Goal: Task Accomplishment & Management: Use online tool/utility

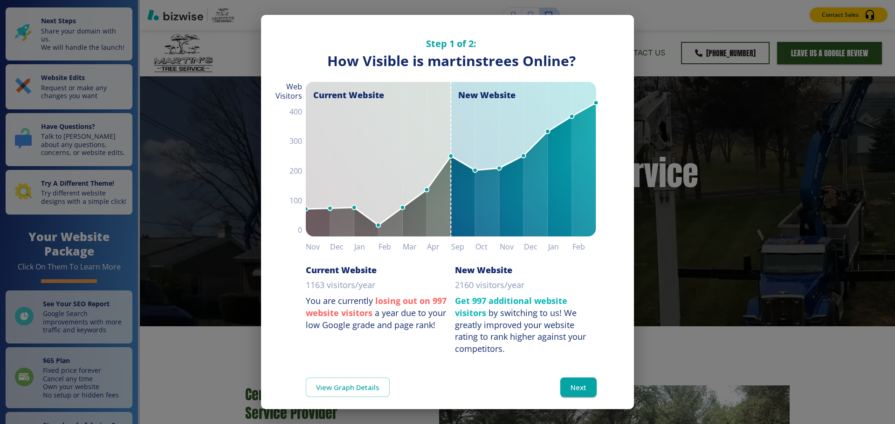
click at [669, 10] on div "Step 1 of 2: How Visible are You Online? How Visible is martinstrees Online? Cu…" at bounding box center [447, 212] width 895 height 424
click at [571, 383] on button "Next" at bounding box center [578, 388] width 36 height 20
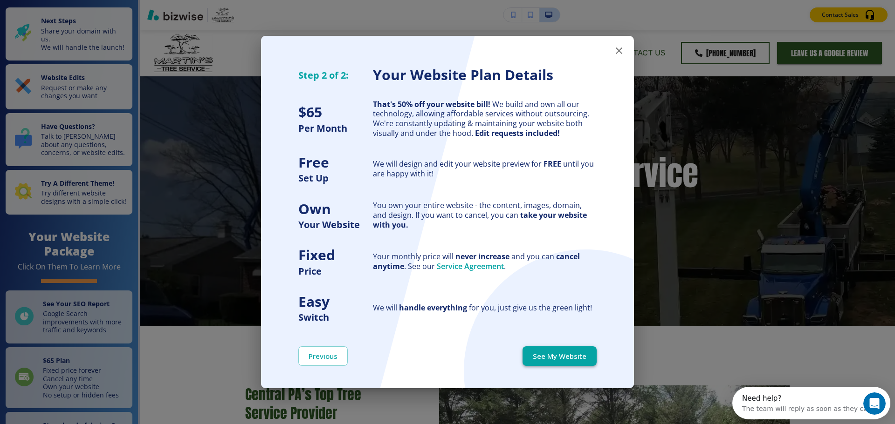
click at [574, 360] on button "See My Website" at bounding box center [559, 357] width 74 height 20
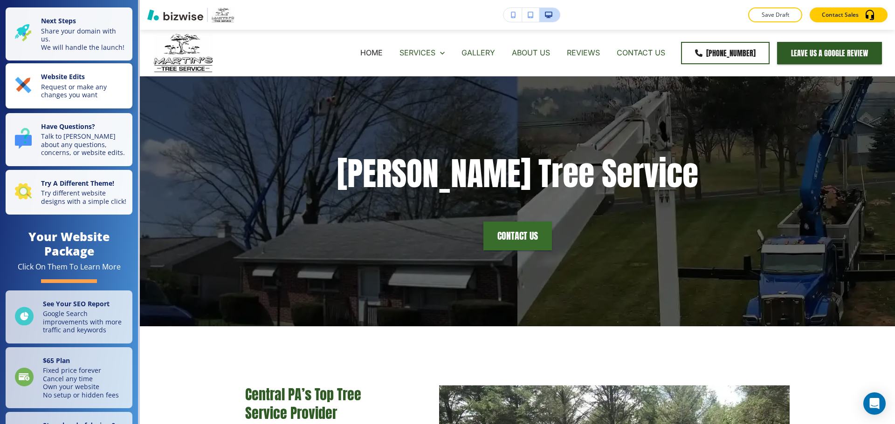
click at [44, 93] on p "Request or make any changes you want" at bounding box center [84, 91] width 86 height 16
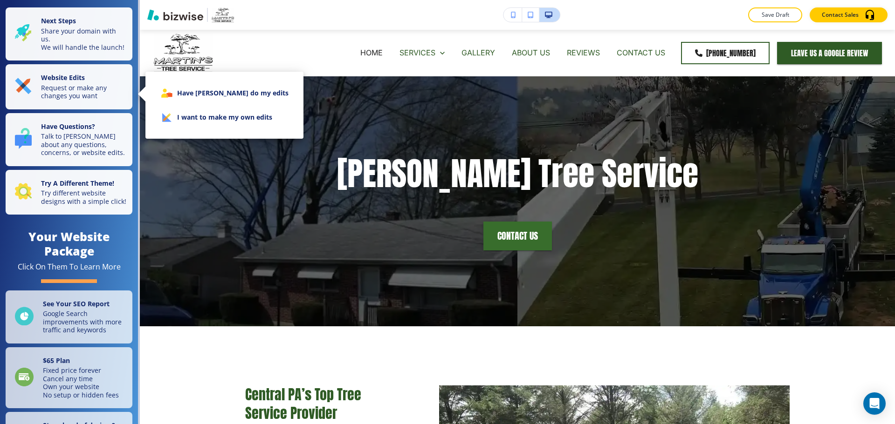
click at [203, 116] on li "I want to make my own edits" at bounding box center [224, 117] width 143 height 24
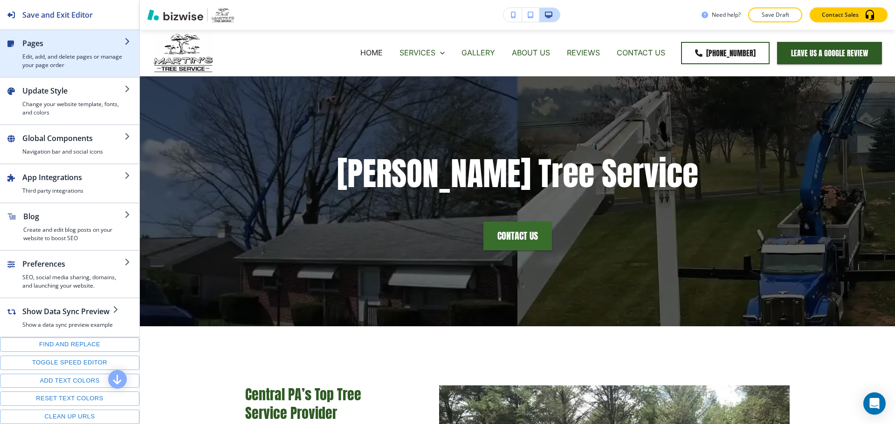
click at [48, 71] on div "button" at bounding box center [69, 72] width 139 height 7
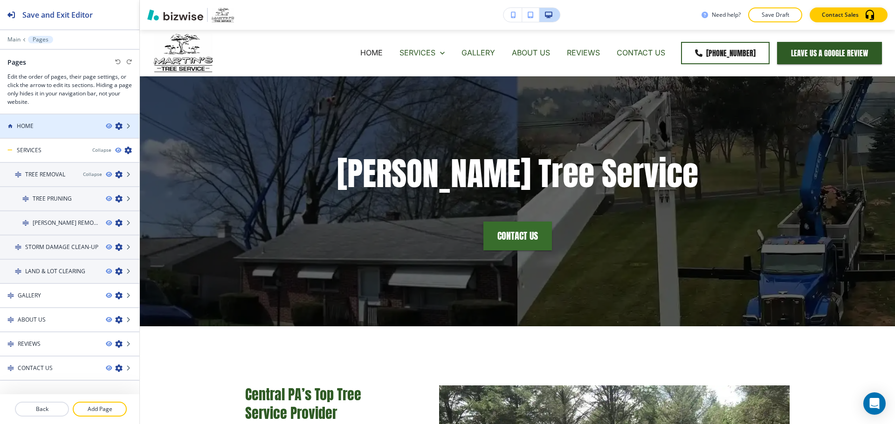
click at [66, 128] on div "HOME" at bounding box center [49, 126] width 98 height 8
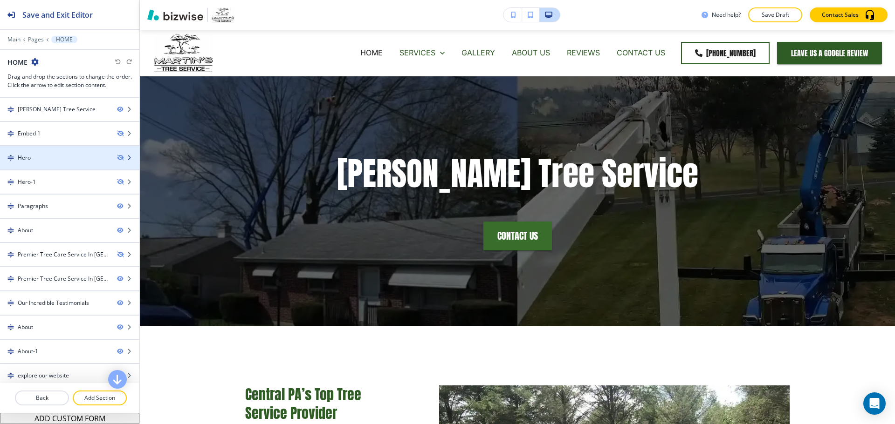
click at [56, 163] on div at bounding box center [69, 165] width 139 height 7
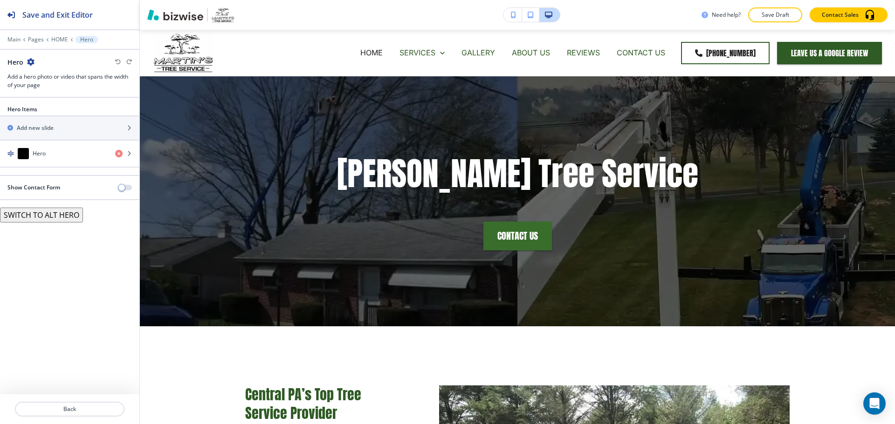
click at [88, 160] on div "button" at bounding box center [69, 162] width 139 height 7
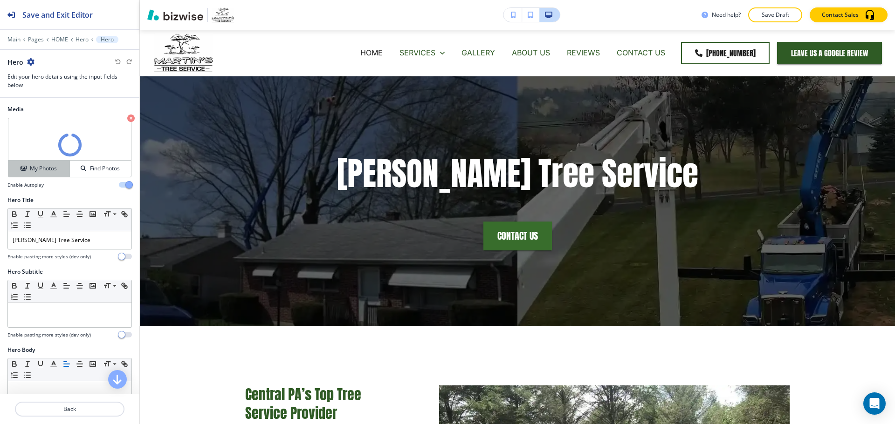
click at [57, 173] on button "My Photos" at bounding box center [38, 169] width 61 height 16
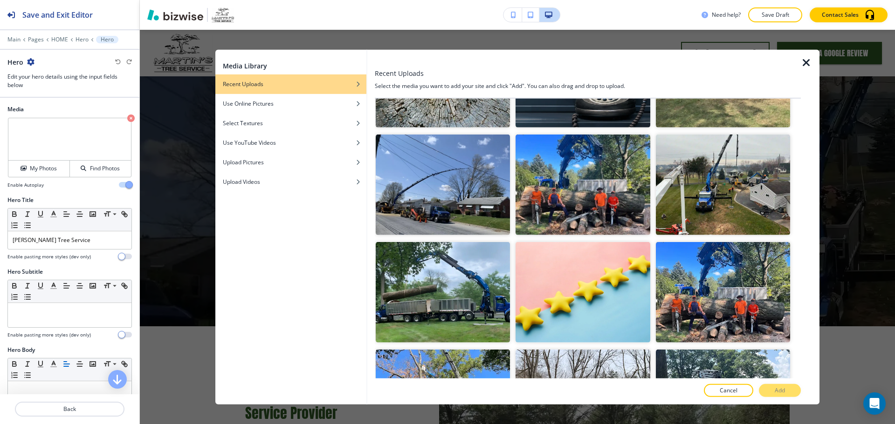
scroll to position [512, 0]
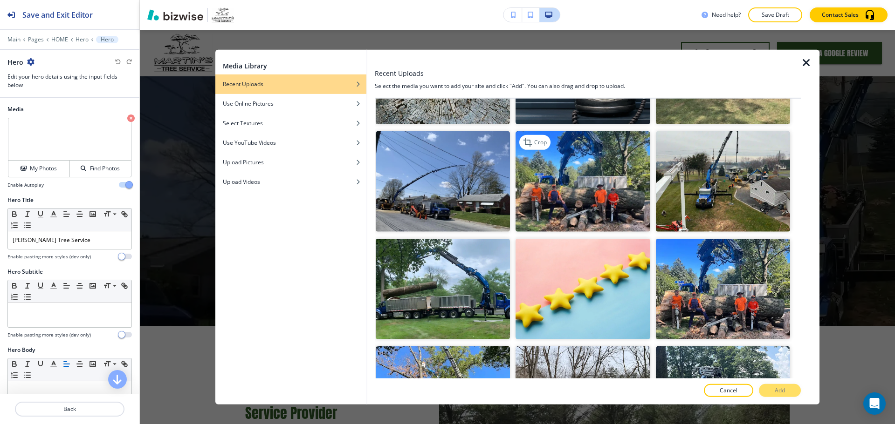
click at [590, 191] on img "button" at bounding box center [582, 181] width 134 height 101
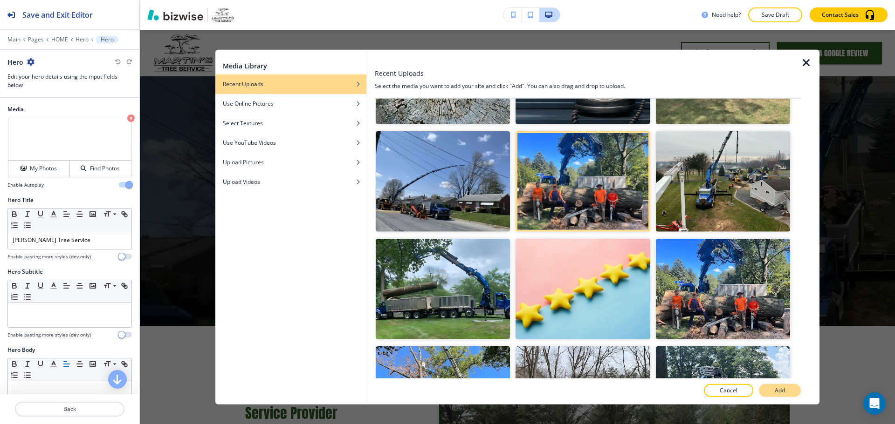
click at [797, 393] on button "Add" at bounding box center [779, 390] width 42 height 13
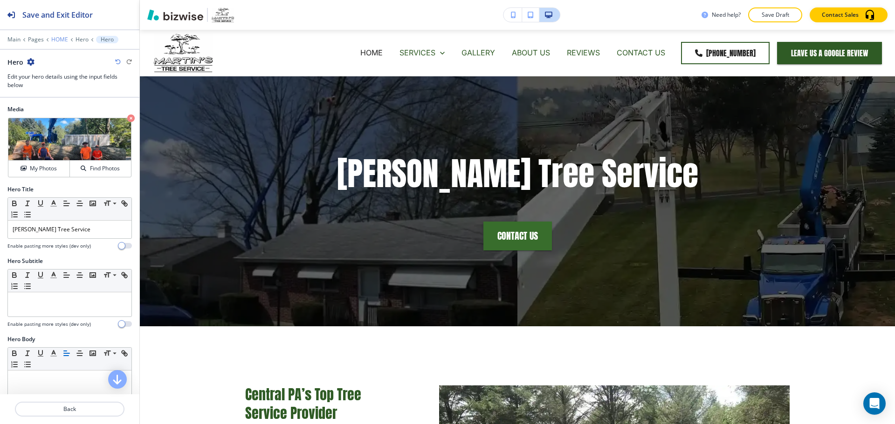
click at [61, 39] on p "HOME" at bounding box center [59, 39] width 17 height 7
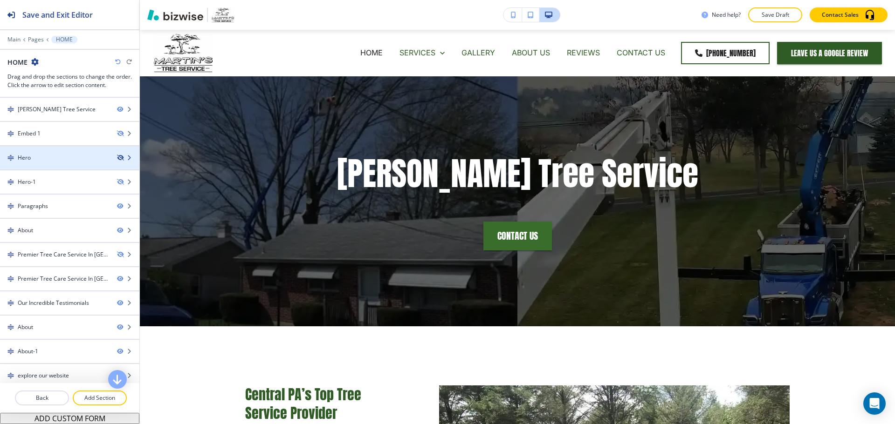
click at [117, 157] on icon "button" at bounding box center [120, 158] width 6 height 6
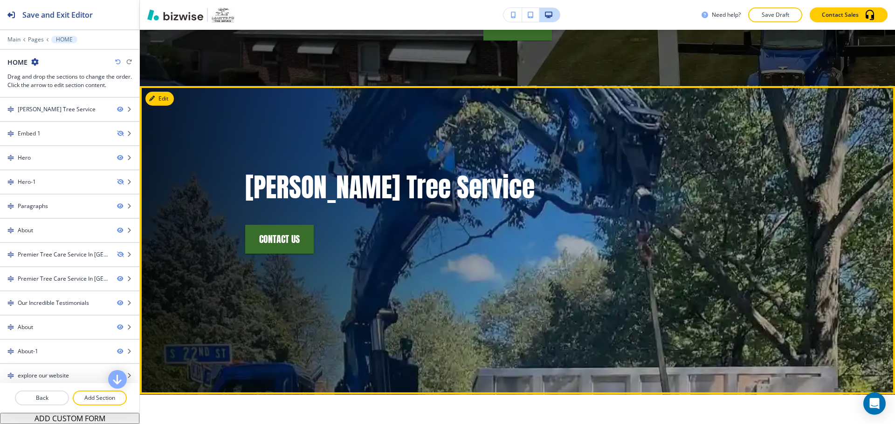
scroll to position [140, 0]
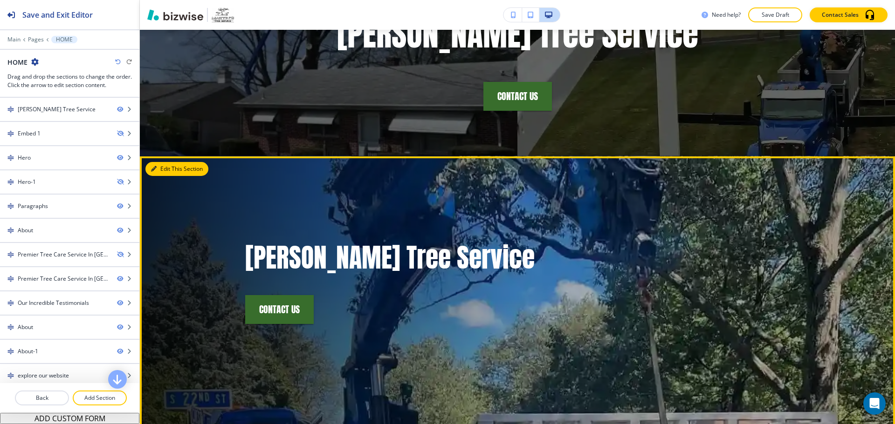
click at [169, 172] on button "Edit This Section" at bounding box center [176, 169] width 63 height 14
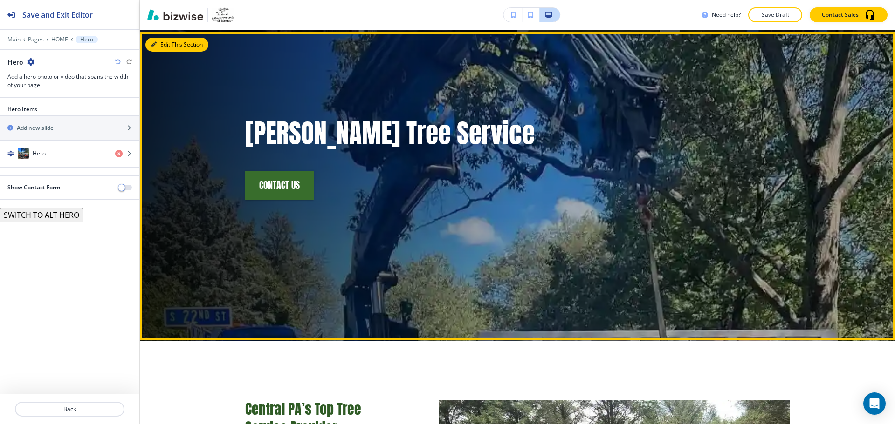
scroll to position [266, 0]
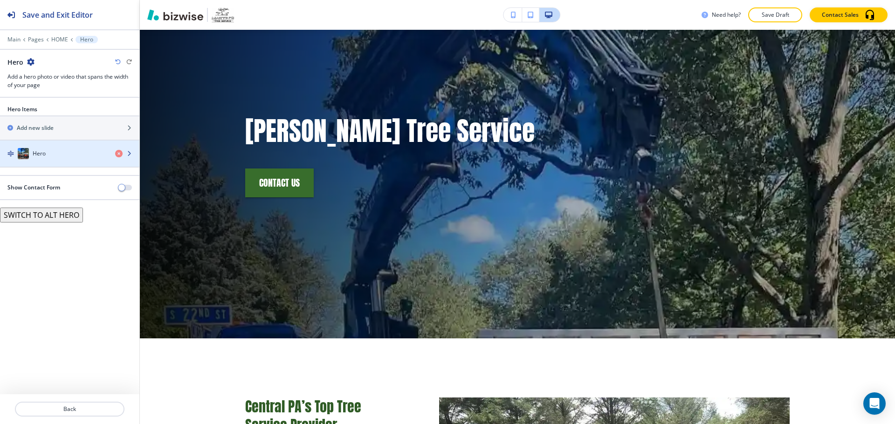
click at [72, 154] on div "Hero" at bounding box center [54, 153] width 108 height 11
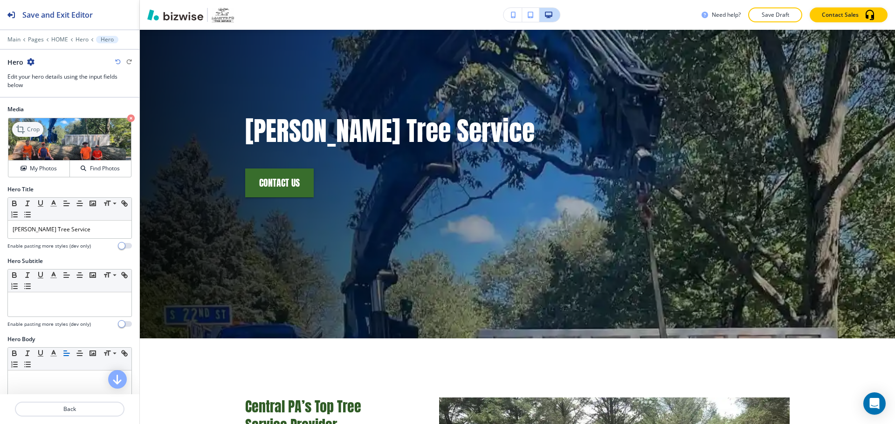
click at [36, 130] on p "Crop" at bounding box center [33, 129] width 13 height 8
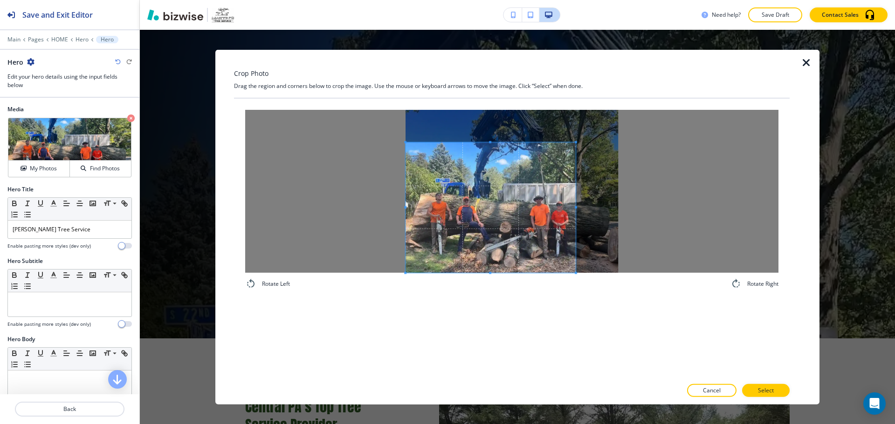
click at [414, 246] on span at bounding box center [490, 207] width 170 height 130
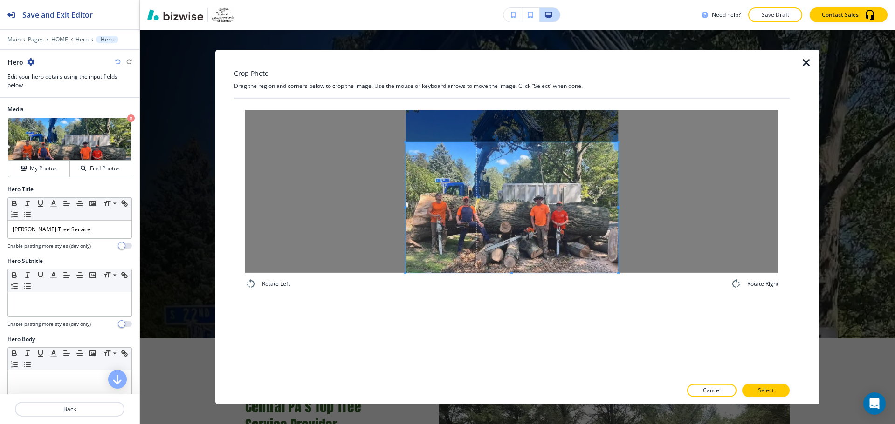
click at [634, 216] on div at bounding box center [511, 190] width 533 height 163
click at [767, 392] on p "Select" at bounding box center [766, 391] width 16 height 8
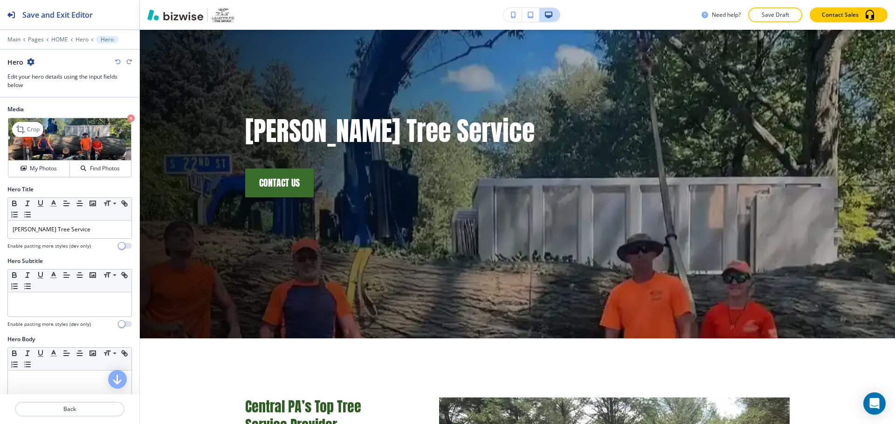
click at [45, 130] on img at bounding box center [69, 139] width 123 height 42
click at [33, 132] on p "Crop" at bounding box center [33, 129] width 13 height 8
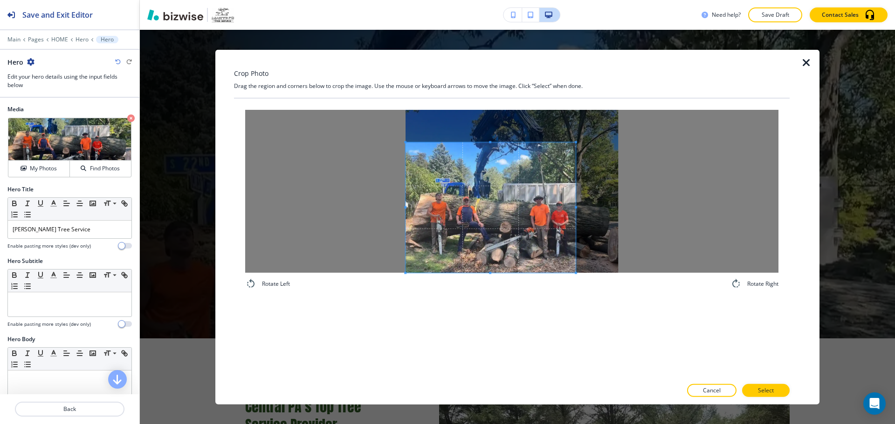
click at [478, 212] on span at bounding box center [490, 207] width 170 height 130
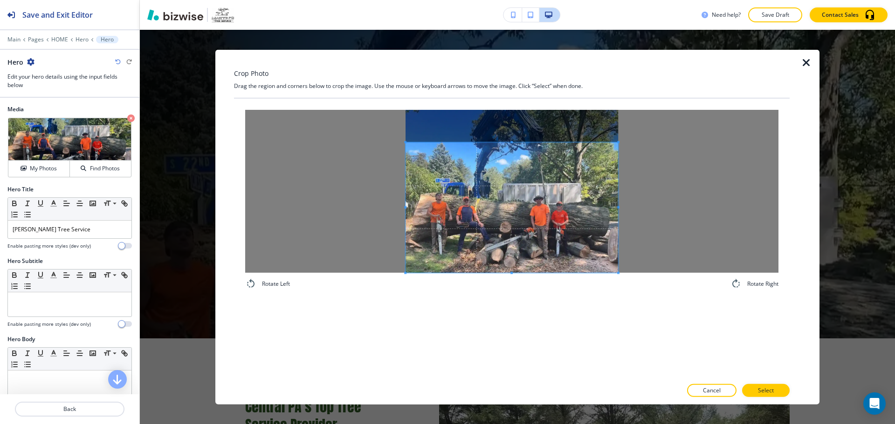
click at [717, 221] on div at bounding box center [511, 190] width 533 height 163
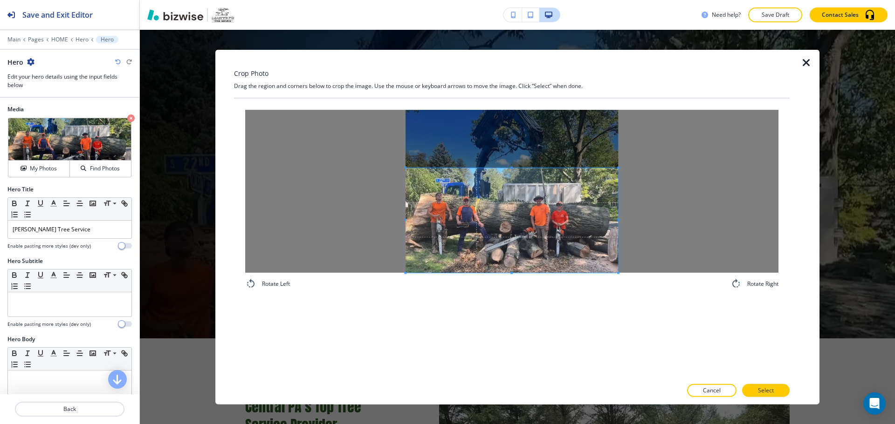
click at [512, 168] on div at bounding box center [511, 220] width 212 height 105
click at [512, 259] on span at bounding box center [511, 260] width 212 height 2
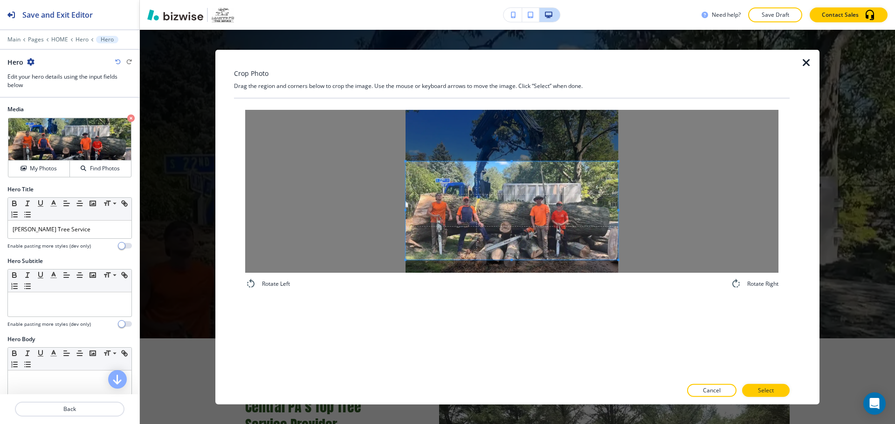
click at [510, 160] on span at bounding box center [511, 161] width 2 height 2
click at [757, 388] on button "Select" at bounding box center [766, 390] width 48 height 13
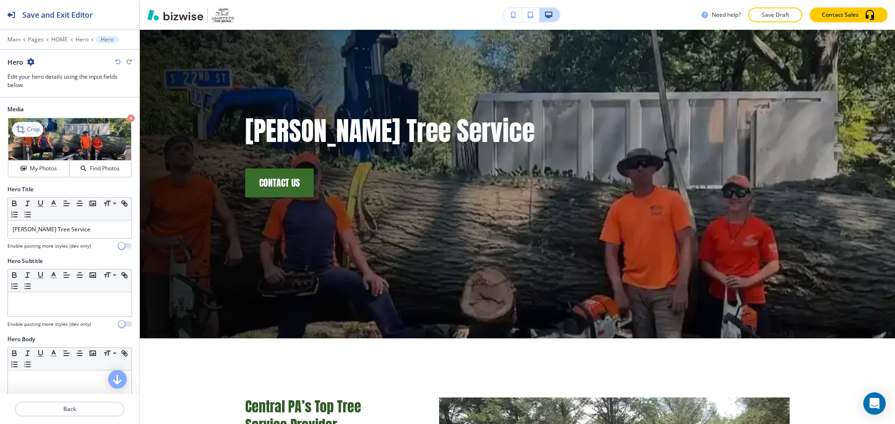
click at [36, 131] on p "Crop" at bounding box center [33, 129] width 13 height 8
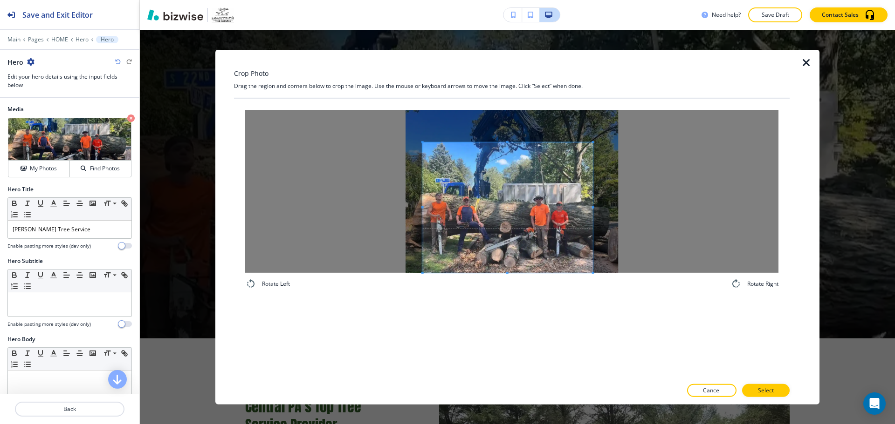
click at [483, 262] on span at bounding box center [508, 207] width 170 height 130
click at [592, 143] on span at bounding box center [592, 207] width 2 height 130
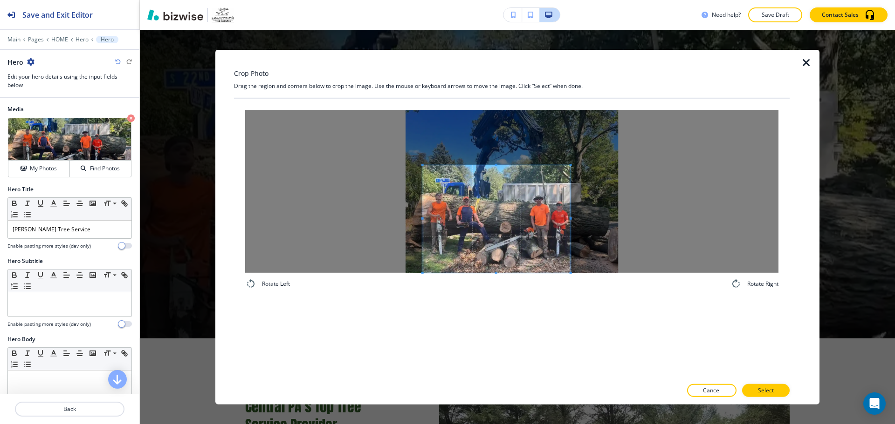
click at [570, 165] on span at bounding box center [570, 165] width 2 height 2
click at [498, 256] on div at bounding box center [497, 211] width 148 height 92
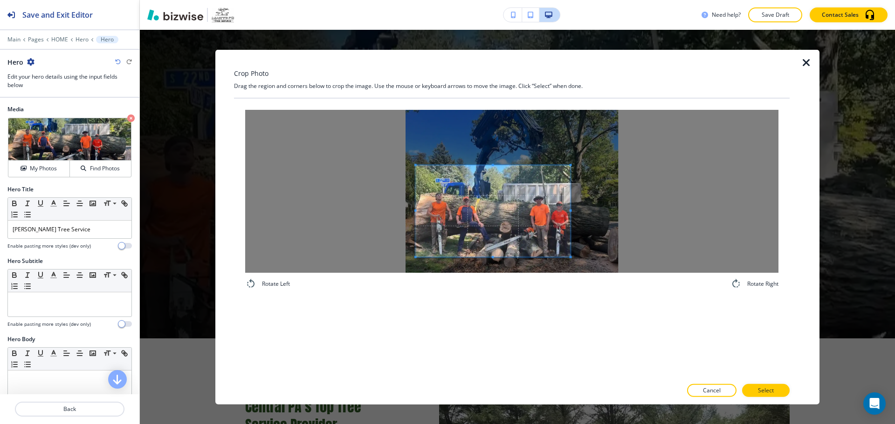
click at [416, 207] on div at bounding box center [493, 211] width 155 height 92
click at [583, 211] on span at bounding box center [583, 211] width 2 height 2
click at [758, 387] on p "Select" at bounding box center [766, 391] width 16 height 8
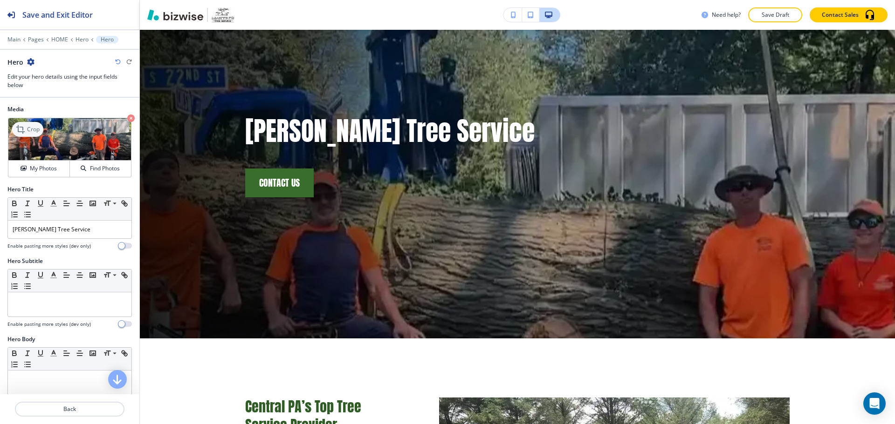
click at [35, 128] on p "Crop" at bounding box center [33, 129] width 13 height 8
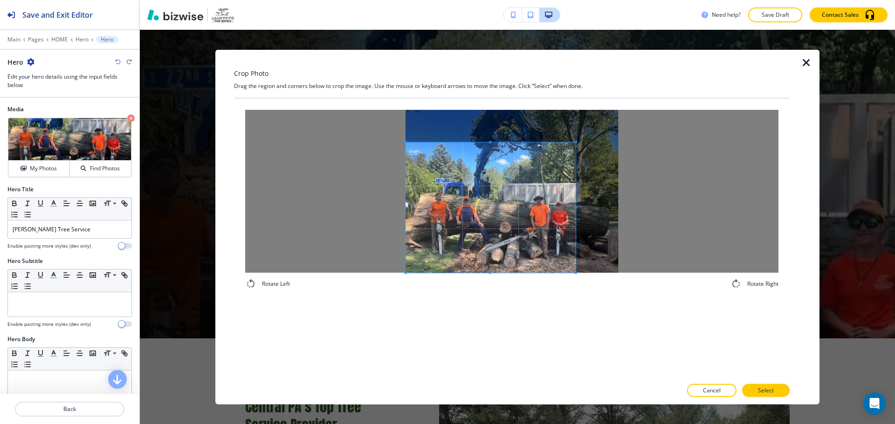
click at [457, 247] on span at bounding box center [490, 207] width 170 height 130
click at [602, 211] on span at bounding box center [602, 207] width 2 height 130
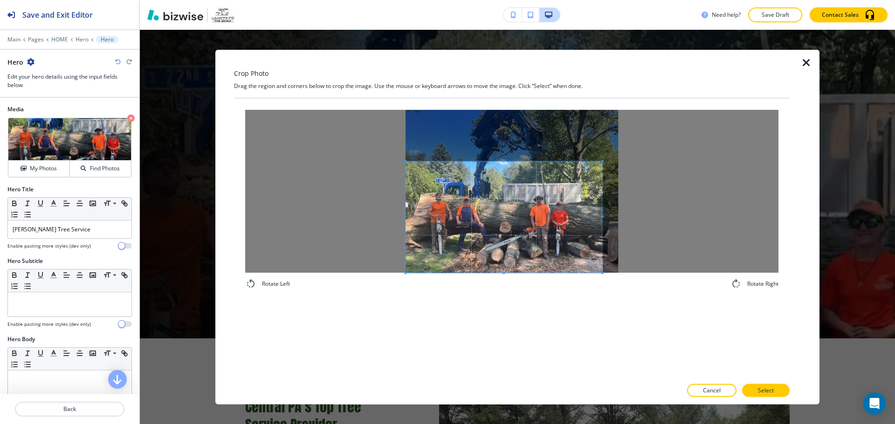
click at [506, 162] on span at bounding box center [503, 161] width 197 height 2
click at [505, 264] on span at bounding box center [503, 265] width 197 height 2
click at [771, 387] on button "Select" at bounding box center [766, 390] width 48 height 13
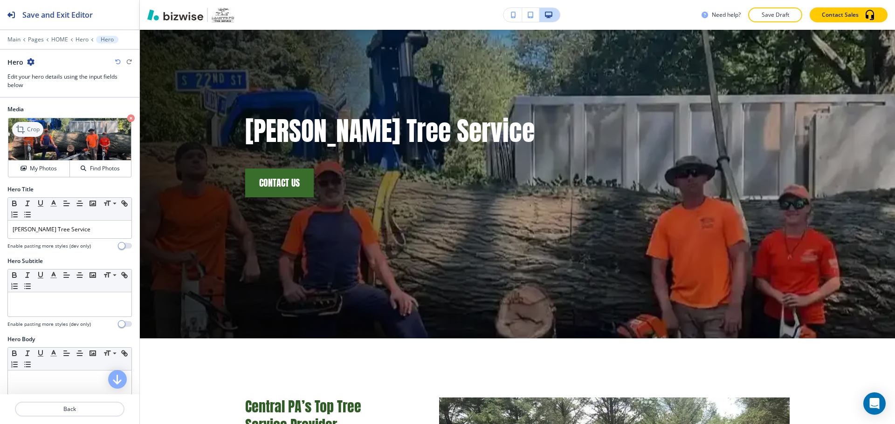
click at [24, 131] on icon at bounding box center [20, 129] width 8 height 8
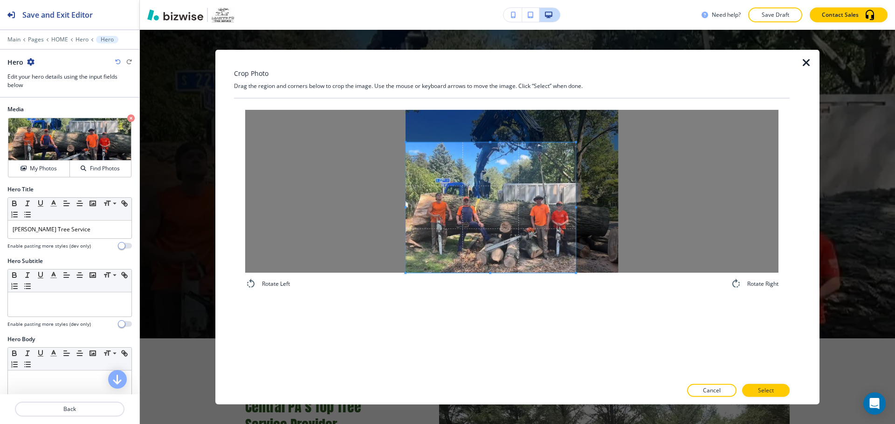
click at [441, 248] on span at bounding box center [490, 207] width 170 height 130
click at [491, 144] on span at bounding box center [490, 207] width 170 height 130
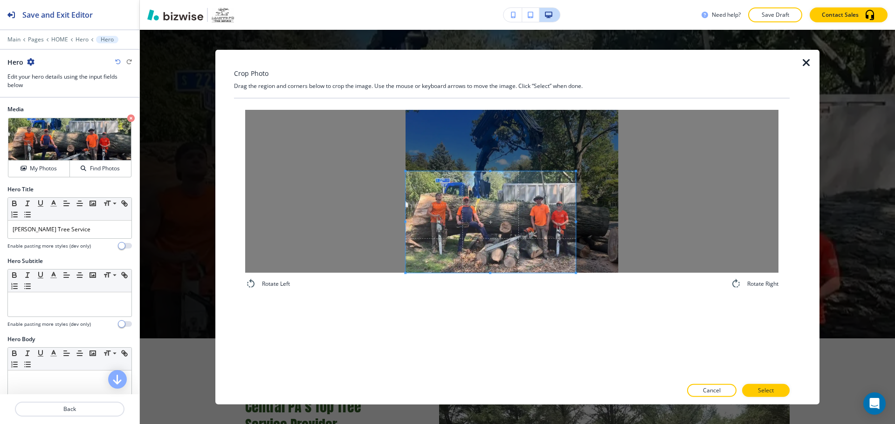
click at [492, 171] on div at bounding box center [490, 222] width 170 height 102
click at [490, 262] on span at bounding box center [490, 262] width 2 height 2
click at [785, 387] on button "Select" at bounding box center [766, 390] width 48 height 13
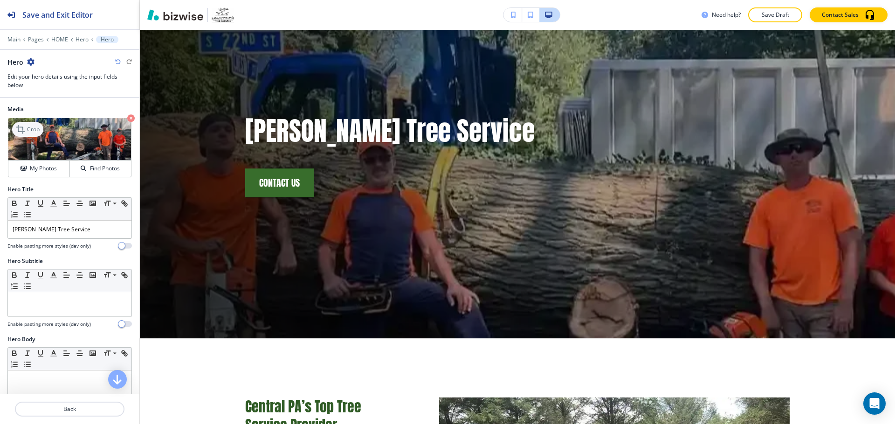
click at [39, 134] on div "Crop" at bounding box center [27, 129] width 31 height 15
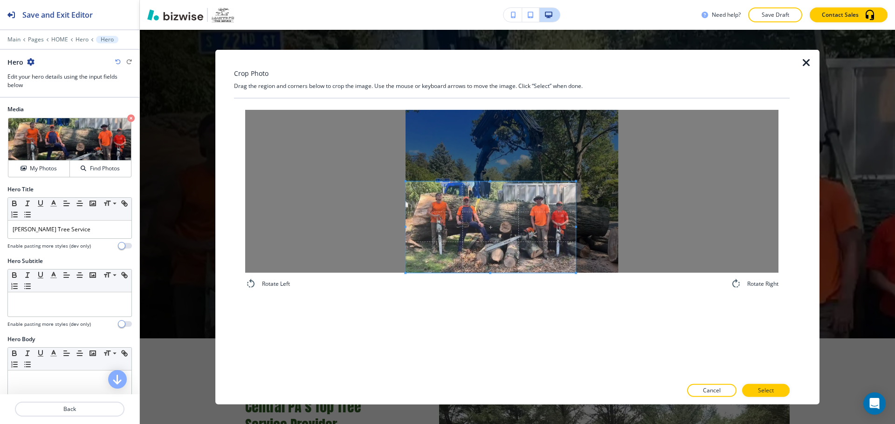
click at [466, 251] on span at bounding box center [490, 226] width 170 height 91
click at [599, 219] on div at bounding box center [502, 226] width 194 height 91
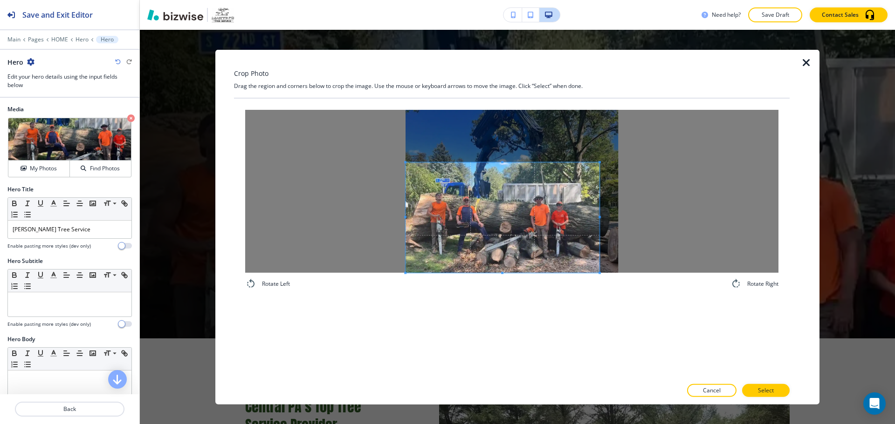
click at [501, 162] on span at bounding box center [502, 162] width 2 height 2
click at [501, 257] on span at bounding box center [502, 257] width 2 height 2
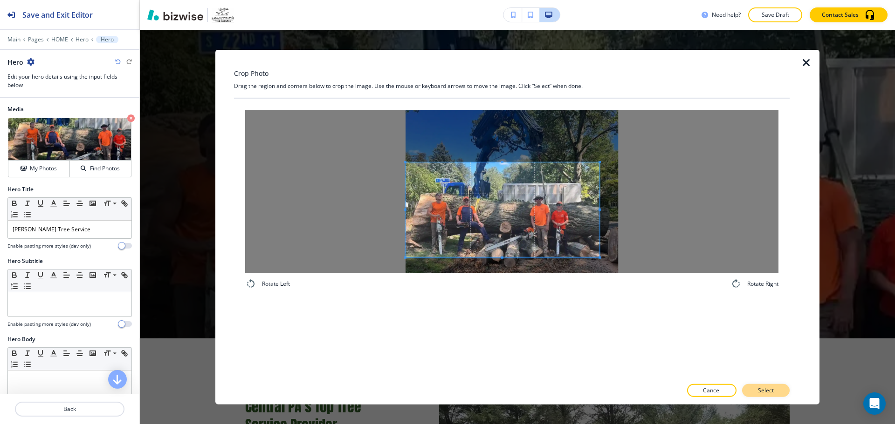
click at [769, 388] on p "Select" at bounding box center [766, 391] width 16 height 8
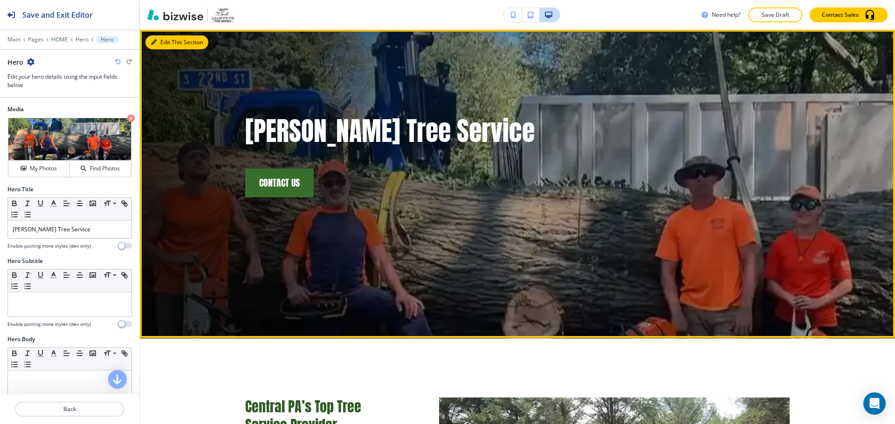
click at [171, 41] on button "Edit This Section" at bounding box center [176, 42] width 63 height 14
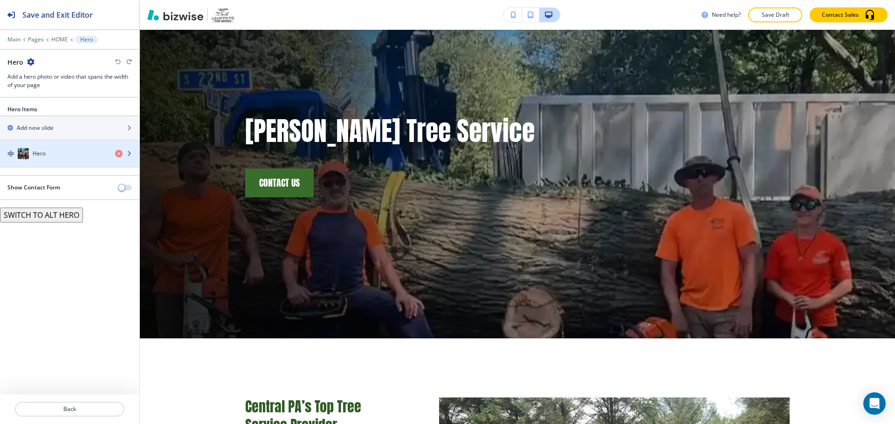
click at [46, 159] on div "button" at bounding box center [69, 162] width 139 height 7
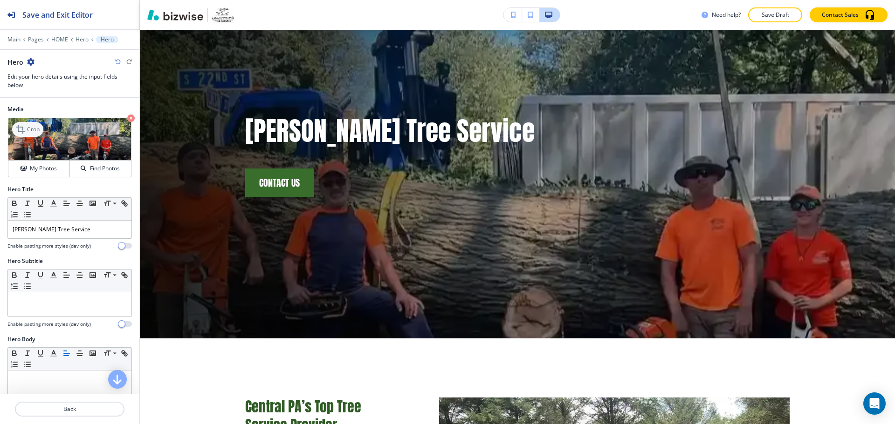
click at [34, 130] on p "Crop" at bounding box center [33, 129] width 13 height 8
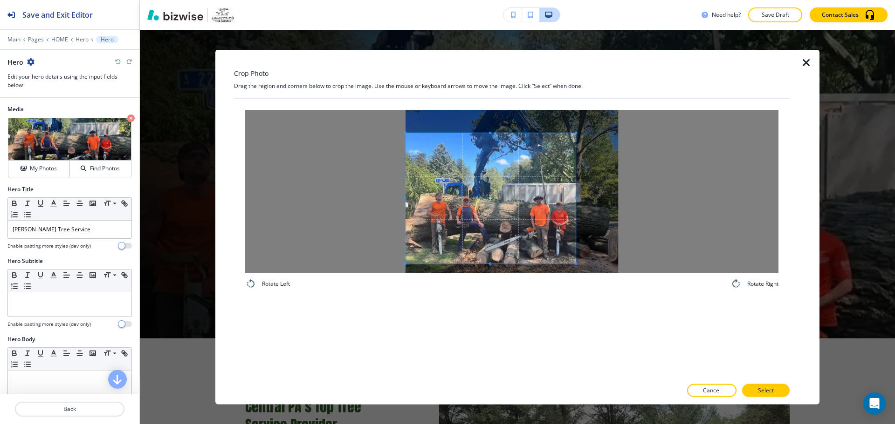
click at [461, 217] on span at bounding box center [490, 198] width 170 height 130
click at [590, 203] on div at bounding box center [498, 198] width 186 height 130
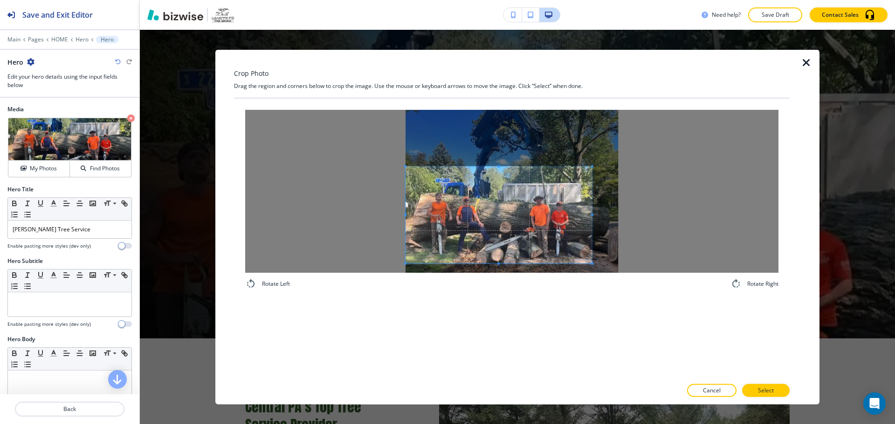
click at [500, 167] on div at bounding box center [498, 214] width 186 height 97
click at [498, 259] on span at bounding box center [498, 259] width 2 height 2
click at [775, 387] on button "Select" at bounding box center [766, 390] width 48 height 13
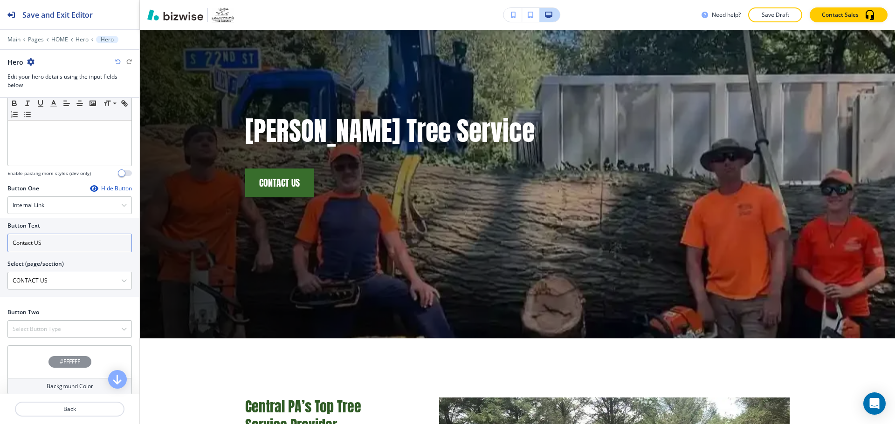
scroll to position [365, 0]
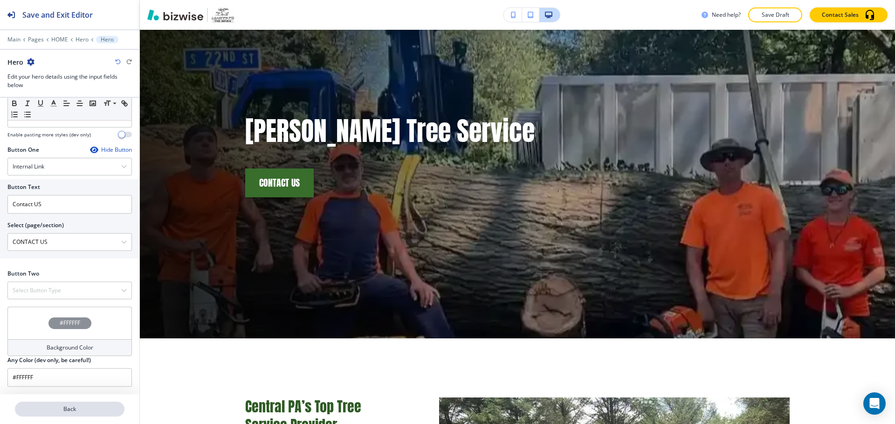
click at [115, 403] on button "Back" at bounding box center [69, 409] width 109 height 15
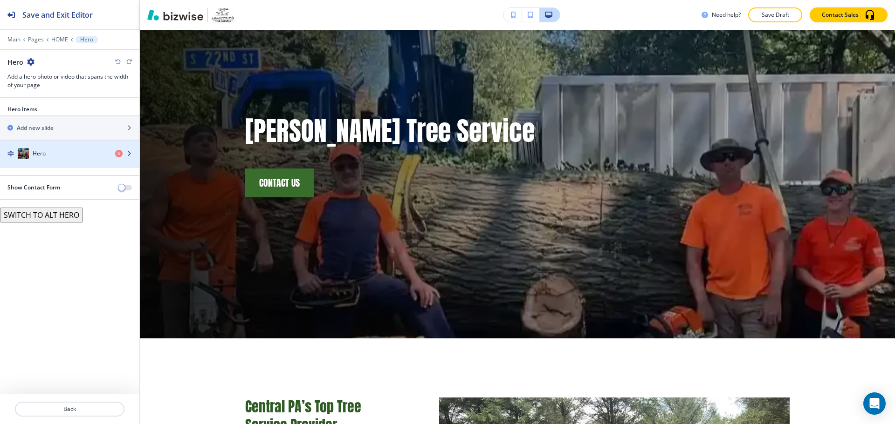
click at [71, 158] on div "Hero" at bounding box center [54, 153] width 108 height 11
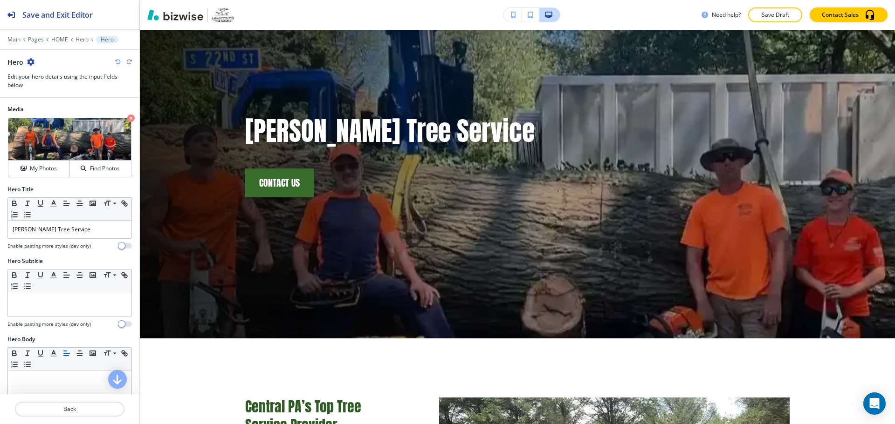
click at [34, 63] on icon "button" at bounding box center [30, 61] width 7 height 7
click at [47, 96] on p "Duplicate Hero" at bounding box center [57, 94] width 48 height 8
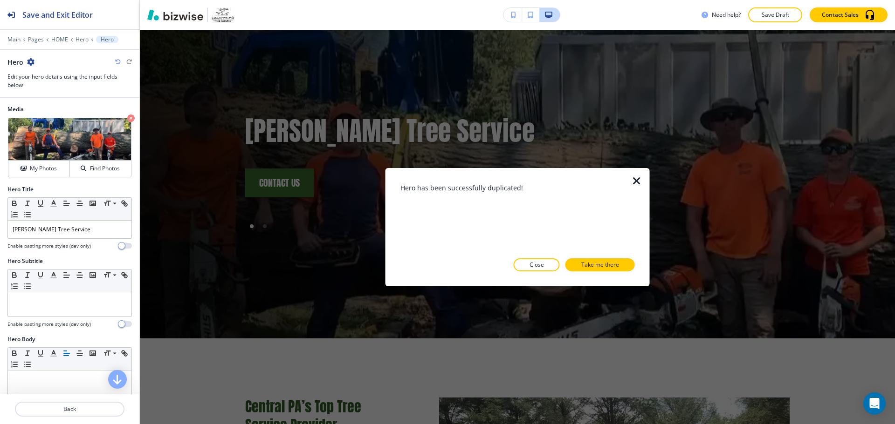
click at [599, 266] on p "Take me there" at bounding box center [600, 265] width 38 height 8
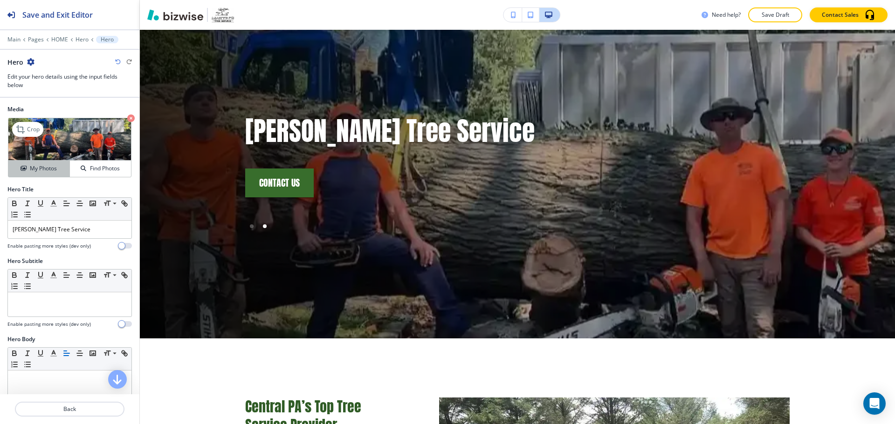
click at [53, 172] on h4 "My Photos" at bounding box center [43, 168] width 27 height 8
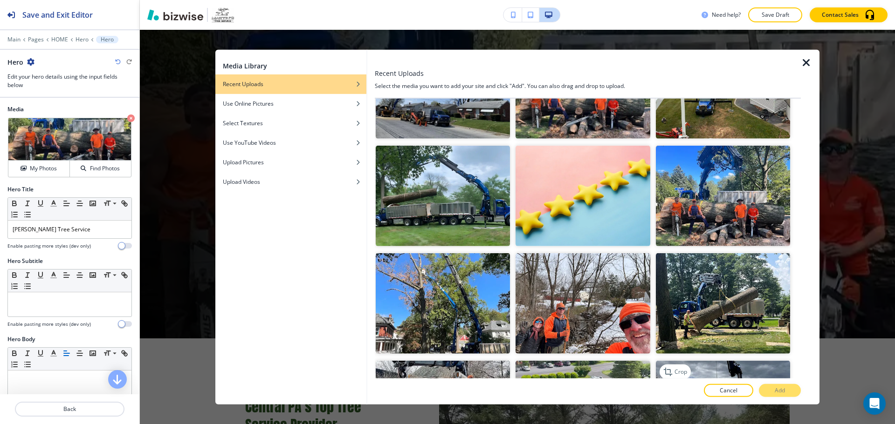
scroll to position [559, 0]
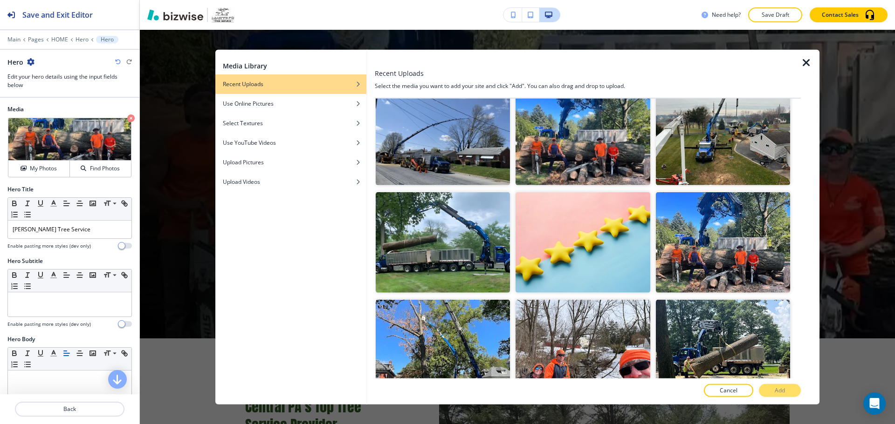
click at [186, 225] on div "Media Library Recent Uploads Use Online Pictures Select Textures Use YouTube Vi…" at bounding box center [517, 227] width 755 height 395
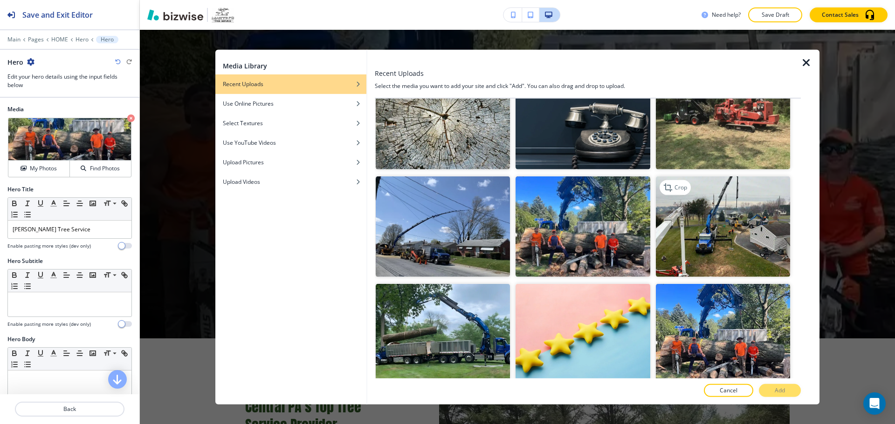
scroll to position [466, 0]
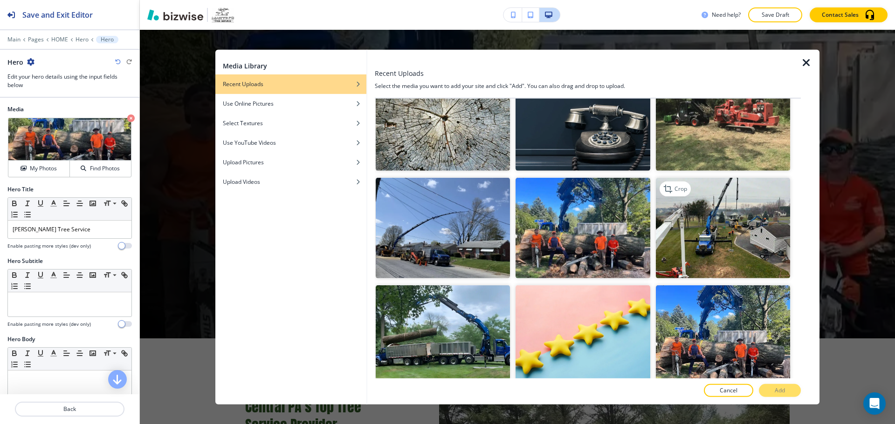
click at [737, 230] on img "button" at bounding box center [723, 228] width 134 height 101
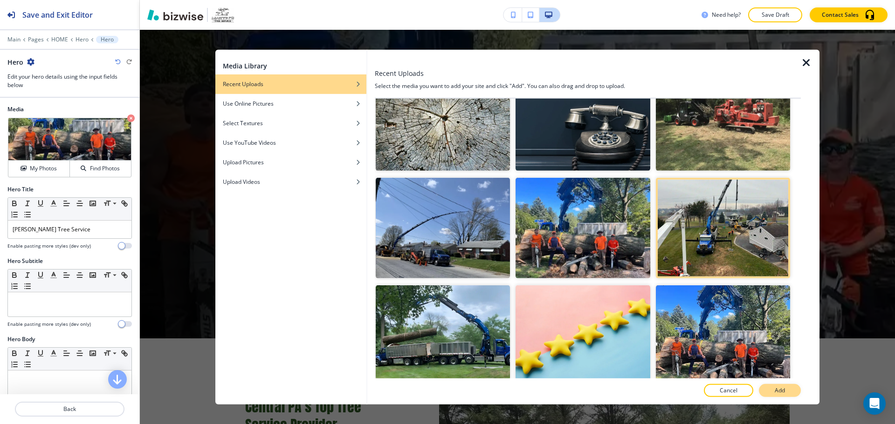
click at [776, 392] on p "Add" at bounding box center [779, 391] width 10 height 8
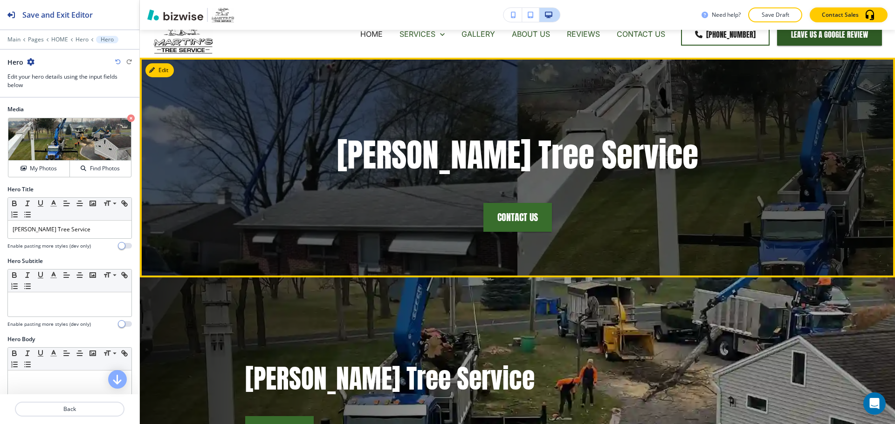
scroll to position [0, 0]
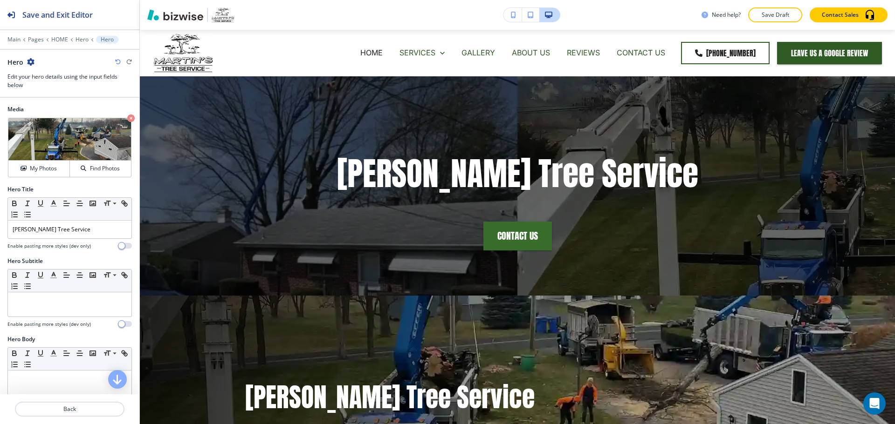
click at [33, 62] on icon "button" at bounding box center [30, 61] width 7 height 7
click at [56, 99] on button "Duplicate Hero" at bounding box center [57, 94] width 60 height 16
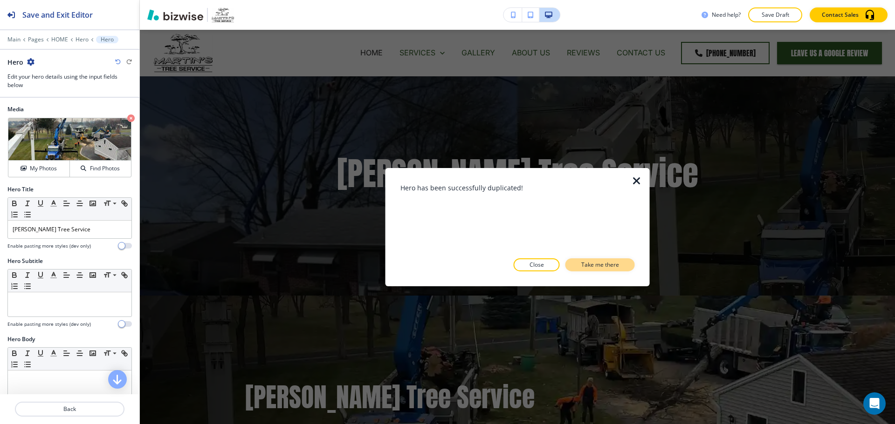
click at [598, 265] on p "Take me there" at bounding box center [600, 265] width 38 height 8
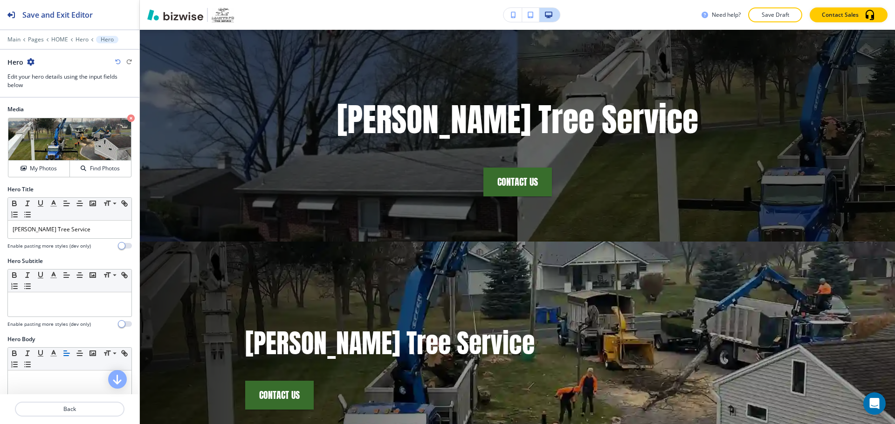
scroll to position [140, 0]
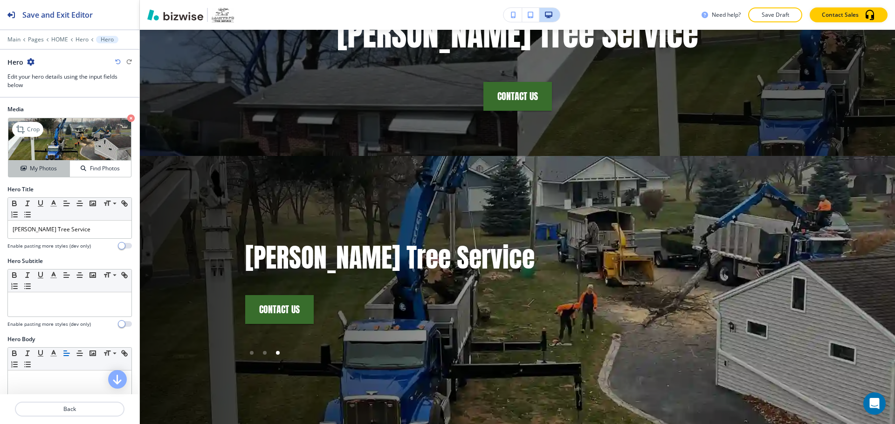
click at [45, 167] on h4 "My Photos" at bounding box center [43, 168] width 27 height 8
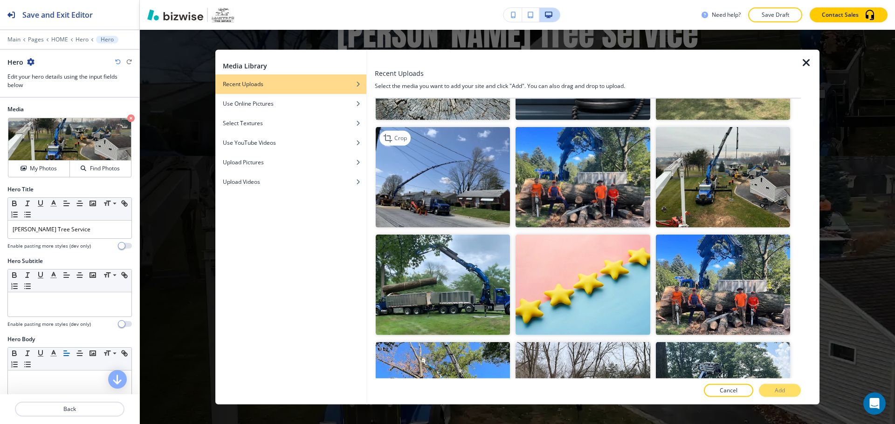
scroll to position [512, 0]
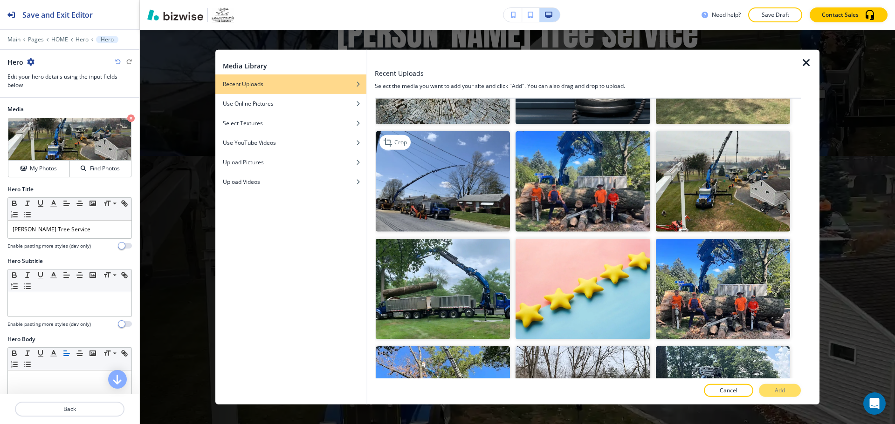
click at [475, 188] on img "button" at bounding box center [443, 181] width 134 height 101
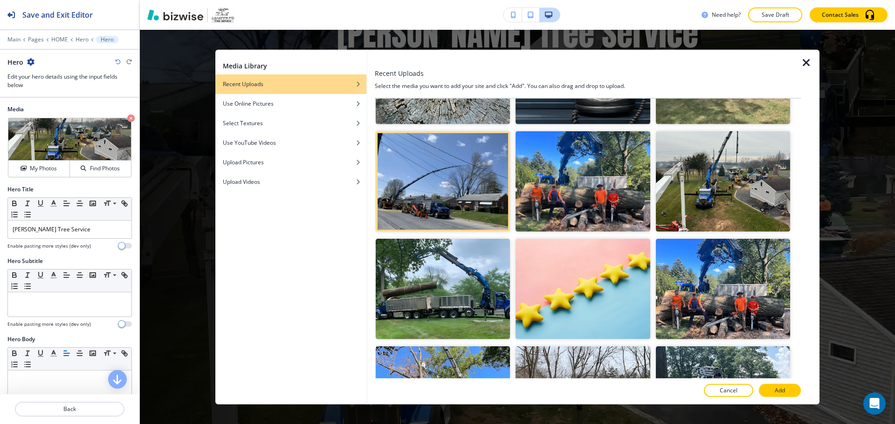
click at [770, 397] on div at bounding box center [588, 400] width 426 height 7
click at [769, 391] on button "Add" at bounding box center [779, 390] width 42 height 13
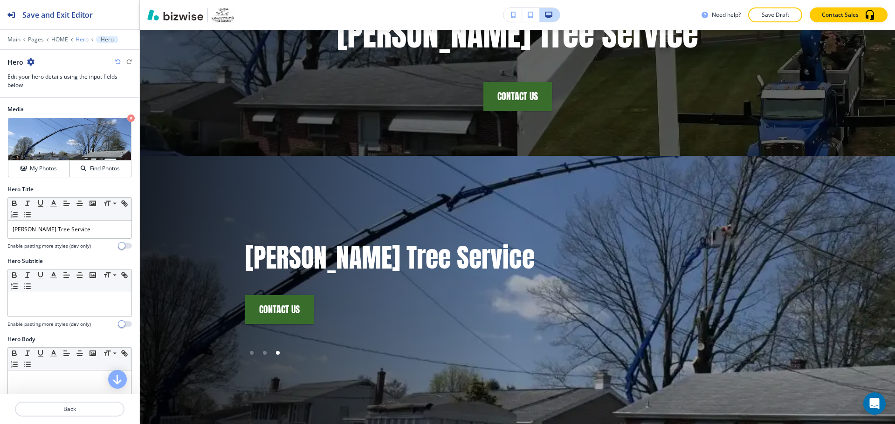
click at [82, 38] on p "Hero" at bounding box center [81, 39] width 13 height 7
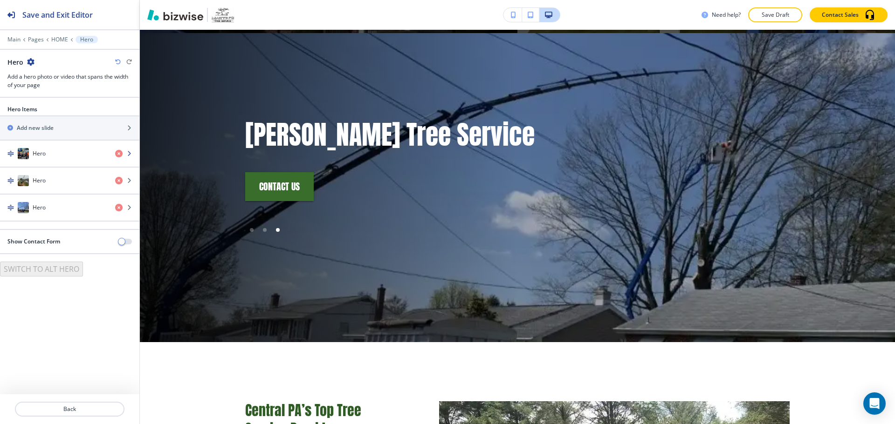
scroll to position [266, 0]
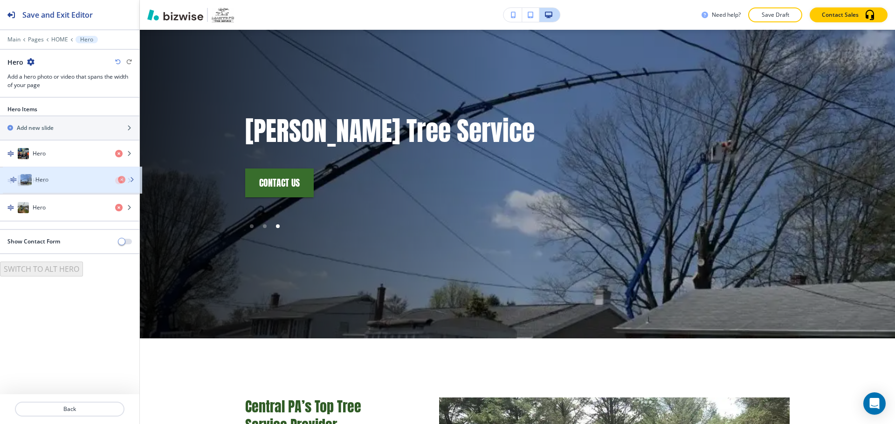
drag, startPoint x: 7, startPoint y: 202, endPoint x: 10, endPoint y: 174, distance: 28.1
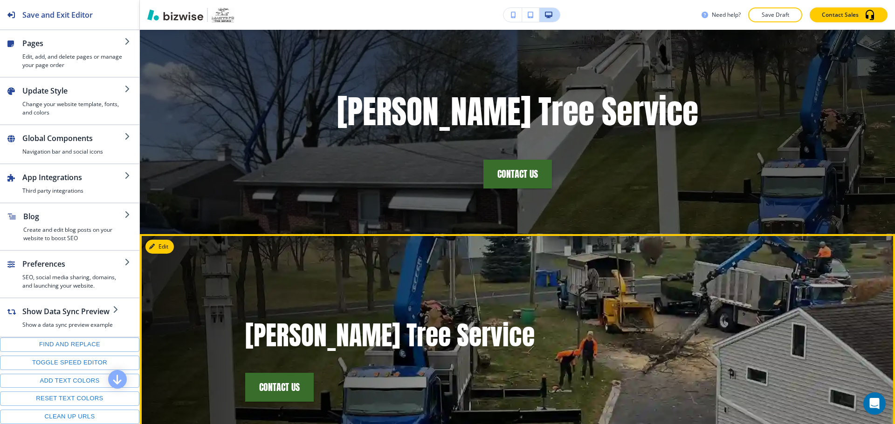
scroll to position [47, 0]
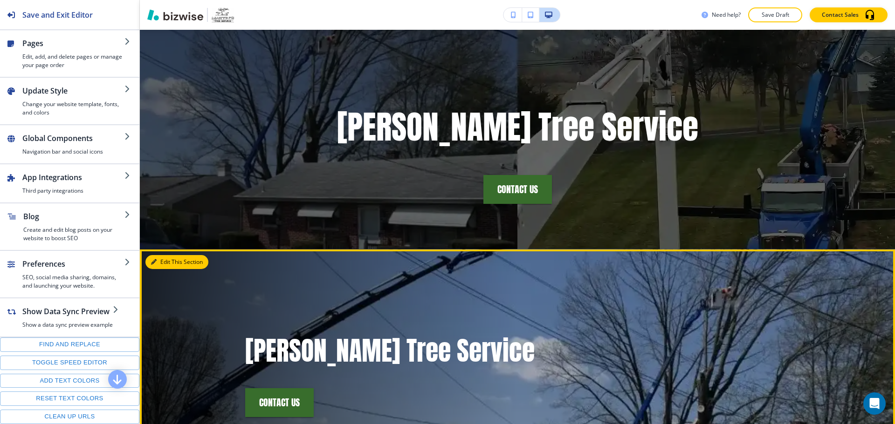
click at [167, 263] on button "Edit This Section" at bounding box center [176, 262] width 63 height 14
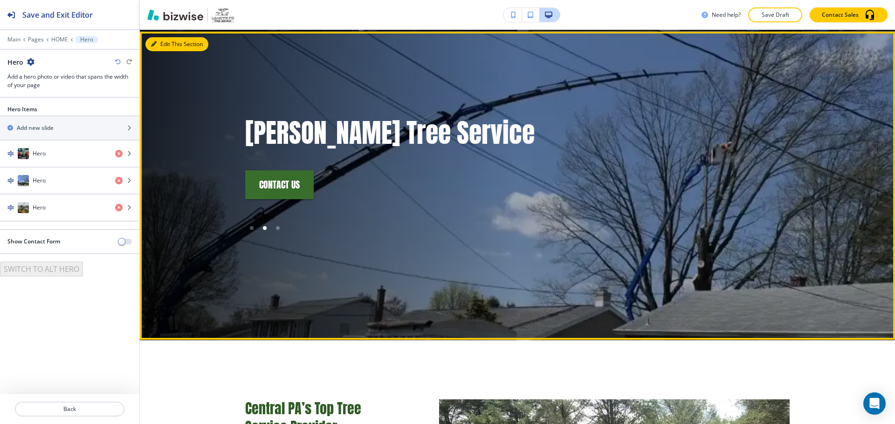
scroll to position [266, 0]
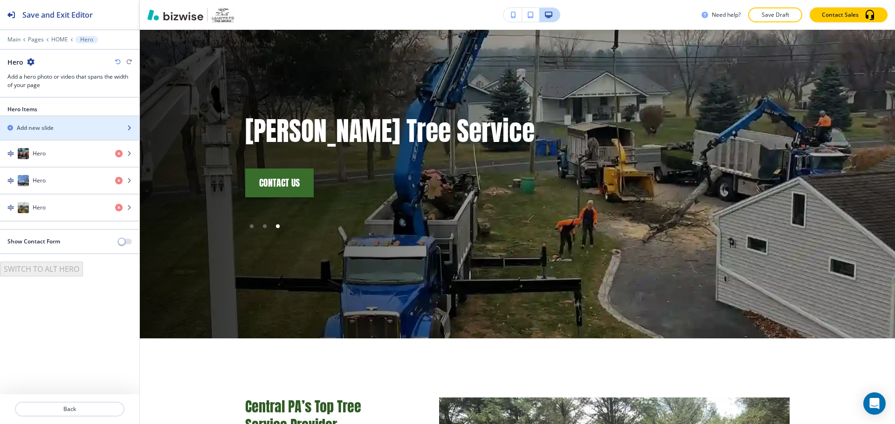
click at [49, 137] on div "button" at bounding box center [69, 135] width 139 height 7
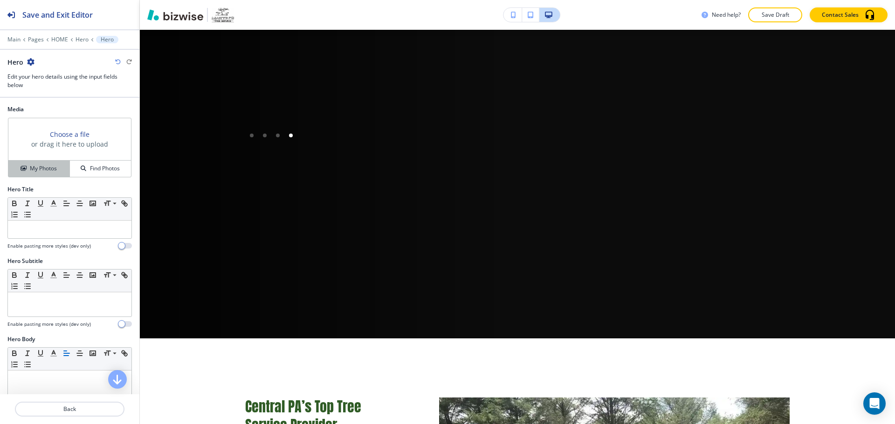
click at [40, 173] on button "My Photos" at bounding box center [38, 169] width 61 height 16
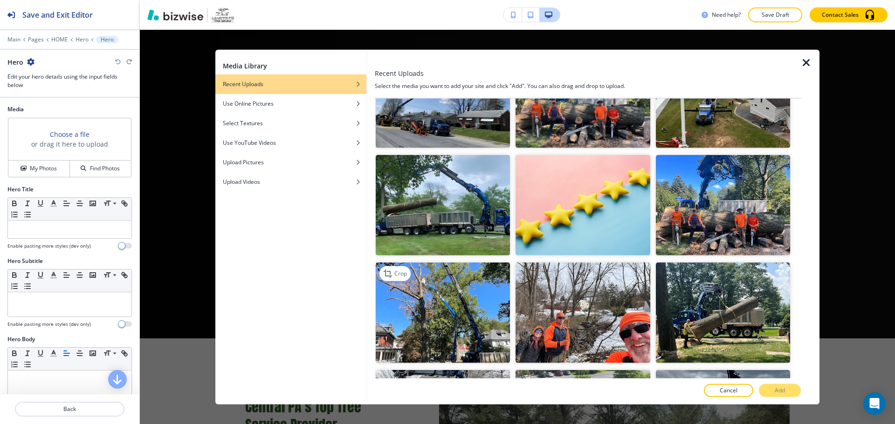
scroll to position [606, 0]
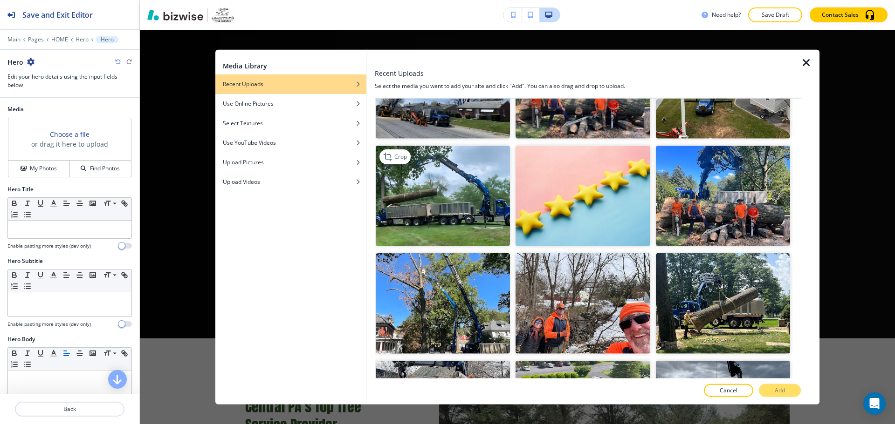
click at [454, 221] on img "button" at bounding box center [443, 196] width 134 height 101
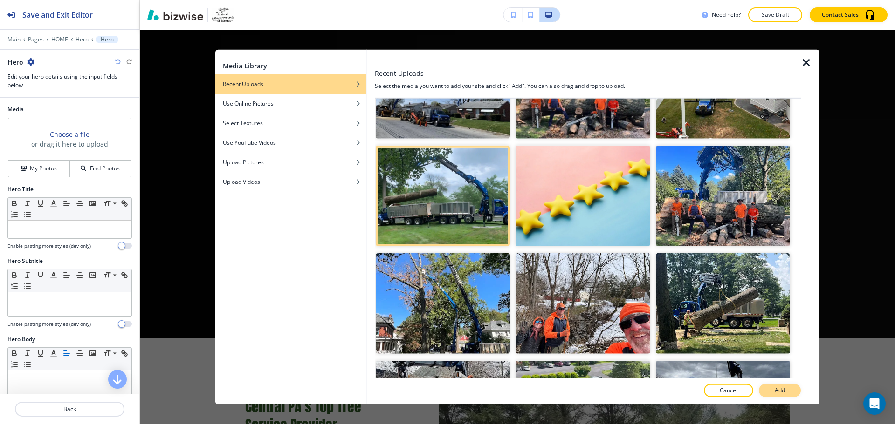
click at [799, 389] on button "Add" at bounding box center [779, 390] width 42 height 13
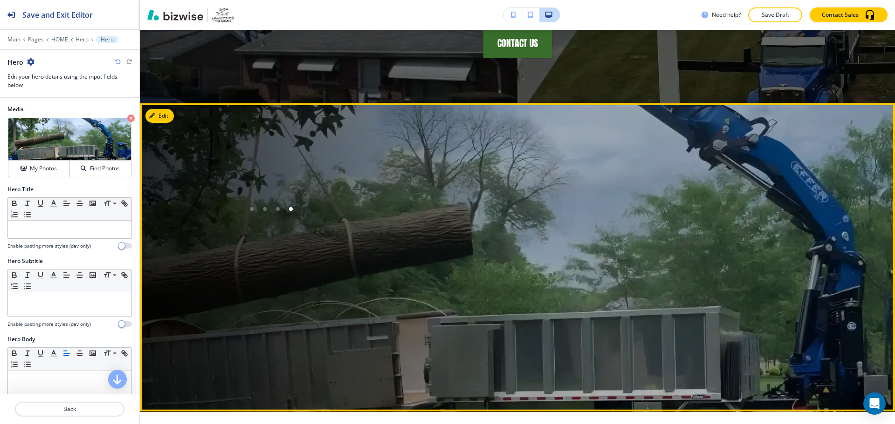
scroll to position [173, 0]
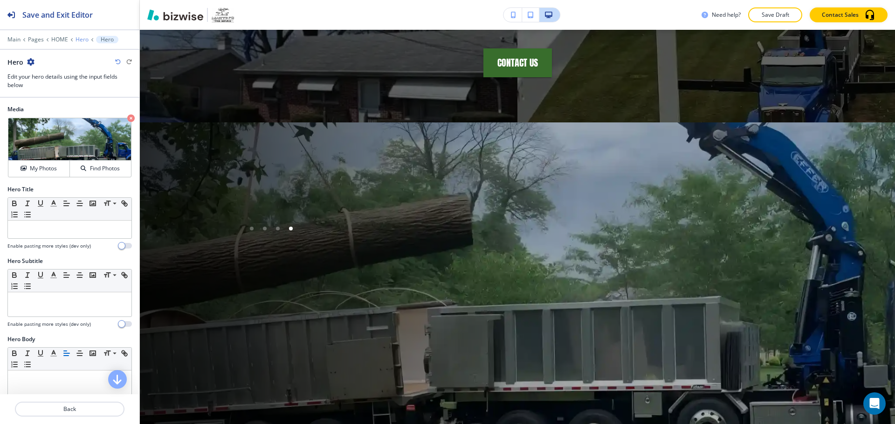
click at [76, 37] on p "Hero" at bounding box center [81, 39] width 13 height 7
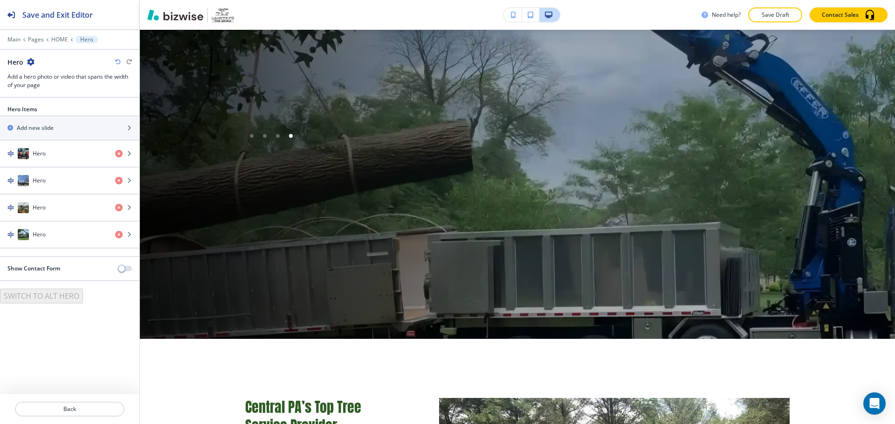
scroll to position [266, 0]
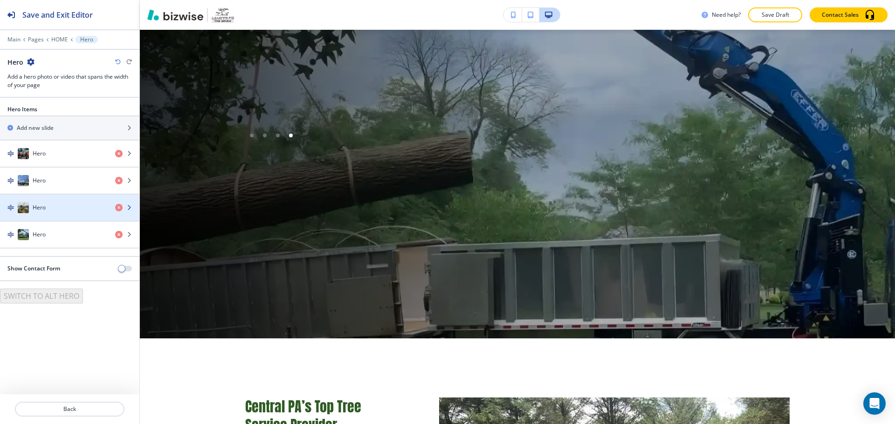
click at [77, 207] on div "Hero" at bounding box center [54, 207] width 108 height 11
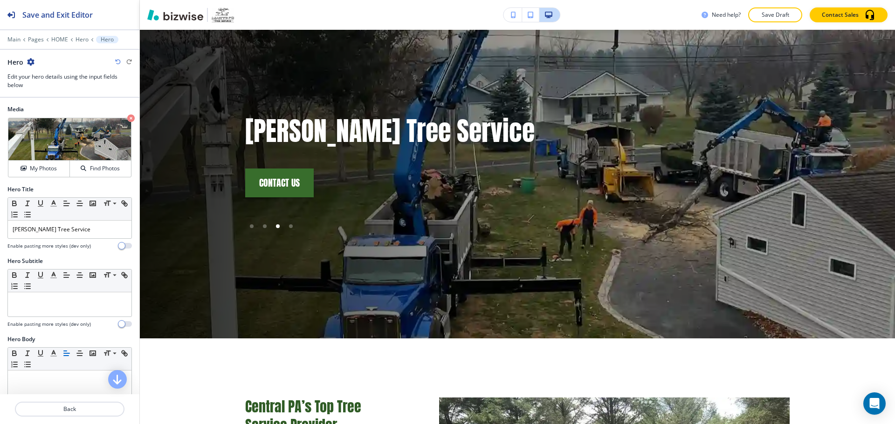
click at [30, 63] on icon "button" at bounding box center [30, 61] width 7 height 7
click at [46, 93] on p "Duplicate Hero" at bounding box center [57, 94] width 48 height 8
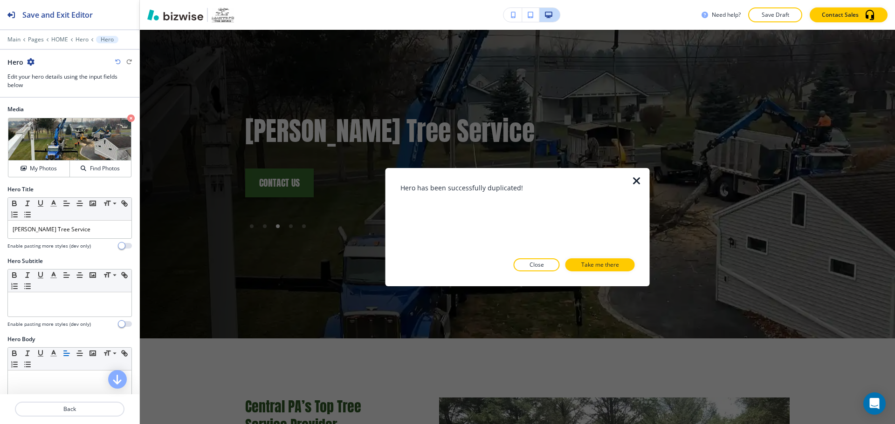
click at [584, 267] on p "Take me there" at bounding box center [600, 265] width 38 height 8
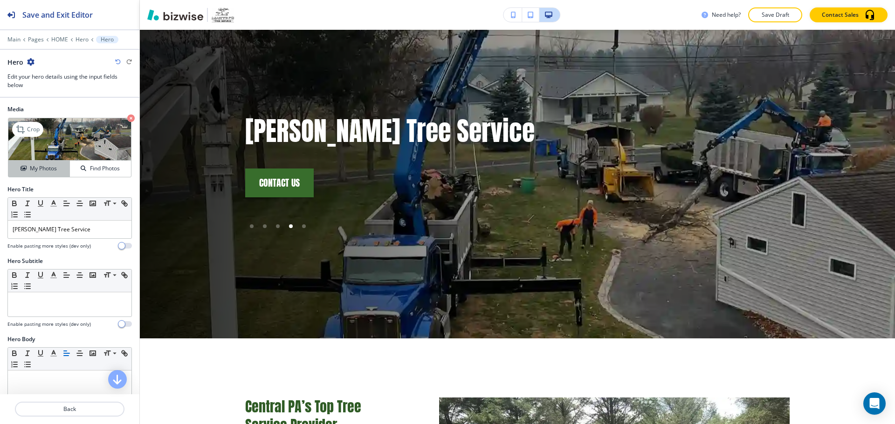
click at [61, 171] on div "My Photos" at bounding box center [38, 168] width 61 height 8
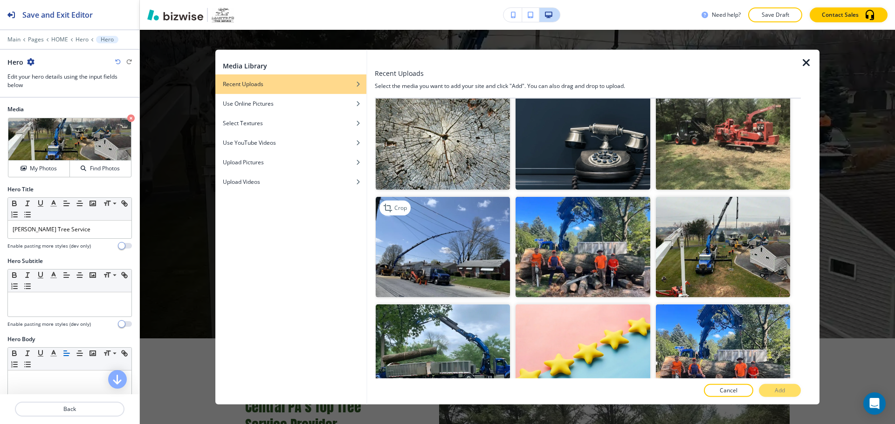
scroll to position [466, 0]
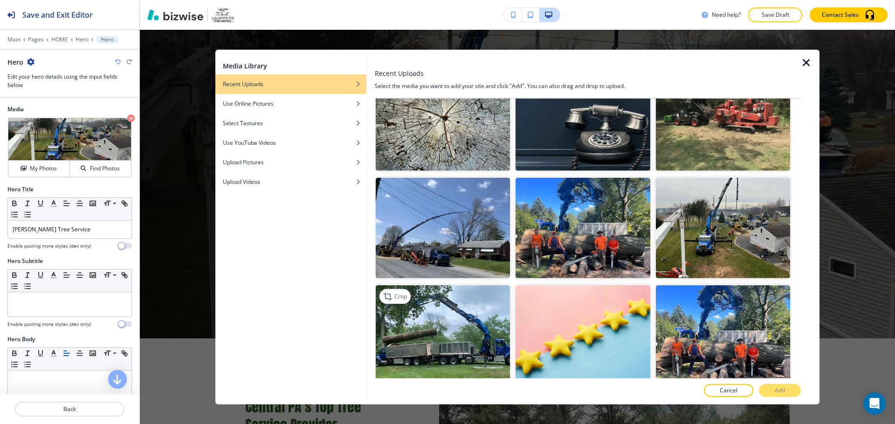
click at [454, 306] on img "button" at bounding box center [443, 336] width 134 height 101
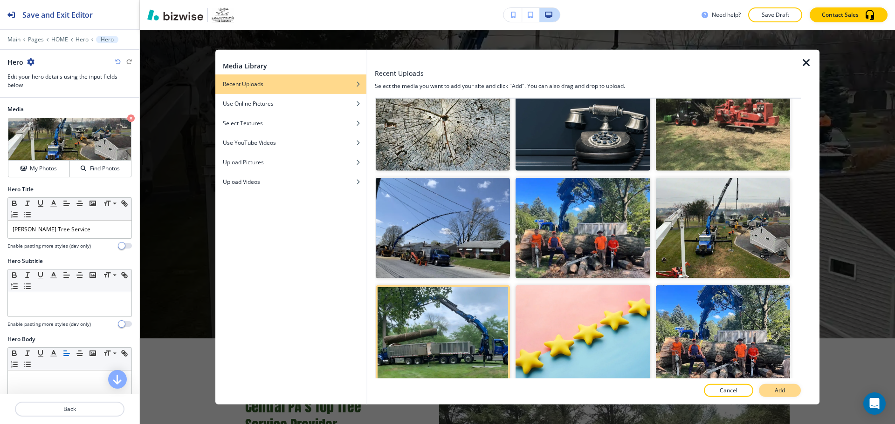
click at [789, 389] on button "Add" at bounding box center [779, 390] width 42 height 13
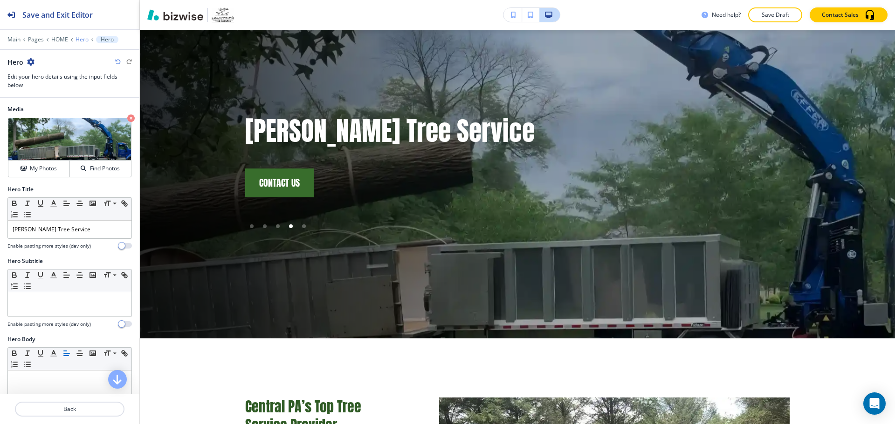
click at [81, 41] on p "Hero" at bounding box center [81, 39] width 13 height 7
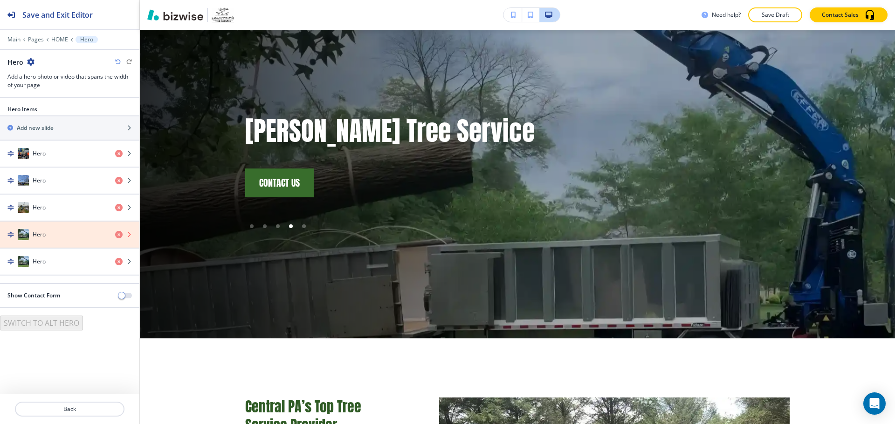
click at [117, 235] on icon "button" at bounding box center [118, 234] width 7 height 7
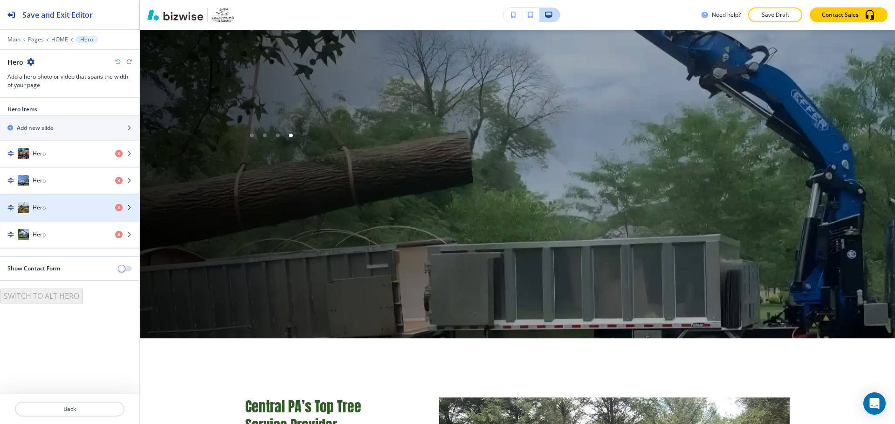
click at [35, 214] on div "button" at bounding box center [69, 216] width 139 height 7
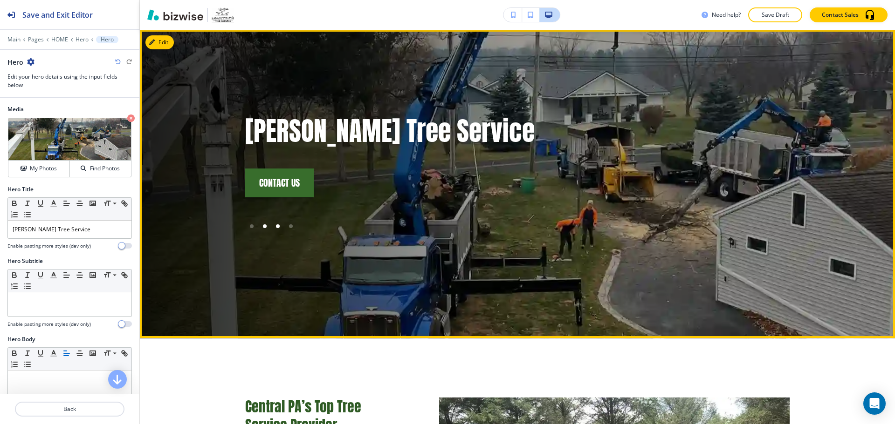
click at [258, 225] on div at bounding box center [264, 226] width 13 height 13
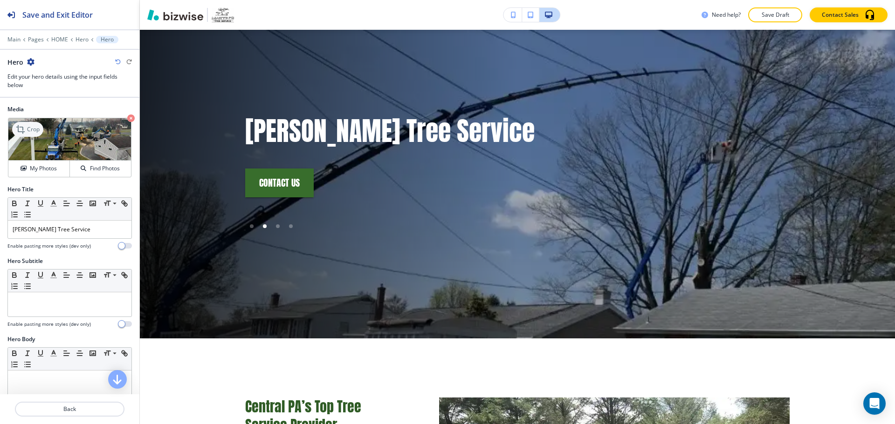
click at [23, 129] on icon at bounding box center [20, 129] width 8 height 8
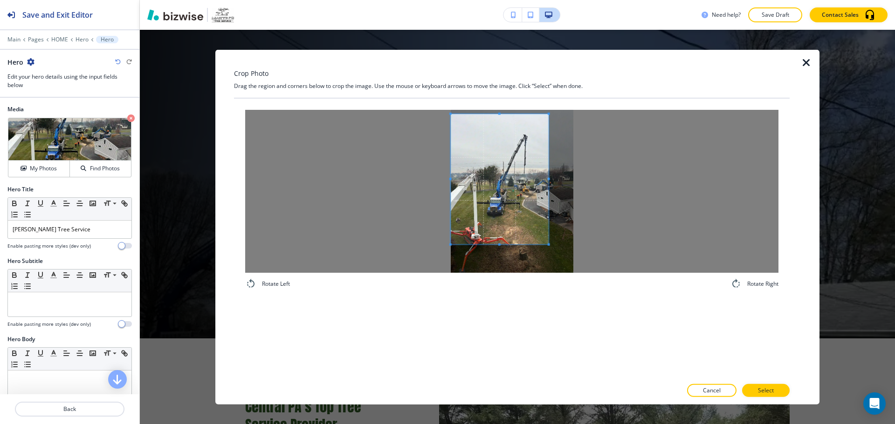
click at [477, 185] on span at bounding box center [500, 179] width 98 height 130
click at [606, 190] on div at bounding box center [511, 190] width 533 height 163
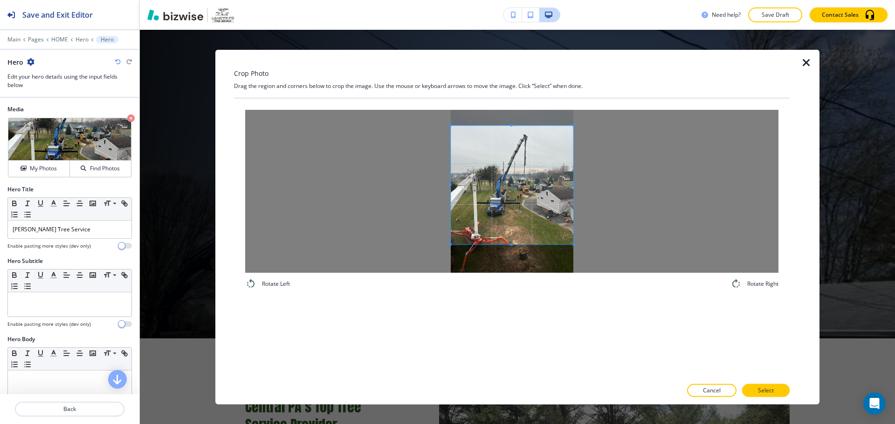
click at [512, 125] on div at bounding box center [512, 184] width 123 height 119
click at [507, 229] on div at bounding box center [512, 177] width 123 height 104
click at [775, 389] on button "Select" at bounding box center [766, 390] width 48 height 13
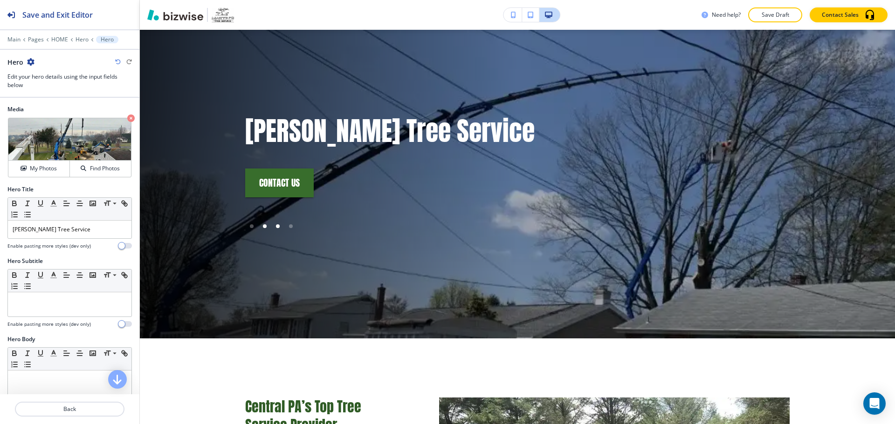
click at [276, 225] on div at bounding box center [278, 227] width 4 height 4
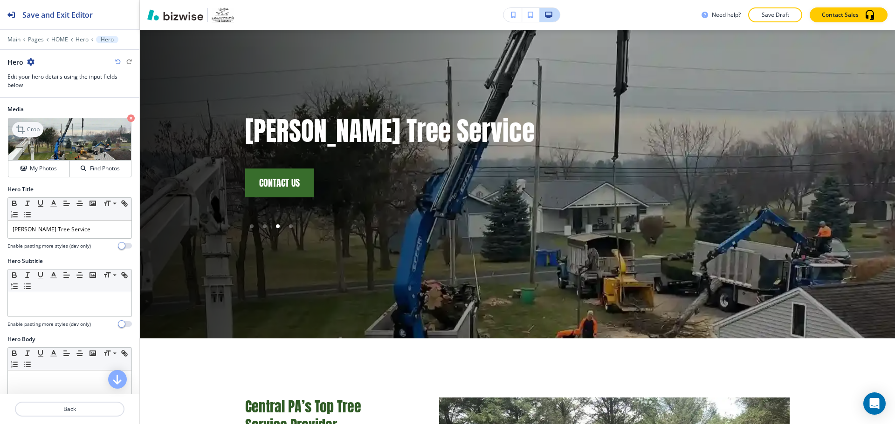
click at [39, 132] on p "Crop" at bounding box center [33, 129] width 13 height 8
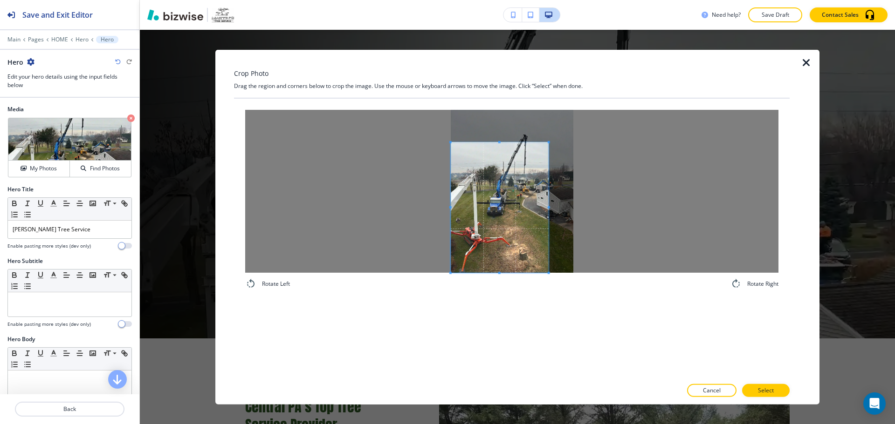
click at [460, 250] on span at bounding box center [500, 207] width 98 height 130
click at [492, 184] on div at bounding box center [500, 222] width 98 height 102
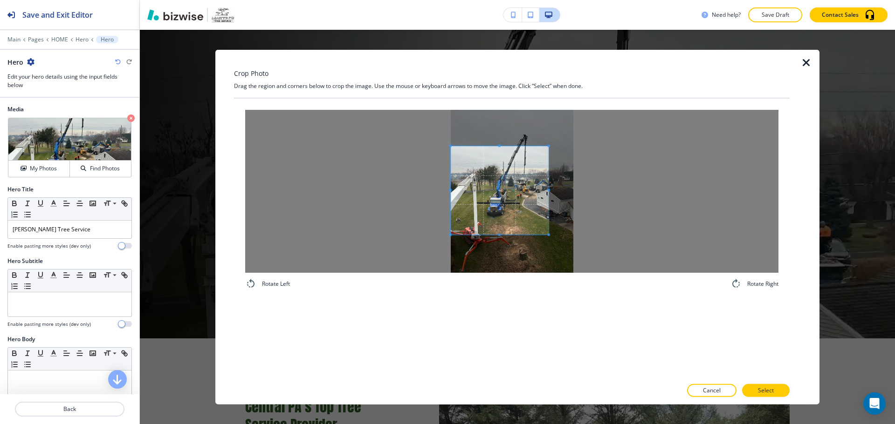
click at [491, 188] on span at bounding box center [500, 190] width 98 height 89
click at [633, 191] on div at bounding box center [511, 190] width 533 height 163
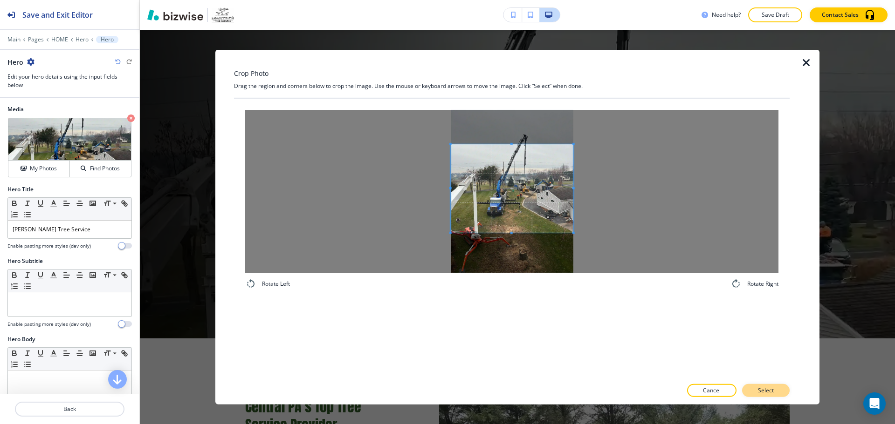
click at [771, 385] on button "Select" at bounding box center [766, 390] width 48 height 13
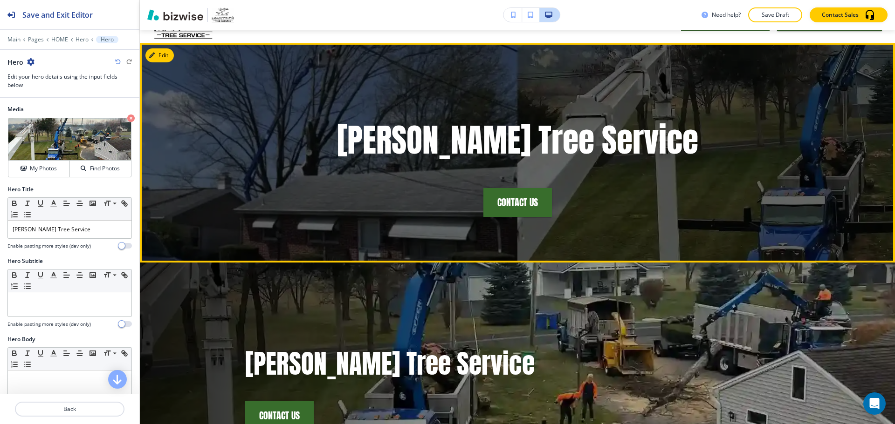
scroll to position [0, 0]
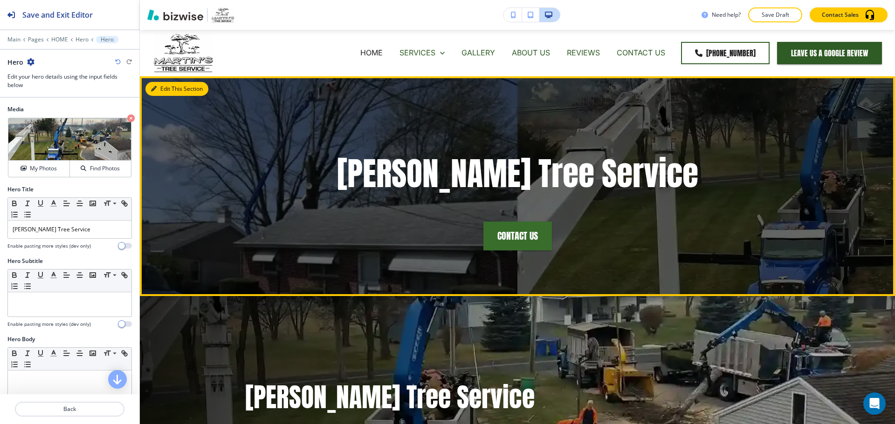
click at [155, 85] on button "Edit This Section" at bounding box center [176, 89] width 63 height 14
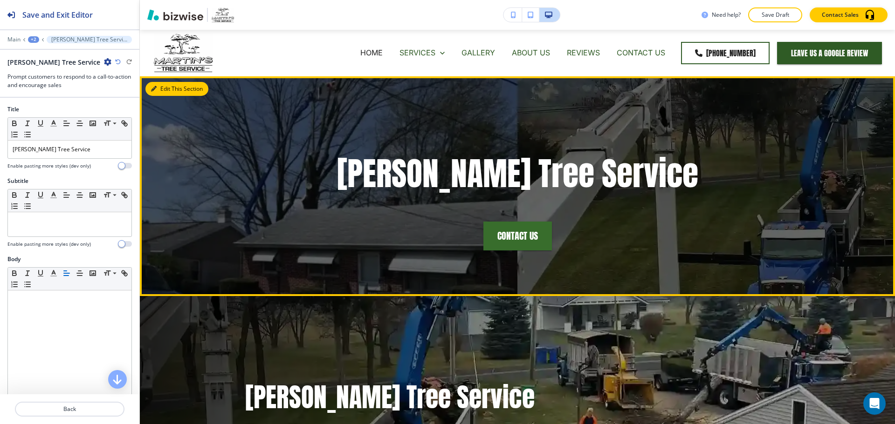
scroll to position [47, 0]
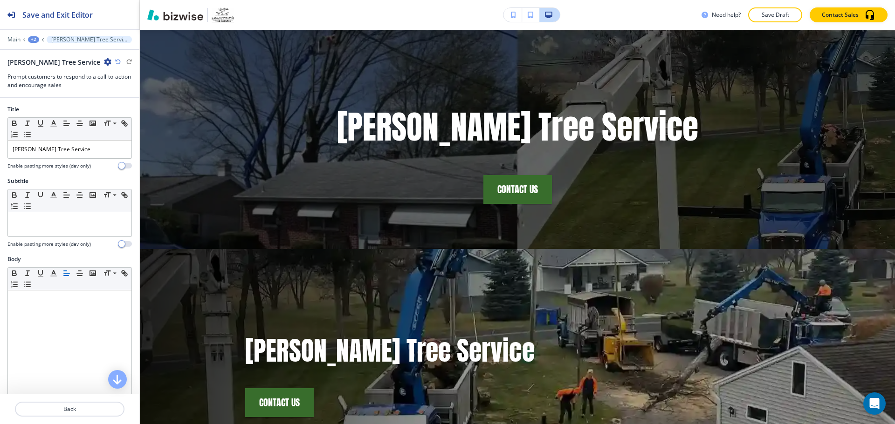
click at [36, 38] on div "+2" at bounding box center [33, 39] width 11 height 7
click at [49, 68] on p "HOME" at bounding box center [58, 71] width 48 height 8
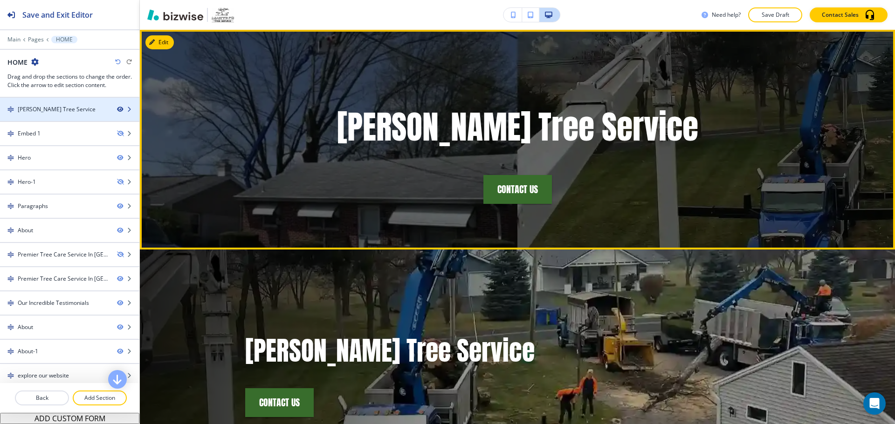
click at [117, 109] on icon "button" at bounding box center [120, 110] width 6 height 6
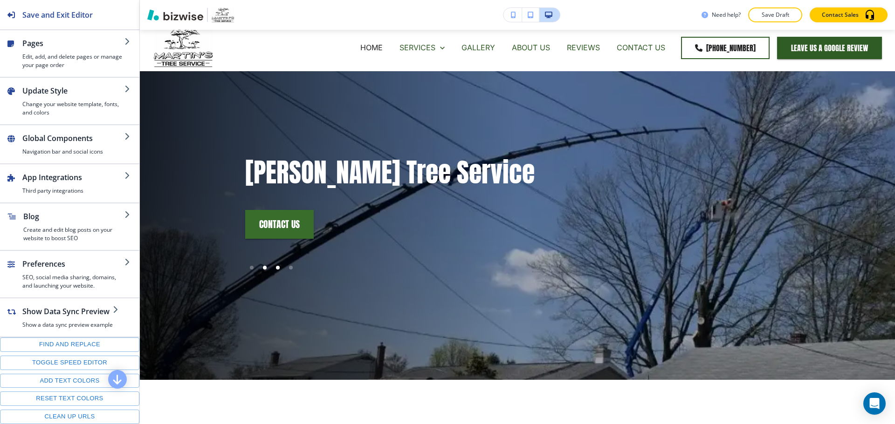
scroll to position [0, 0]
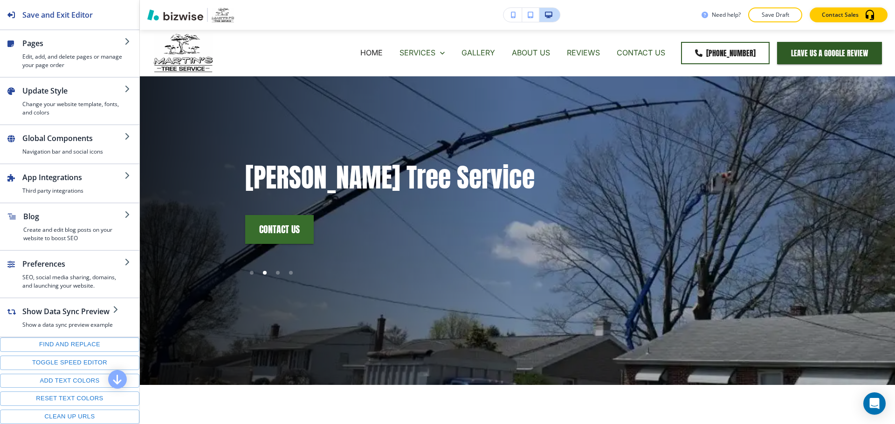
click at [165, 103] on div "Martin's Tree Service Contact US" at bounding box center [517, 230] width 755 height 308
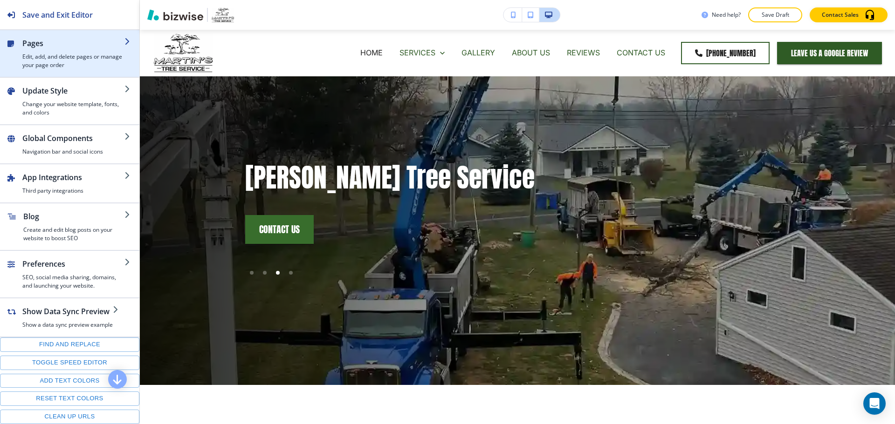
click at [88, 55] on h4 "Edit, add, and delete pages or manage your page order" at bounding box center [73, 61] width 102 height 17
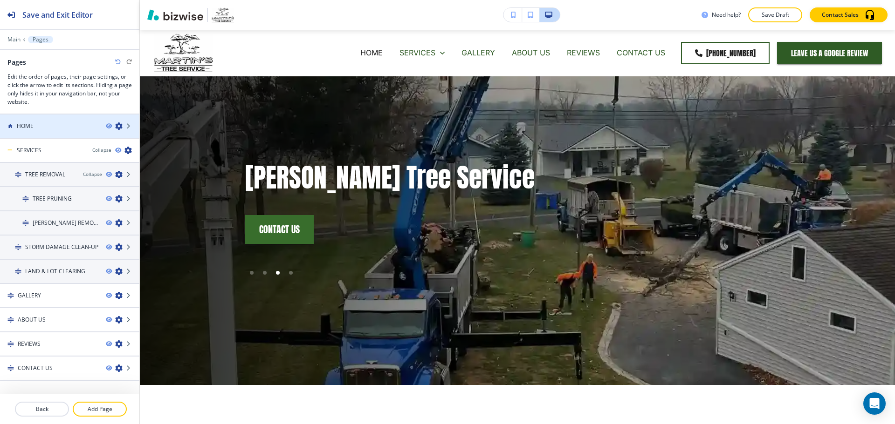
click at [45, 132] on div at bounding box center [69, 133] width 139 height 7
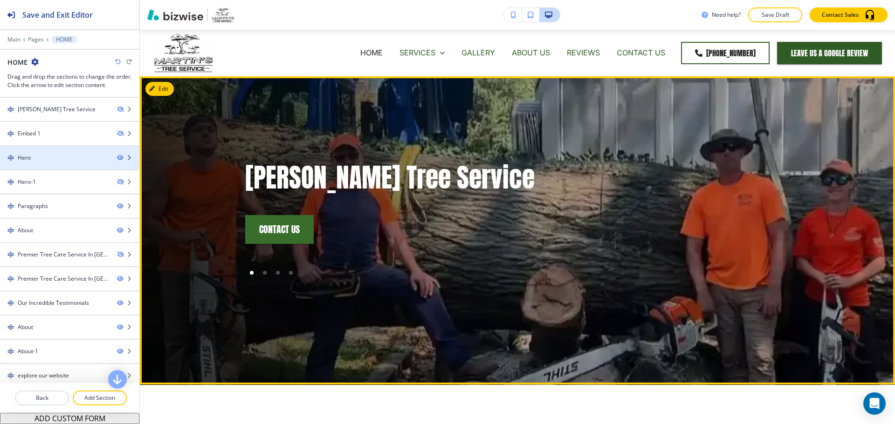
click at [41, 164] on div at bounding box center [69, 165] width 139 height 7
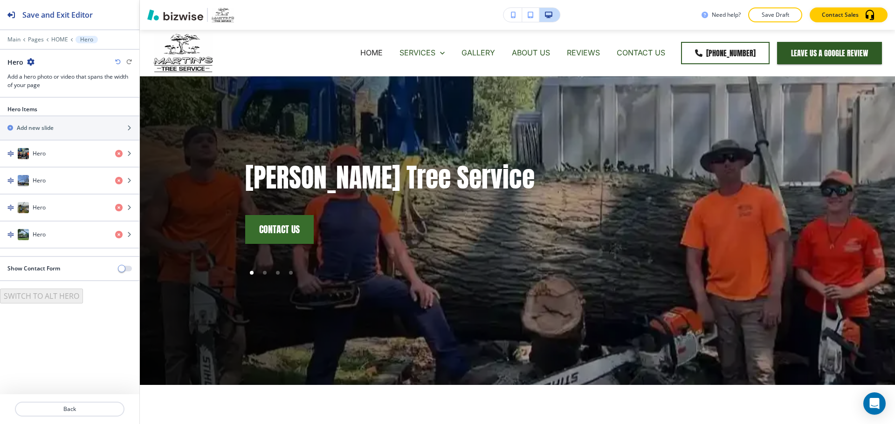
scroll to position [47, 0]
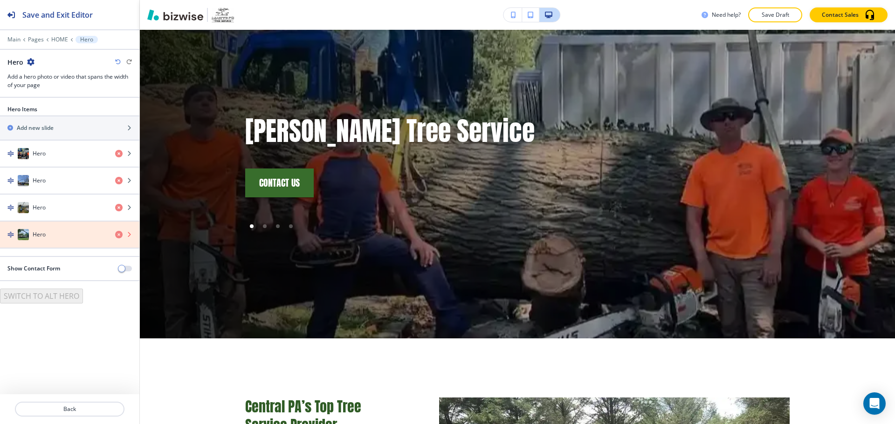
click at [121, 234] on icon "button" at bounding box center [118, 234] width 7 height 7
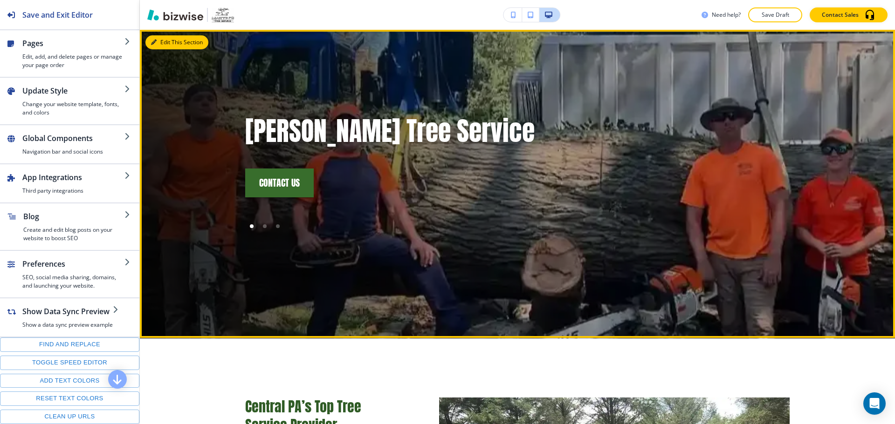
click at [168, 38] on button "Edit This Section" at bounding box center [176, 42] width 63 height 14
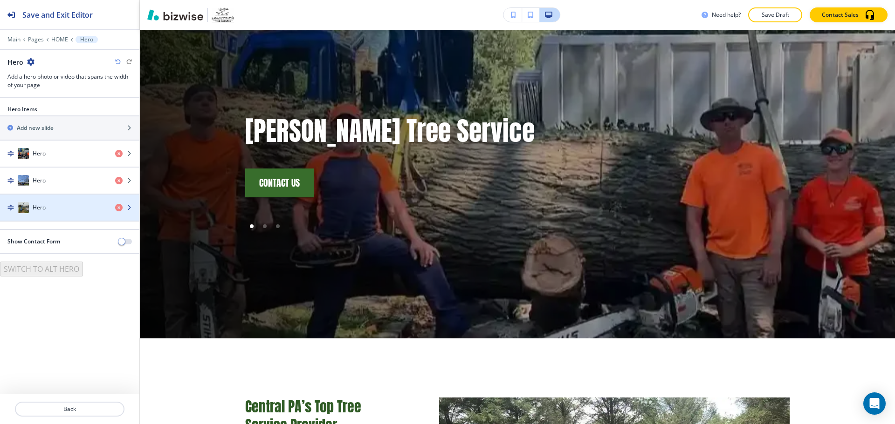
click at [54, 214] on div "button" at bounding box center [69, 216] width 139 height 7
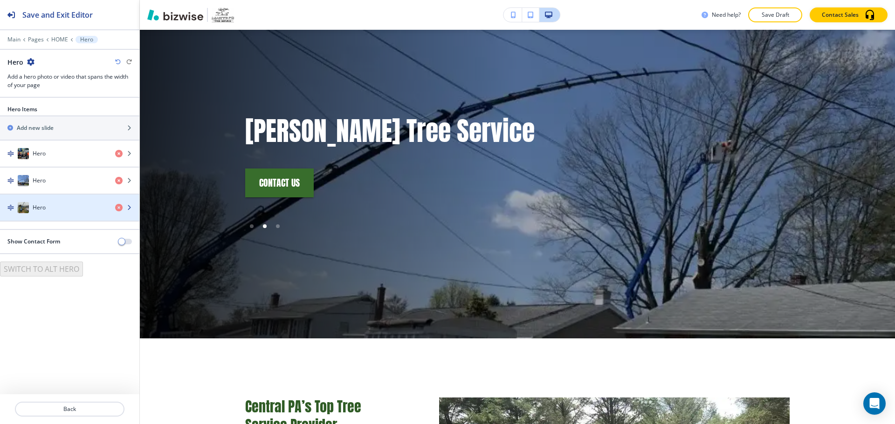
click at [55, 207] on div "Hero" at bounding box center [54, 207] width 108 height 11
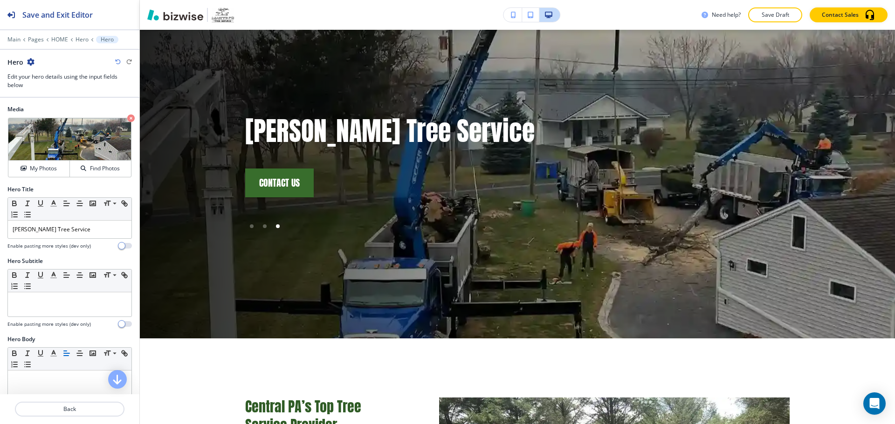
click at [32, 61] on icon "button" at bounding box center [30, 61] width 7 height 7
click at [45, 93] on p "Duplicate Hero" at bounding box center [57, 94] width 48 height 8
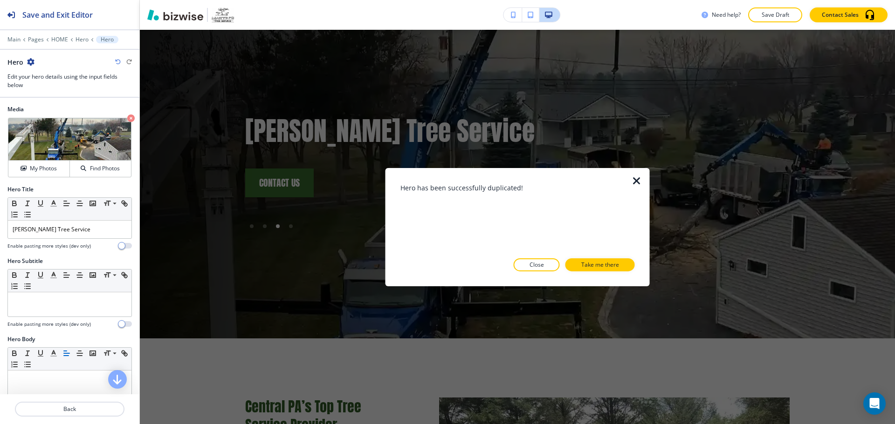
click at [572, 264] on button "Take me there" at bounding box center [599, 265] width 69 height 13
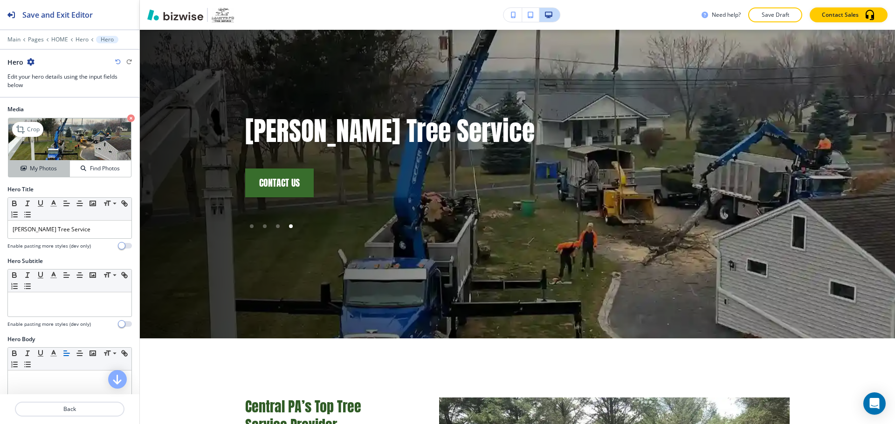
click at [36, 167] on h4 "My Photos" at bounding box center [43, 168] width 27 height 8
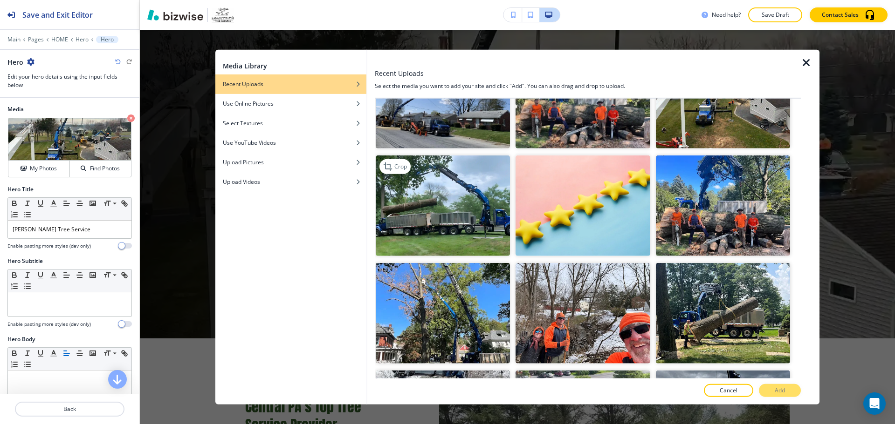
scroll to position [606, 0]
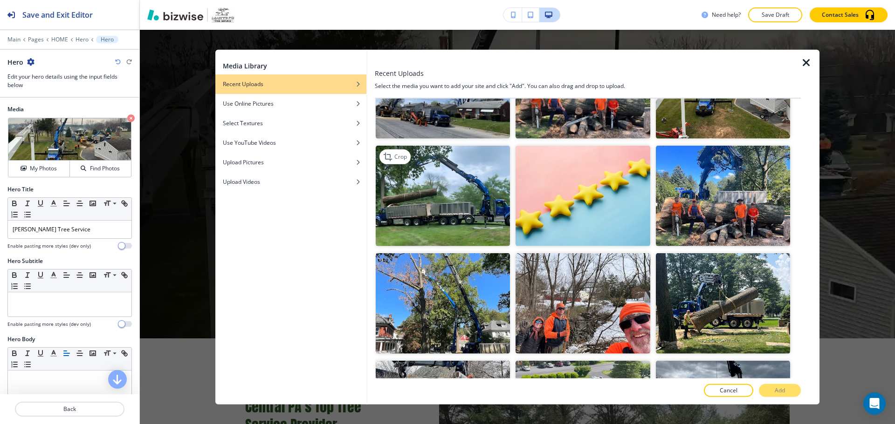
click at [476, 195] on img "button" at bounding box center [443, 196] width 134 height 101
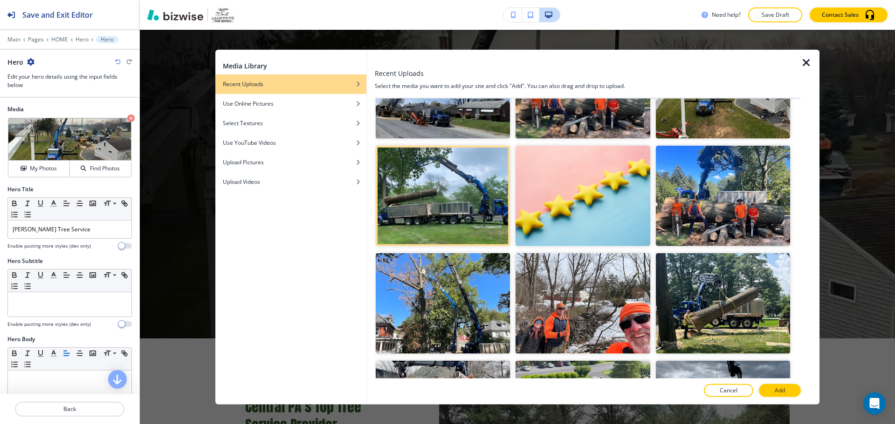
click at [789, 393] on button "Add" at bounding box center [779, 390] width 42 height 13
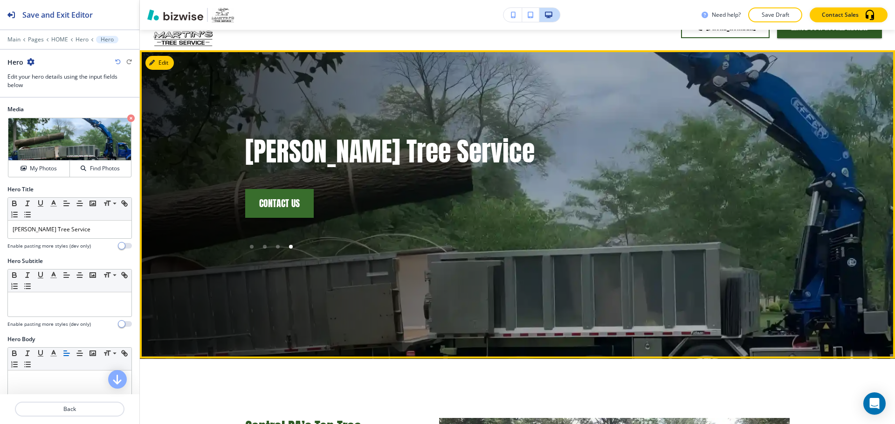
scroll to position [0, 0]
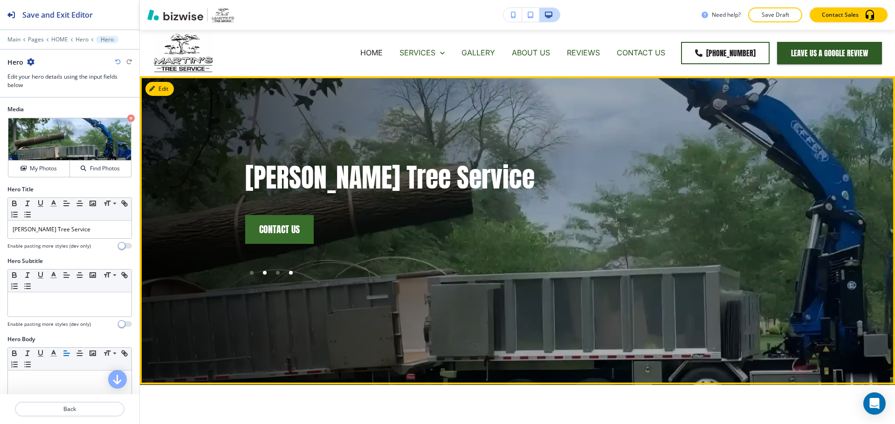
click at [259, 276] on div at bounding box center [264, 272] width 13 height 13
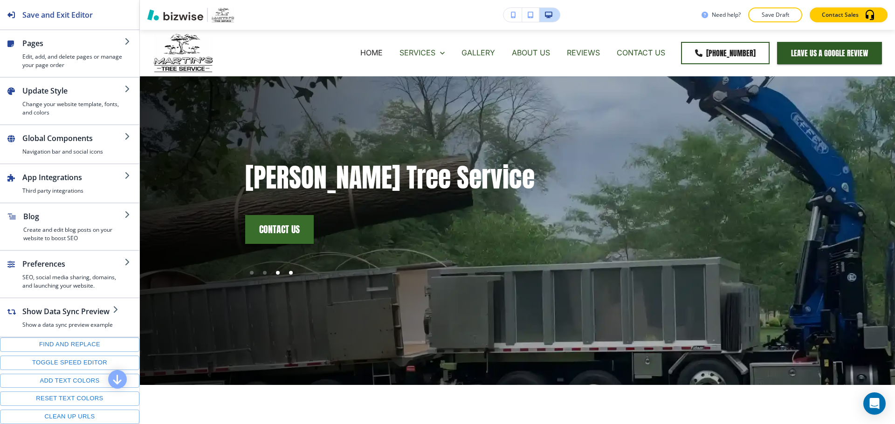
click at [271, 273] on div at bounding box center [277, 272] width 13 height 13
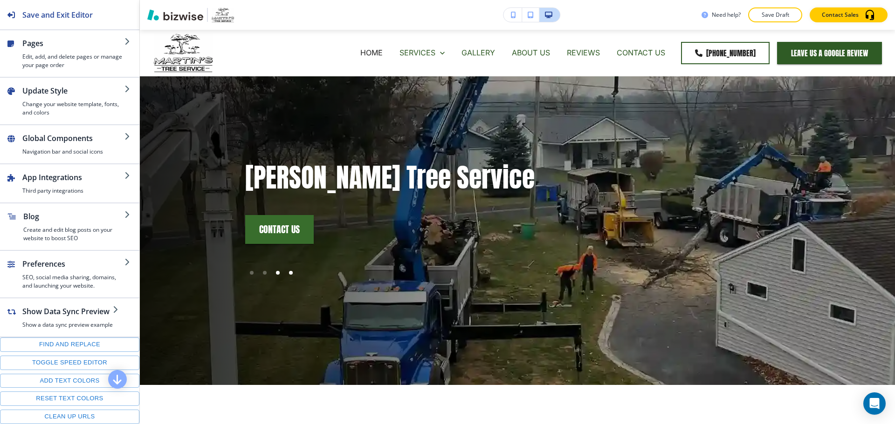
click at [289, 272] on div at bounding box center [291, 273] width 4 height 4
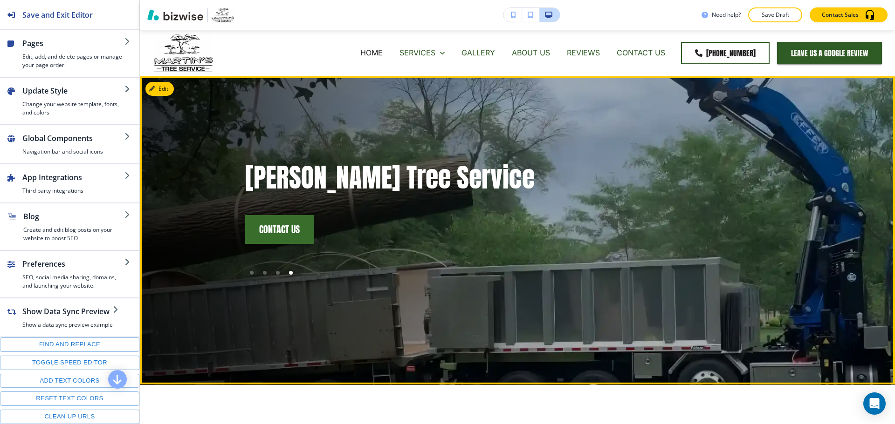
click at [170, 90] on button "Edit" at bounding box center [159, 89] width 28 height 14
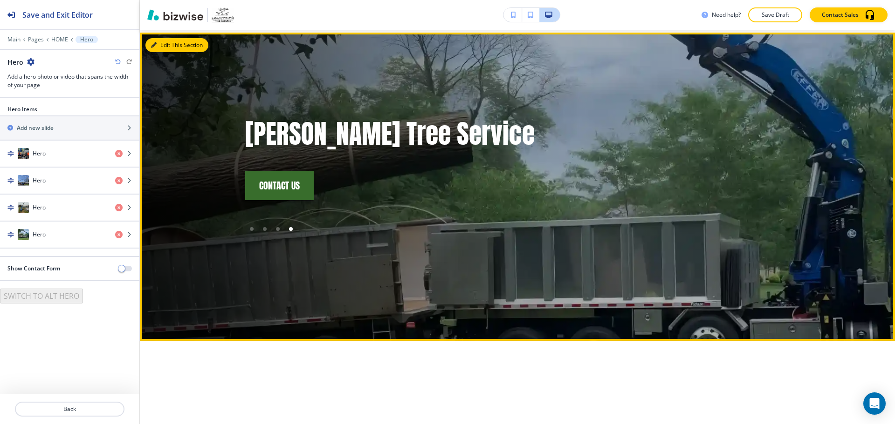
scroll to position [47, 0]
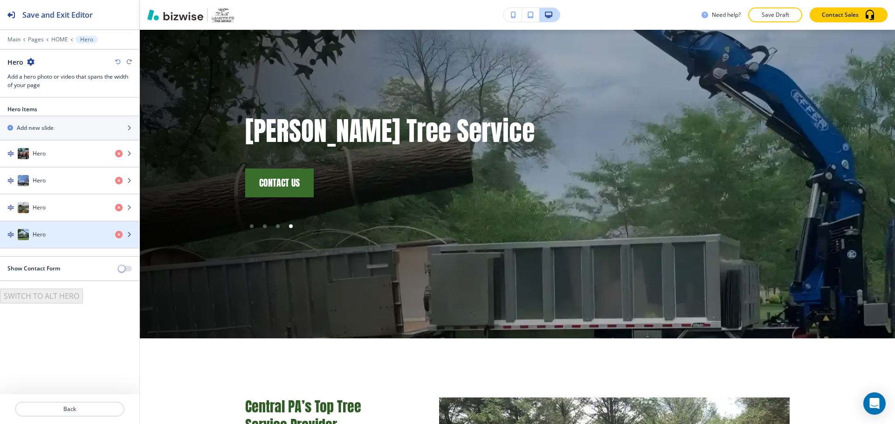
click at [72, 242] on div "button" at bounding box center [69, 243] width 139 height 7
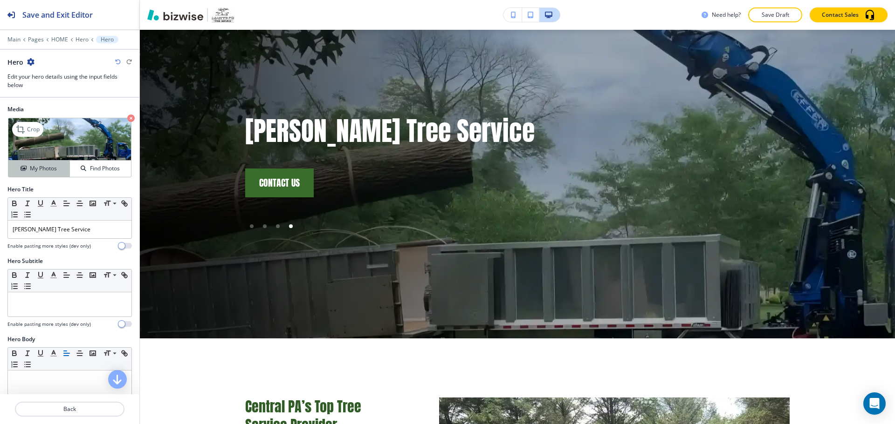
click at [50, 171] on h4 "My Photos" at bounding box center [43, 168] width 27 height 8
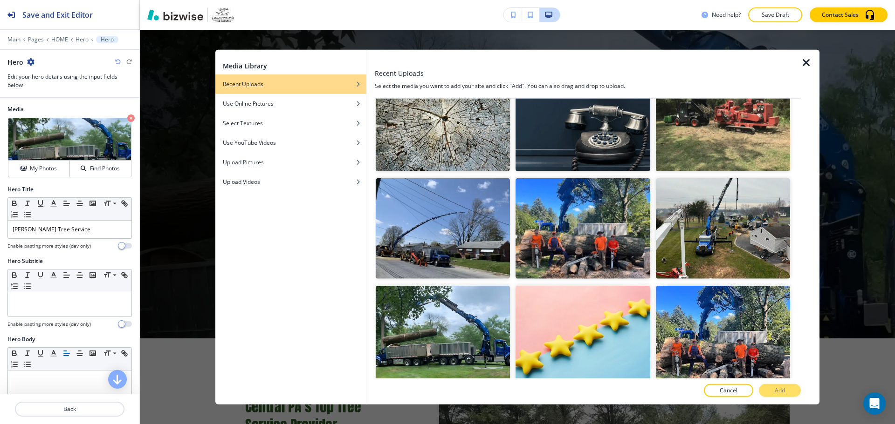
scroll to position [466, 0]
click at [430, 215] on img "button" at bounding box center [443, 228] width 134 height 101
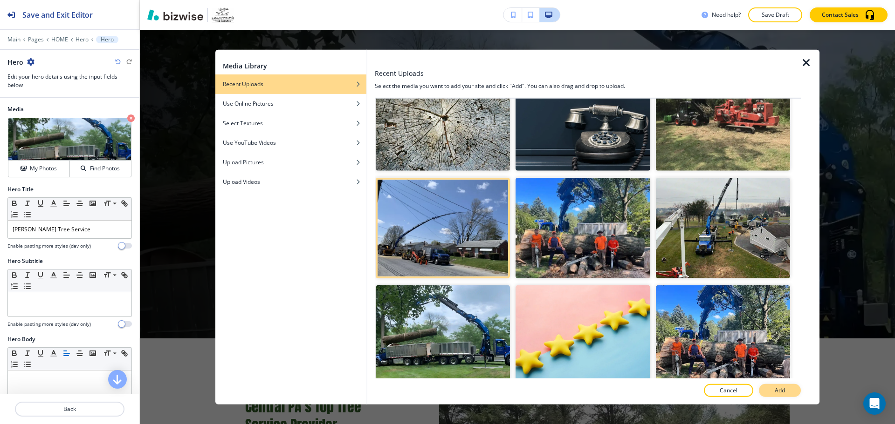
click at [776, 385] on button "Add" at bounding box center [779, 390] width 42 height 13
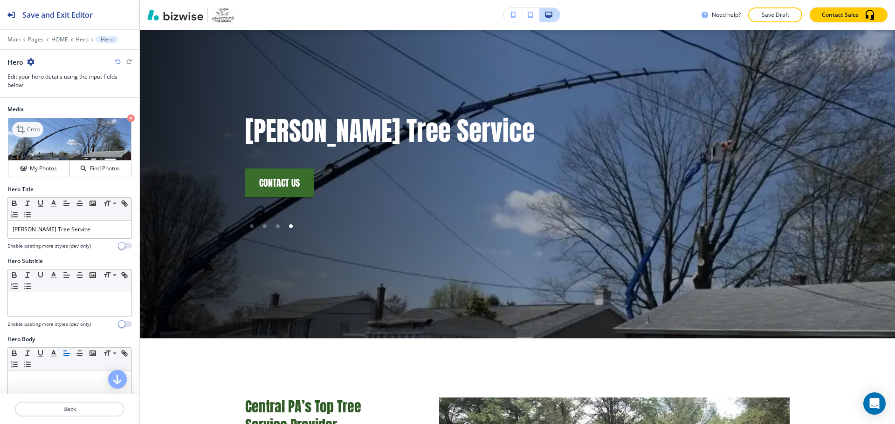
click at [34, 134] on div "Crop" at bounding box center [27, 129] width 31 height 15
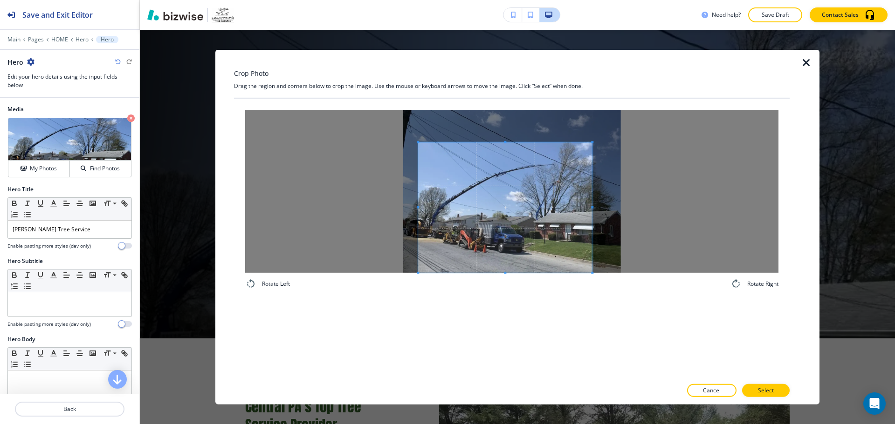
click at [512, 220] on span at bounding box center [505, 207] width 174 height 130
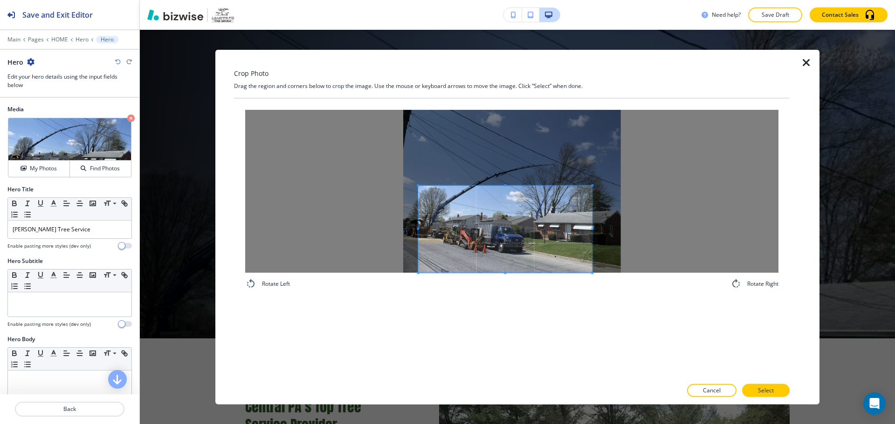
click at [504, 184] on span at bounding box center [505, 185] width 2 height 2
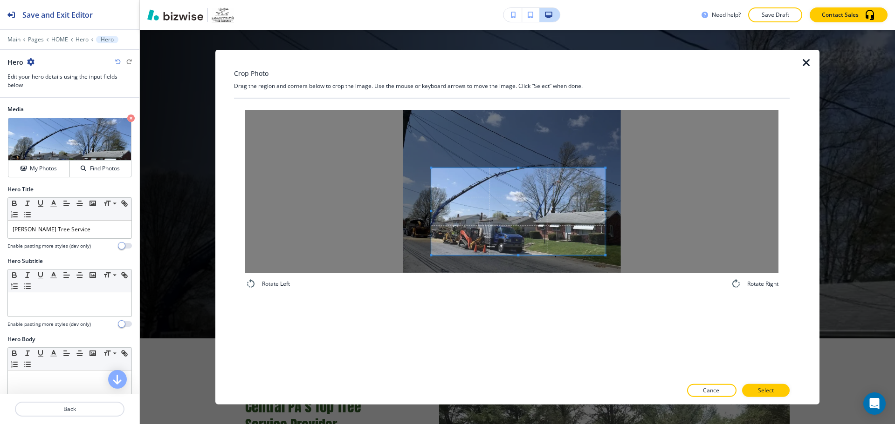
click at [534, 201] on span at bounding box center [518, 211] width 174 height 87
click at [778, 387] on button "Select" at bounding box center [766, 390] width 48 height 13
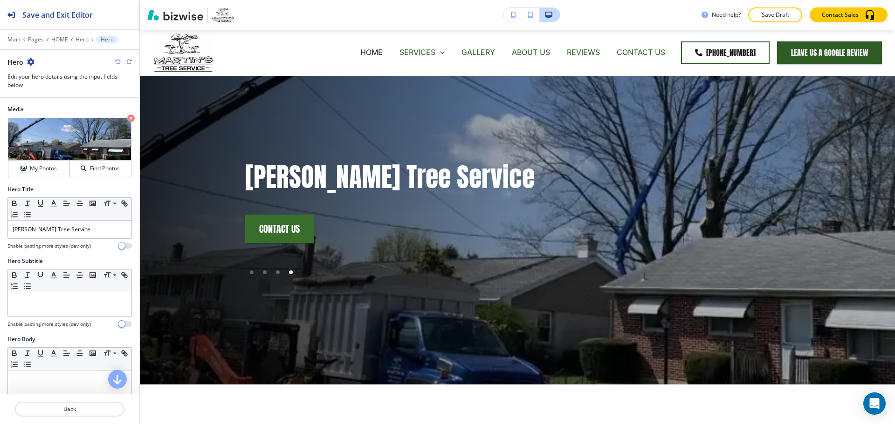
scroll to position [0, 0]
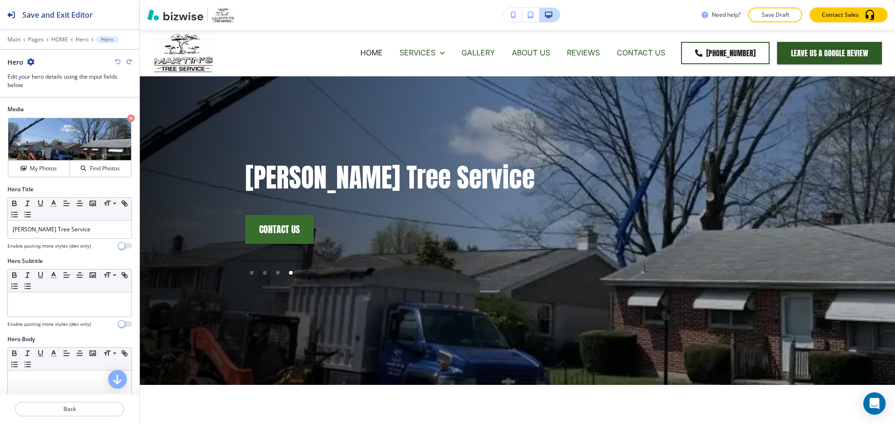
click at [516, 14] on icon "button" at bounding box center [513, 15] width 5 height 7
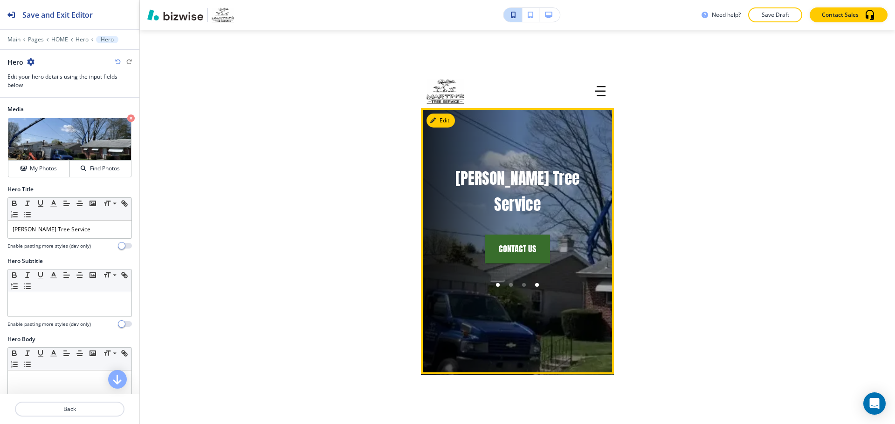
click at [491, 279] on div at bounding box center [497, 285] width 13 height 13
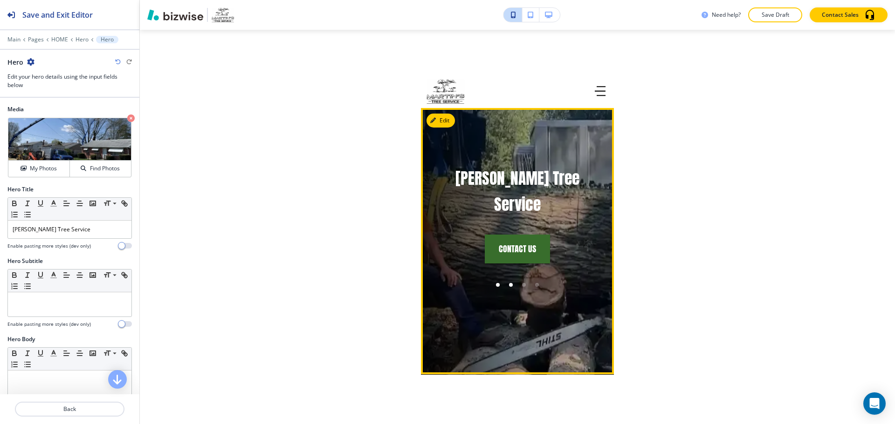
click at [511, 279] on div at bounding box center [510, 285] width 13 height 13
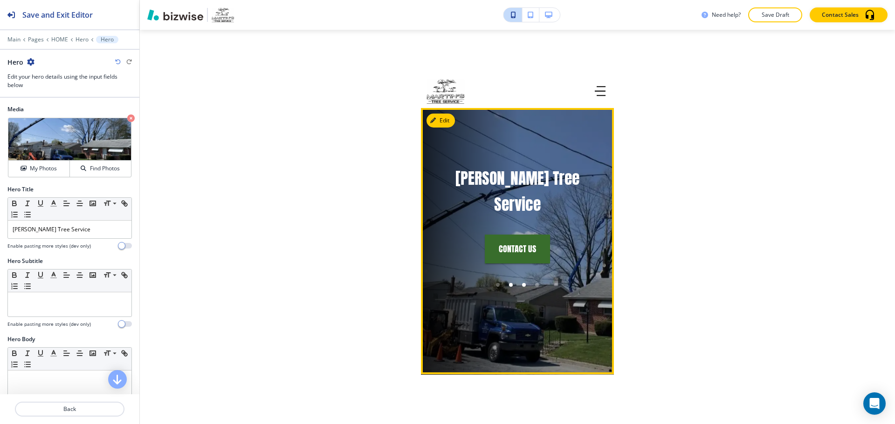
click at [519, 279] on div at bounding box center [523, 285] width 13 height 13
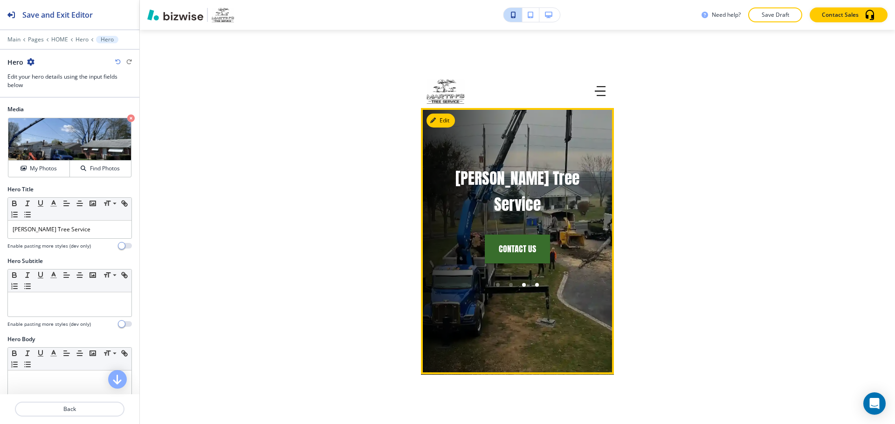
click at [530, 279] on div at bounding box center [536, 285] width 13 height 13
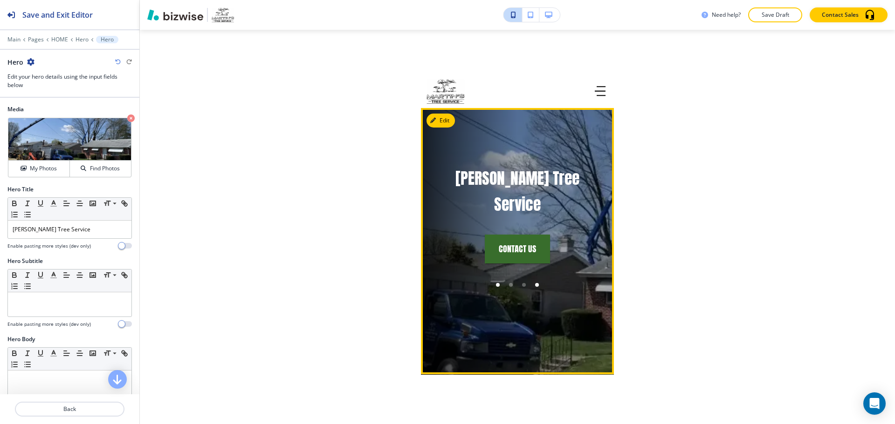
click at [496, 283] on div at bounding box center [498, 285] width 4 height 4
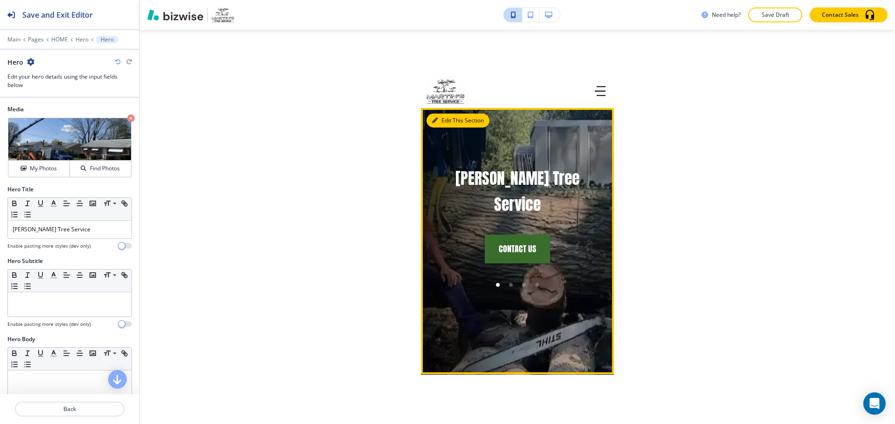
click at [447, 126] on button "Edit This Section" at bounding box center [457, 121] width 63 height 14
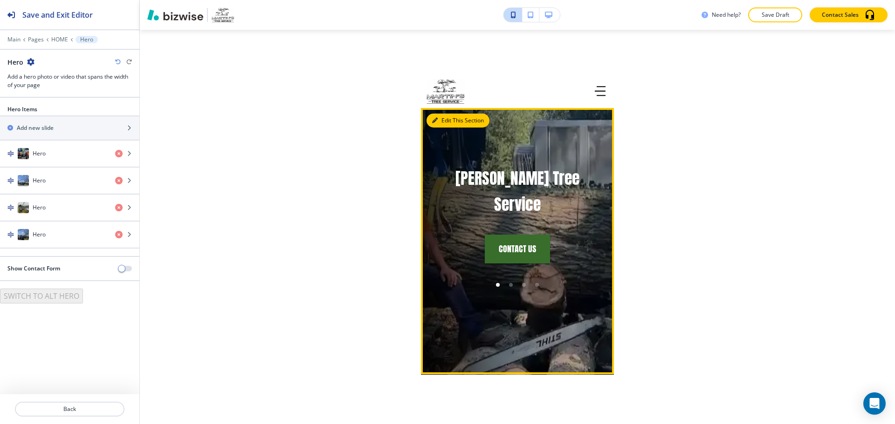
scroll to position [33, 0]
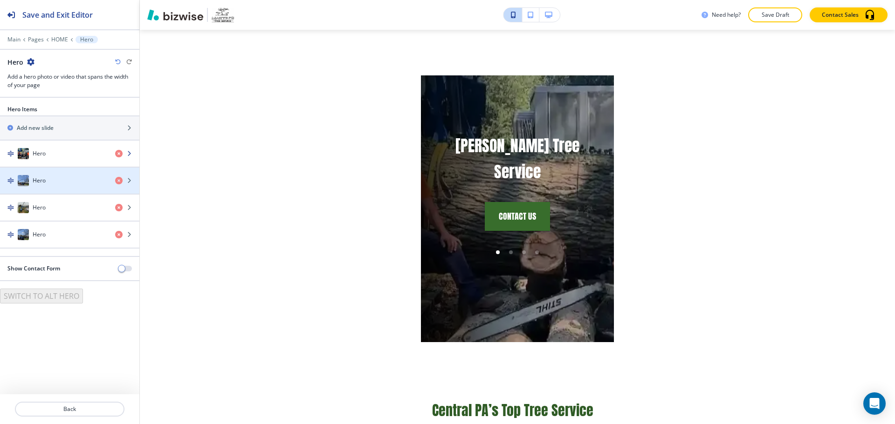
click at [46, 155] on div "Hero" at bounding box center [54, 153] width 108 height 11
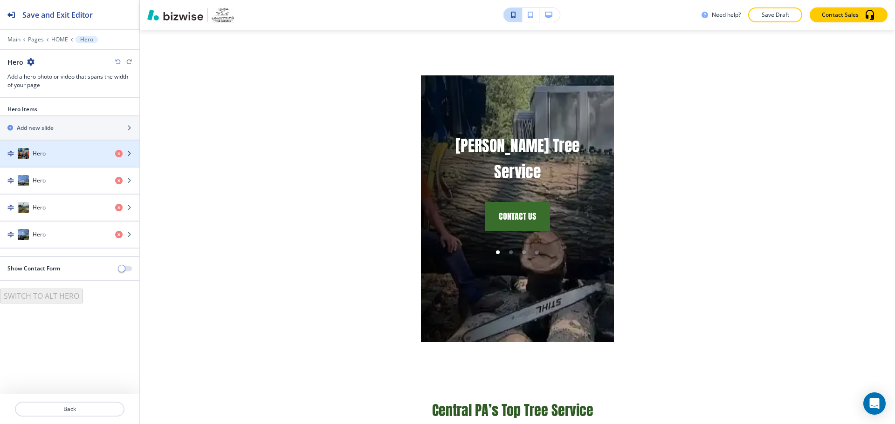
click at [57, 161] on div "button" at bounding box center [69, 162] width 139 height 7
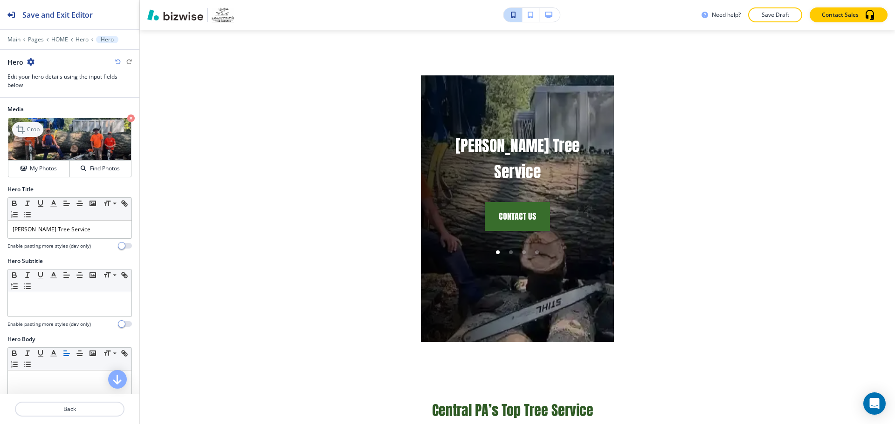
click at [29, 130] on p "Crop" at bounding box center [33, 129] width 13 height 8
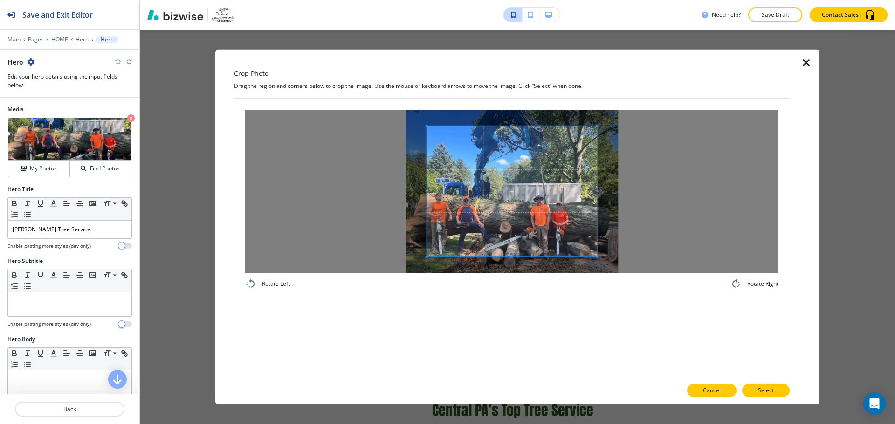
click at [723, 384] on button "Cancel" at bounding box center [711, 390] width 49 height 13
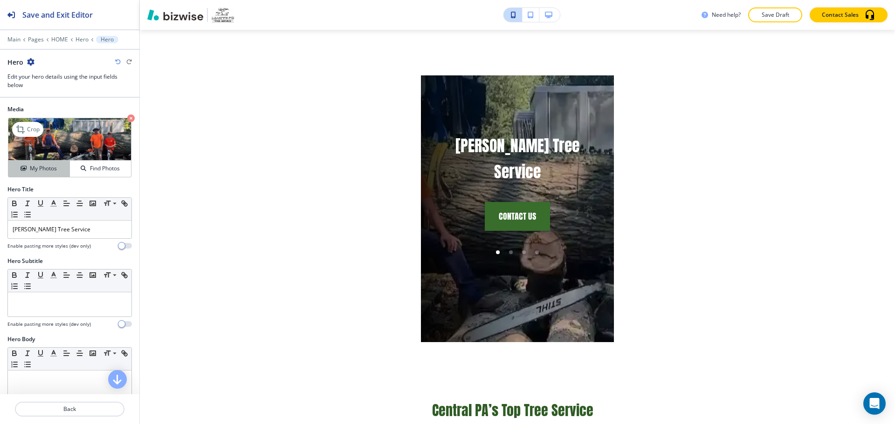
click at [61, 165] on div "My Photos" at bounding box center [38, 168] width 61 height 8
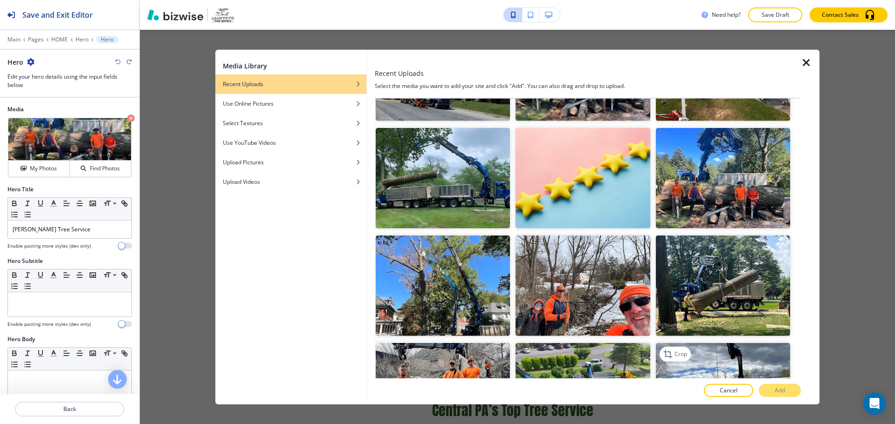
scroll to position [606, 0]
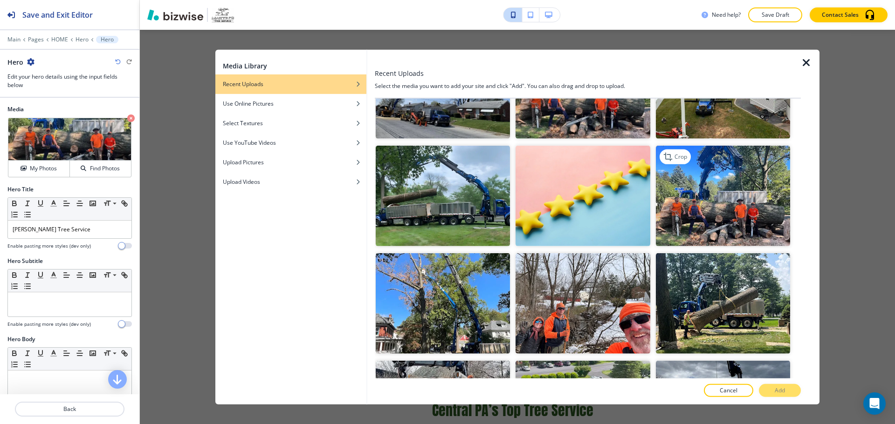
click at [744, 226] on img "button" at bounding box center [723, 196] width 134 height 101
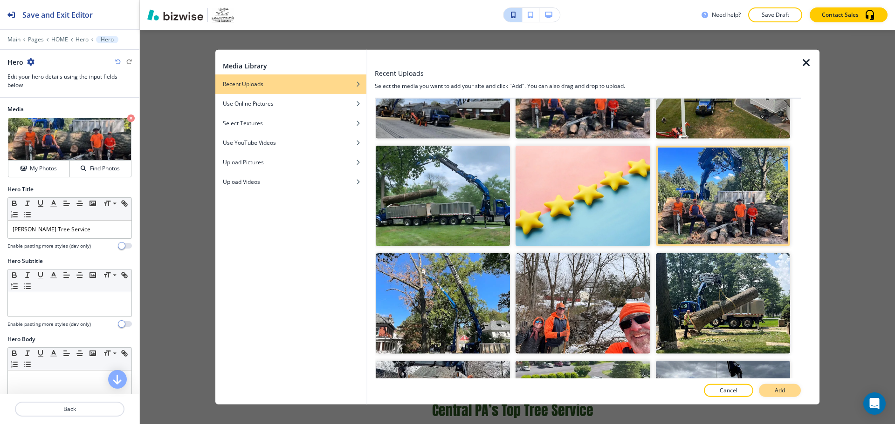
click at [781, 389] on p "Add" at bounding box center [779, 391] width 10 height 8
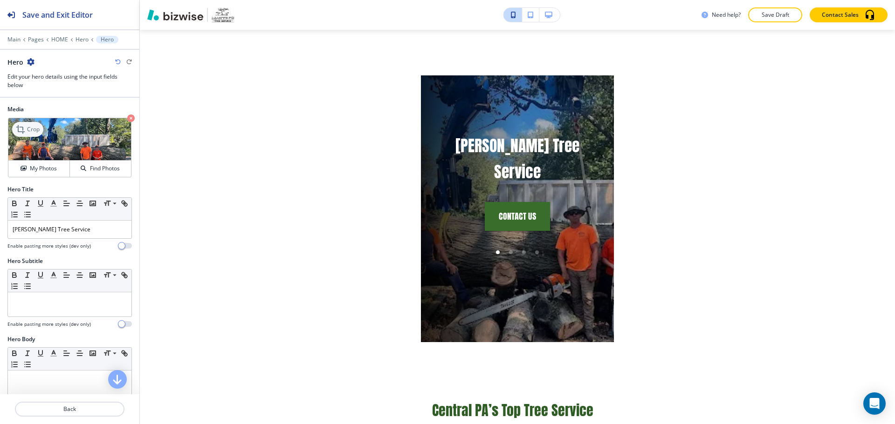
click at [25, 130] on icon at bounding box center [21, 129] width 11 height 11
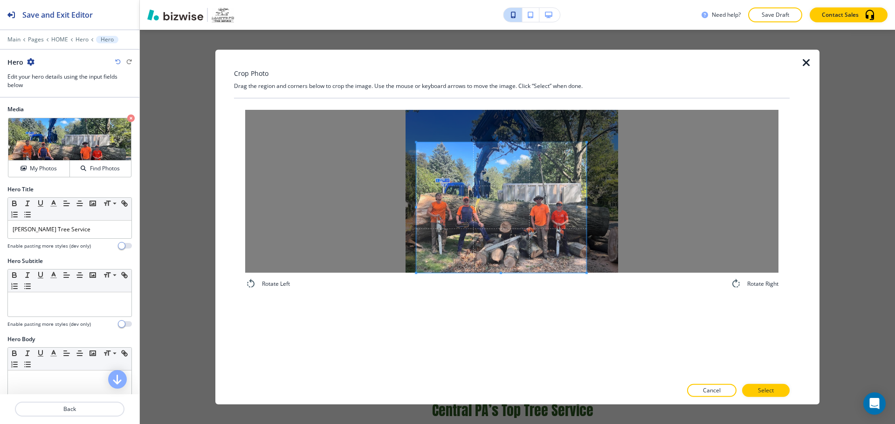
click at [477, 236] on span at bounding box center [501, 207] width 170 height 130
click at [705, 387] on p "Cancel" at bounding box center [712, 391] width 18 height 8
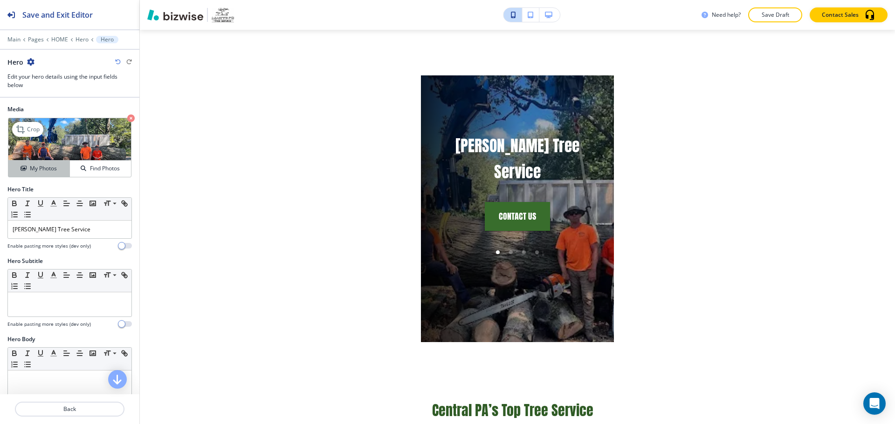
click at [34, 170] on h4 "My Photos" at bounding box center [43, 168] width 27 height 8
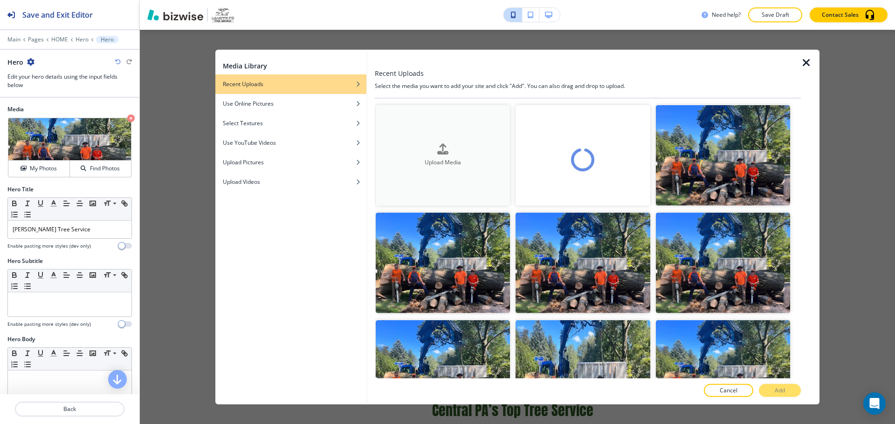
click at [419, 126] on button "Upload Media" at bounding box center [443, 155] width 134 height 101
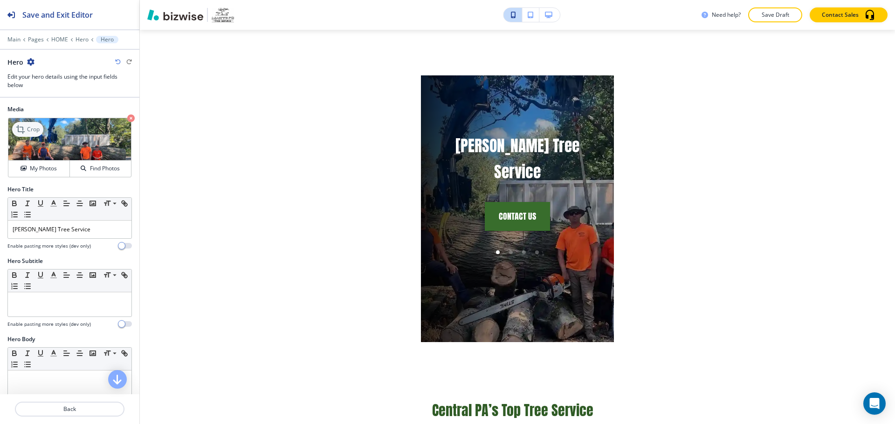
click at [24, 128] on icon at bounding box center [21, 129] width 11 height 11
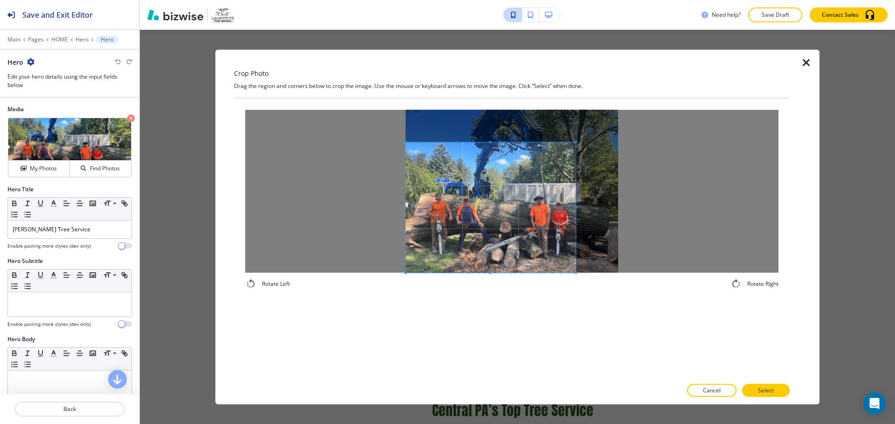
click at [452, 259] on span at bounding box center [490, 207] width 170 height 130
click at [744, 388] on button "Select" at bounding box center [766, 390] width 48 height 13
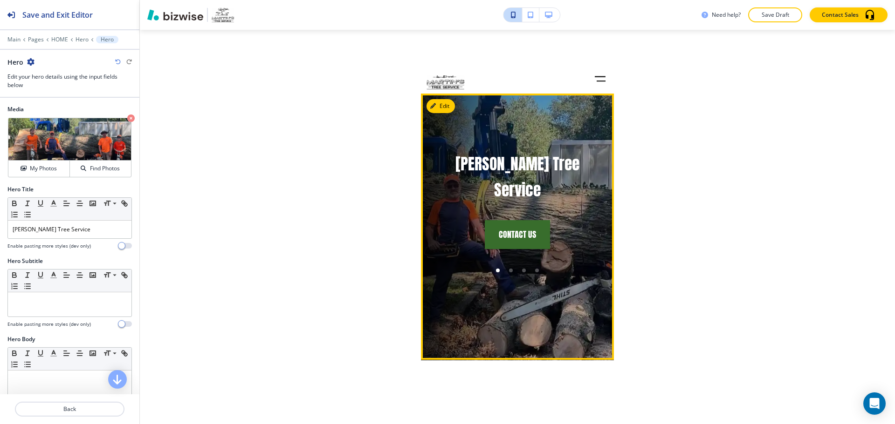
scroll to position [0, 0]
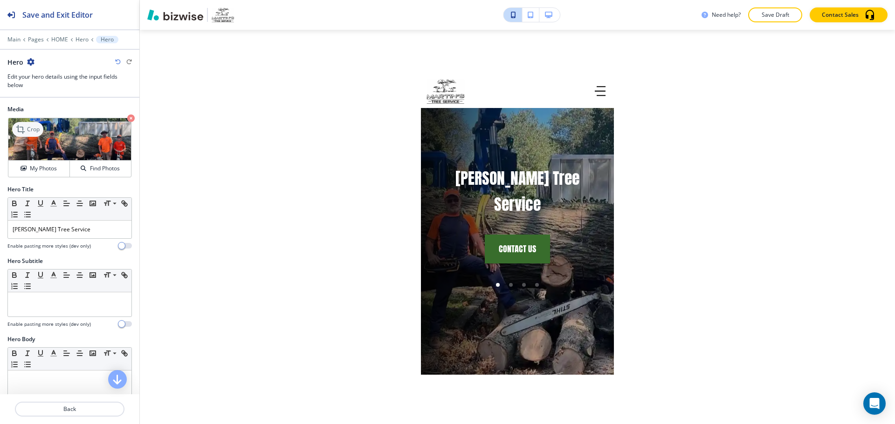
click at [25, 124] on icon at bounding box center [21, 129] width 11 height 11
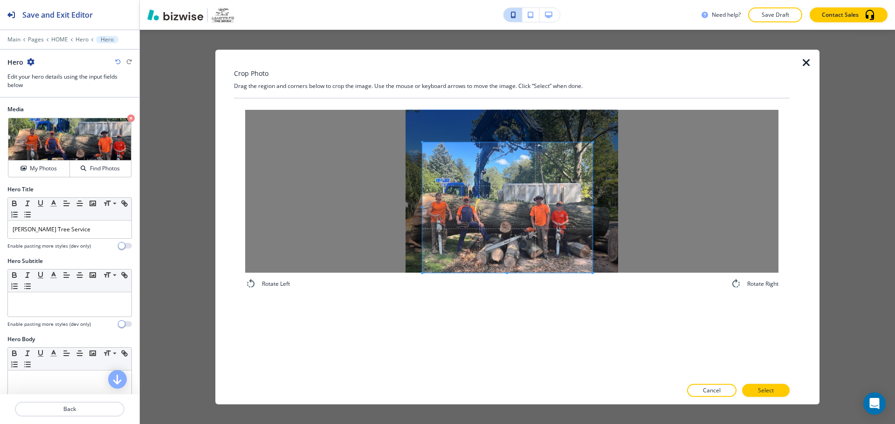
click at [519, 202] on span at bounding box center [507, 207] width 170 height 130
click at [758, 395] on p "Select" at bounding box center [766, 391] width 16 height 8
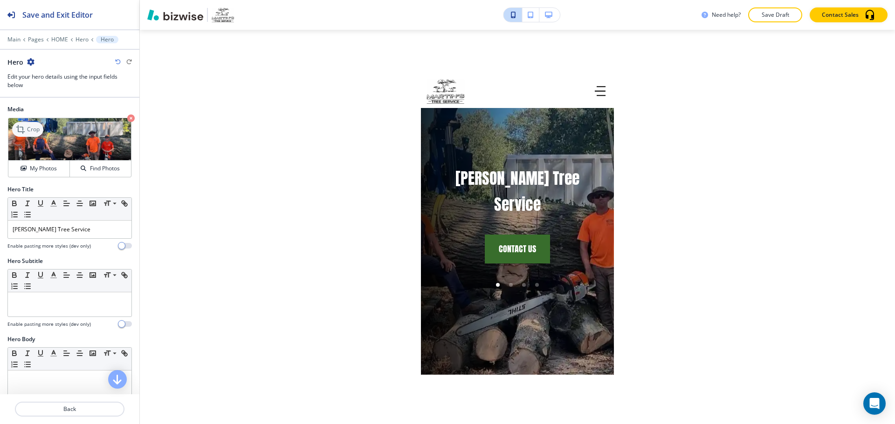
click at [33, 130] on p "Crop" at bounding box center [33, 129] width 13 height 8
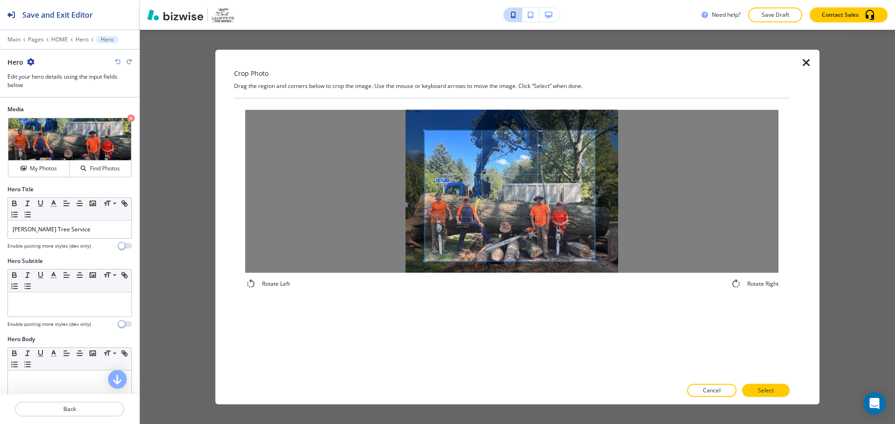
click at [518, 217] on span at bounding box center [509, 195] width 170 height 130
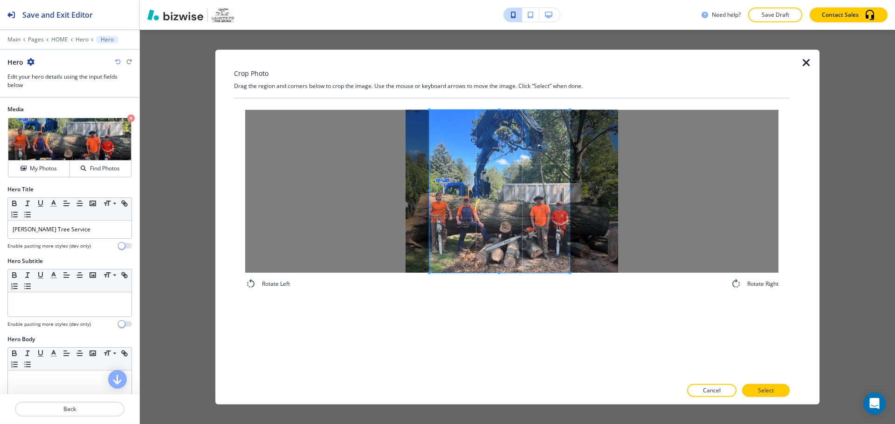
click at [569, 61] on div "Crop Photo Drag the region and corners below to crop the image. Use the mouse o…" at bounding box center [511, 226] width 555 height 355
click at [521, 231] on span at bounding box center [499, 190] width 140 height 163
click at [498, 270] on span at bounding box center [499, 190] width 140 height 163
click at [498, 309] on div "Rotate Left Rotate Right" at bounding box center [511, 238] width 555 height 280
click at [755, 391] on button "Select" at bounding box center [766, 390] width 48 height 13
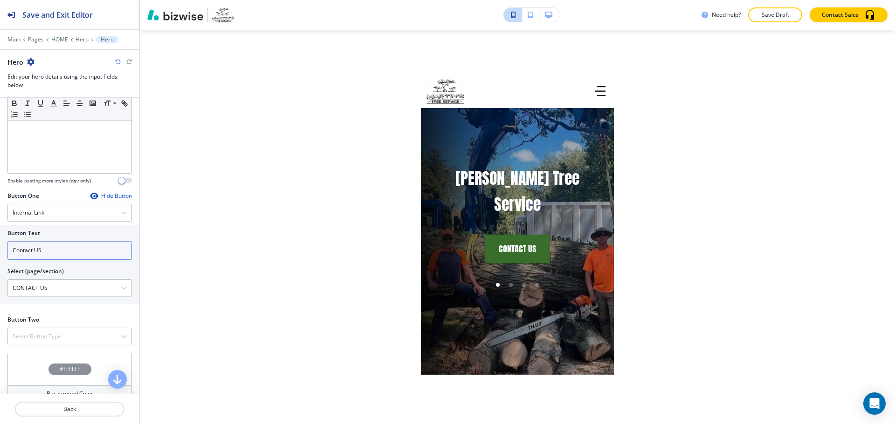
scroll to position [365, 0]
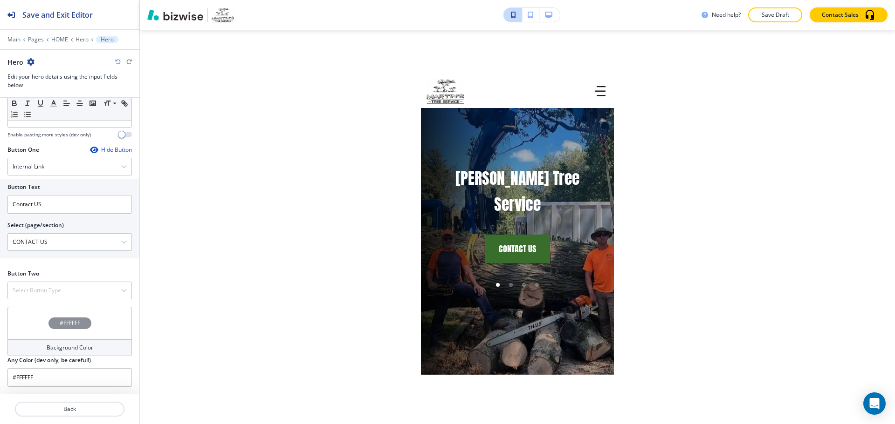
click at [65, 314] on div "#FFFFFF" at bounding box center [69, 323] width 124 height 33
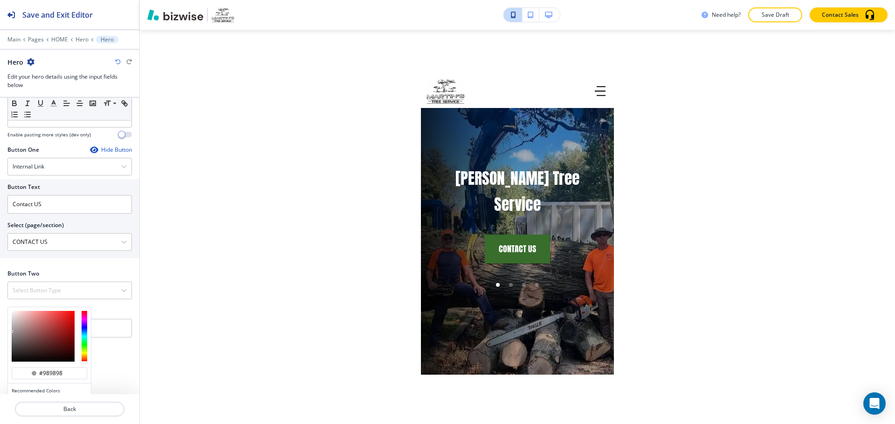
drag, startPoint x: 17, startPoint y: 330, endPoint x: 11, endPoint y: 332, distance: 6.9
click at [11, 332] on div at bounding box center [49, 336] width 83 height 58
type input "#b1adad"
click at [13, 327] on div at bounding box center [43, 336] width 63 height 51
type input "#b1adad"
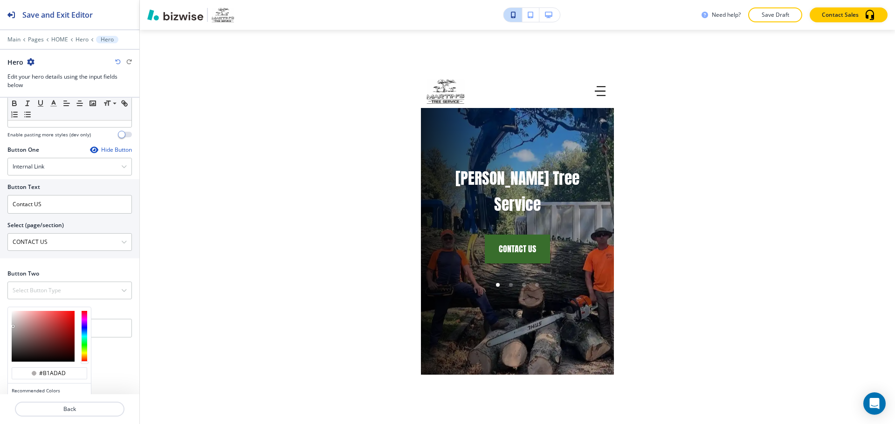
type input "#b1afaf"
click at [13, 327] on div at bounding box center [13, 327] width 2 height 2
type input "#b1afaf"
click at [11, 326] on div at bounding box center [49, 336] width 83 height 58
type input "#9f9999"
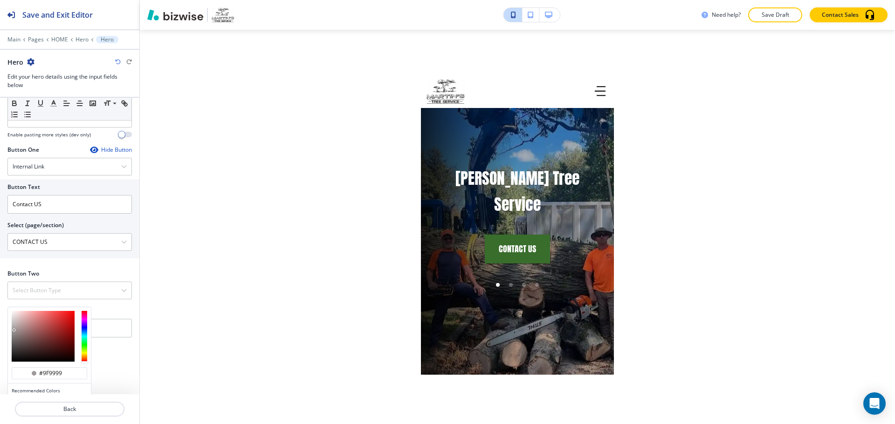
click at [14, 330] on div at bounding box center [43, 336] width 63 height 51
type input "#9f9999"
type input "#565454"
click at [13, 345] on div at bounding box center [43, 336] width 63 height 51
type input "#565454"
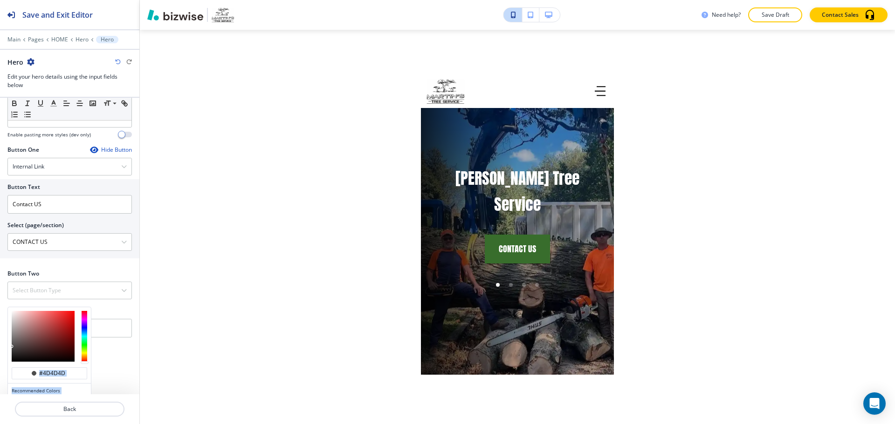
drag, startPoint x: 14, startPoint y: 348, endPoint x: 5, endPoint y: 315, distance: 34.6
click at [5, 315] on div "#4d4d4d Recommended Colors Recently Selected Any Color (dev only, be careful!) …" at bounding box center [69, 326] width 139 height 38
type input "#fce8e8"
drag, startPoint x: 30, startPoint y: 340, endPoint x: 7, endPoint y: 300, distance: 45.7
click at [7, 300] on div "Media Crop My Photos Find Photos Hero Title Small Normal Large Huge Martin's Tr…" at bounding box center [69, 246] width 139 height 297
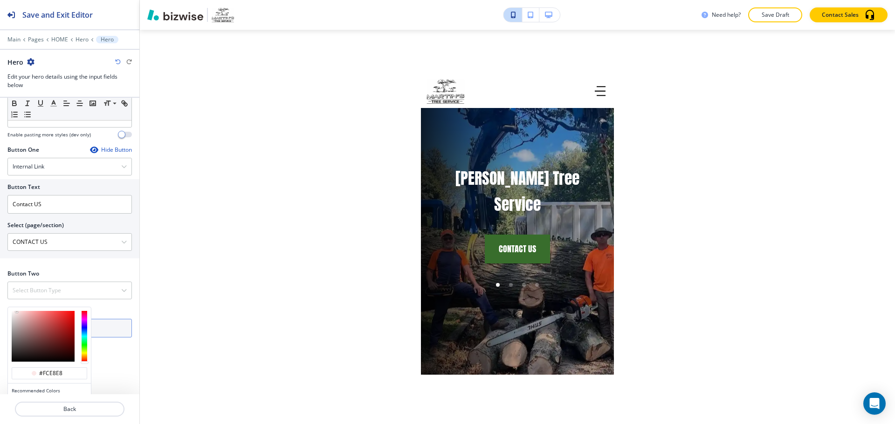
click at [105, 370] on div "Media Crop My Photos Find Photos Hero Title Small Normal Large Huge Martin's Tr…" at bounding box center [69, 246] width 139 height 297
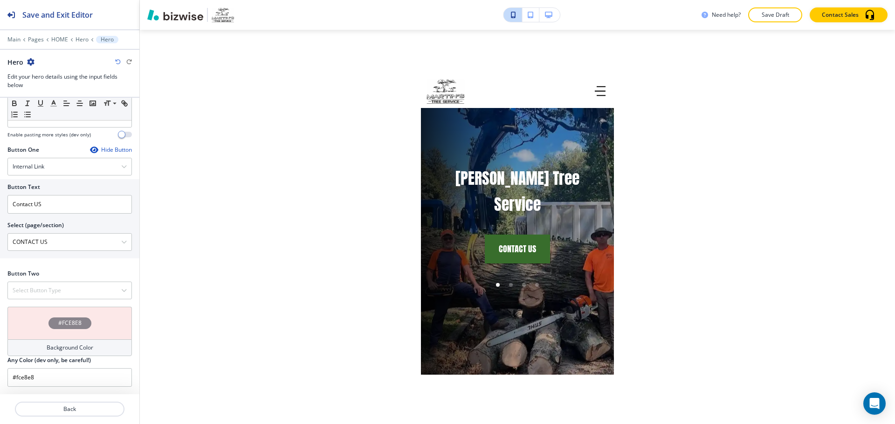
click at [117, 63] on icon "button" at bounding box center [118, 62] width 6 height 6
click at [117, 60] on icon "button" at bounding box center [118, 62] width 6 height 6
click at [118, 60] on icon "button" at bounding box center [118, 62] width 6 height 6
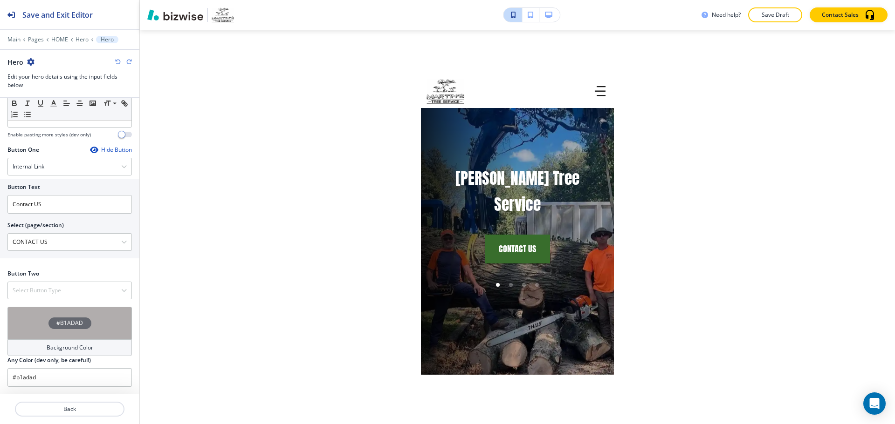
type input "#FFFFFF"
click at [81, 40] on p "Hero" at bounding box center [81, 39] width 13 height 7
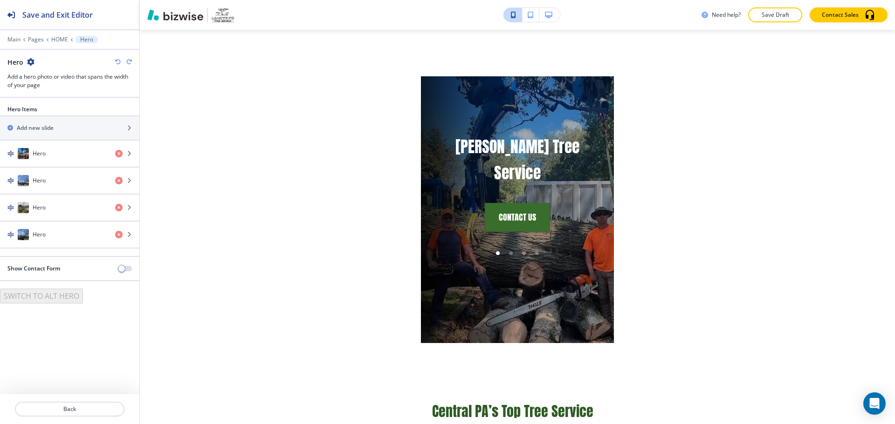
scroll to position [33, 0]
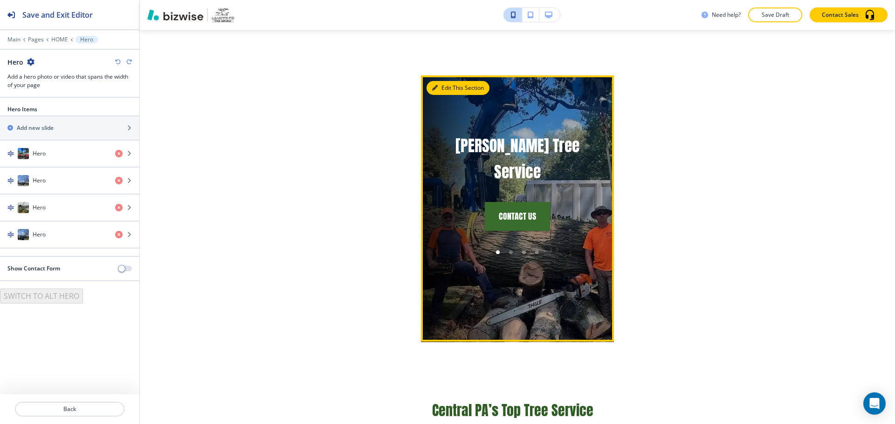
click at [432, 86] on icon "button" at bounding box center [435, 88] width 6 height 6
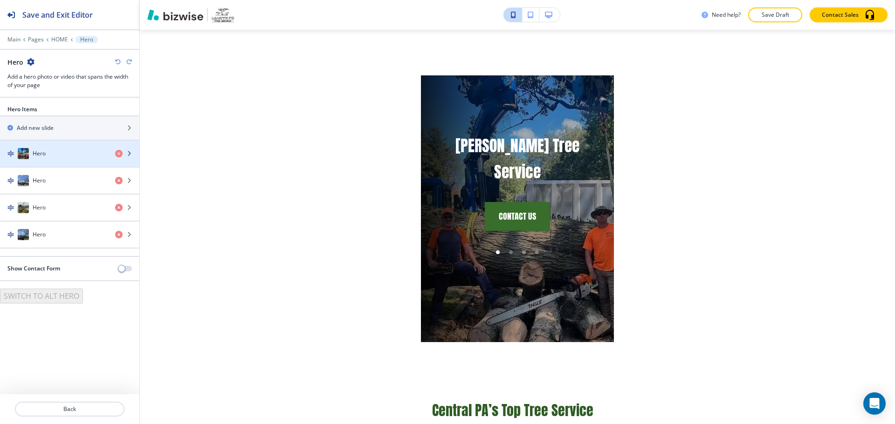
click at [59, 159] on div "button" at bounding box center [69, 162] width 139 height 7
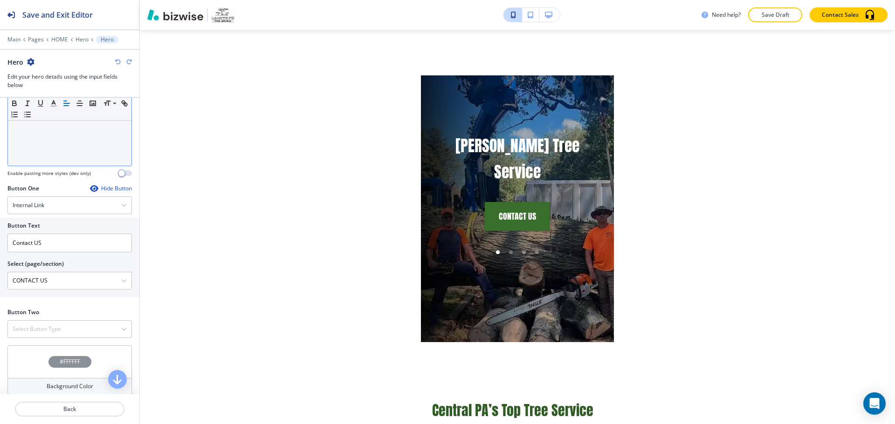
scroll to position [365, 0]
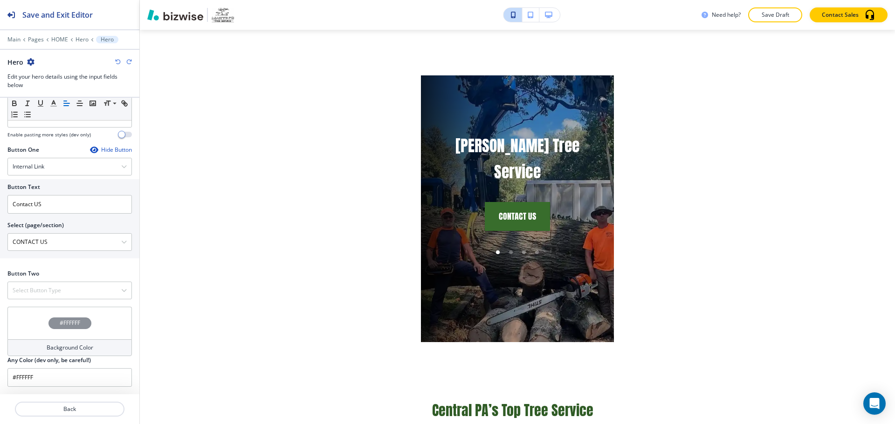
click at [48, 331] on div "#FFFFFF" at bounding box center [69, 323] width 124 height 33
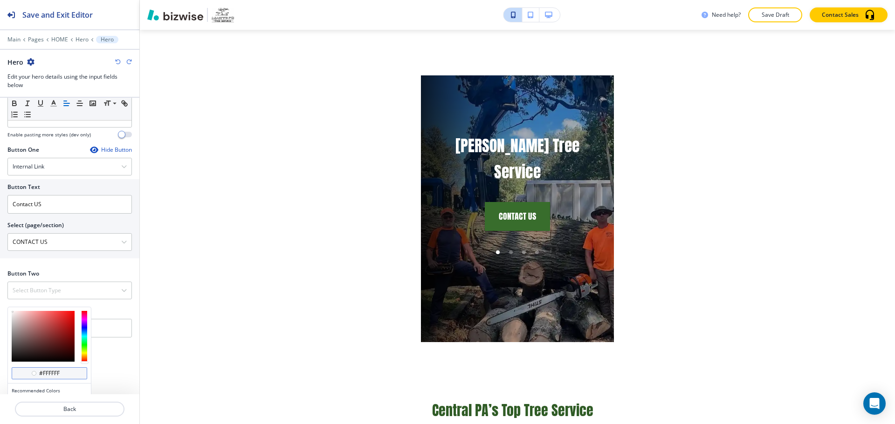
click at [73, 369] on div "#ffffff" at bounding box center [49, 374] width 75 height 12
click at [73, 371] on div "#ffffff" at bounding box center [49, 374] width 75 height 12
click at [72, 373] on div "#ffffff" at bounding box center [49, 374] width 75 height 12
type input "#ffffff"
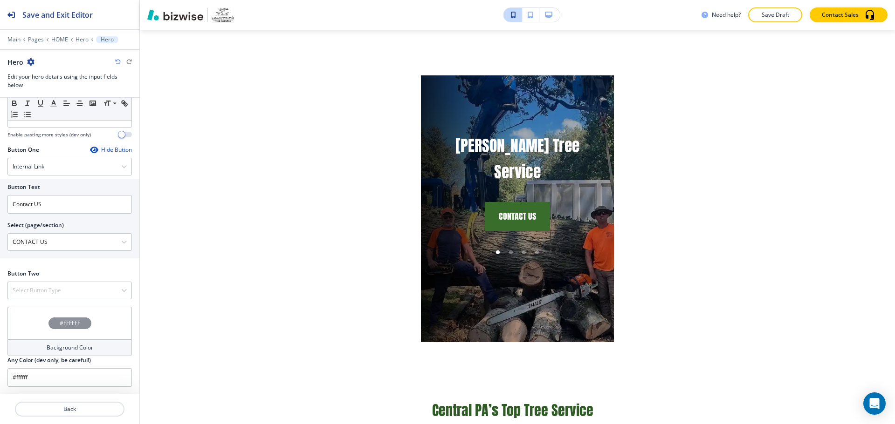
click at [547, 18] on icon "button" at bounding box center [548, 15] width 7 height 7
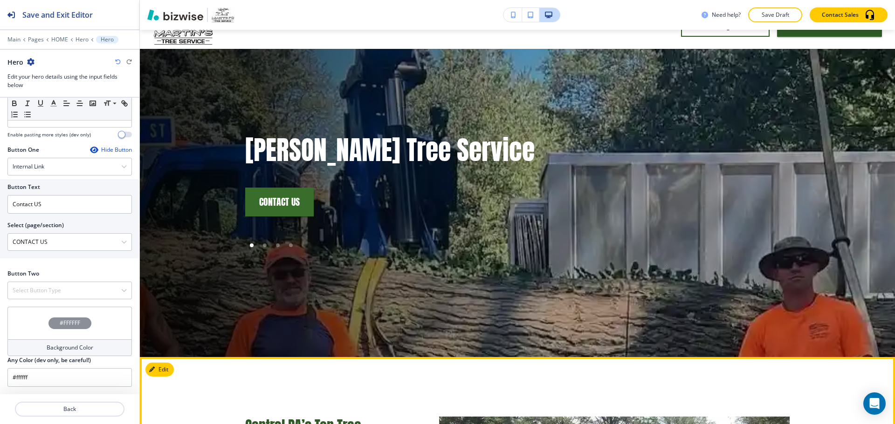
scroll to position [0, 0]
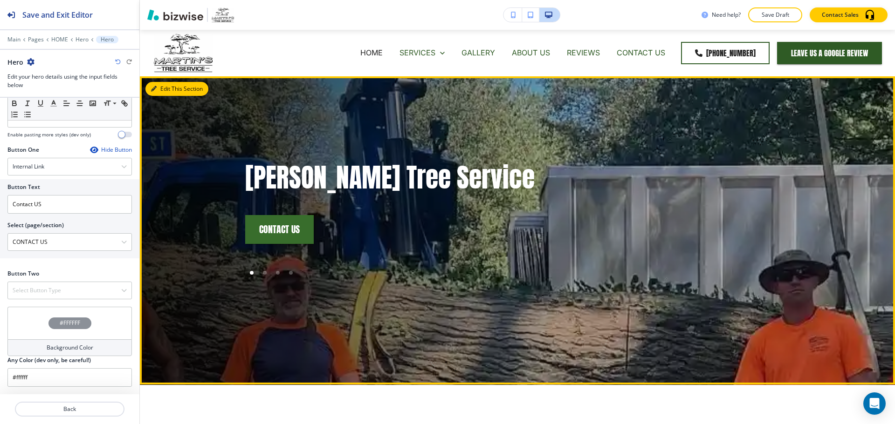
click at [163, 92] on button "Edit This Section" at bounding box center [176, 89] width 63 height 14
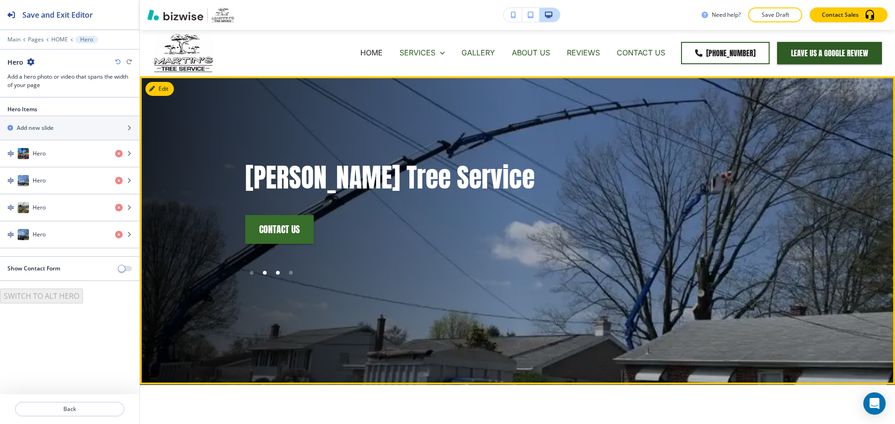
click at [271, 273] on div at bounding box center [277, 272] width 13 height 13
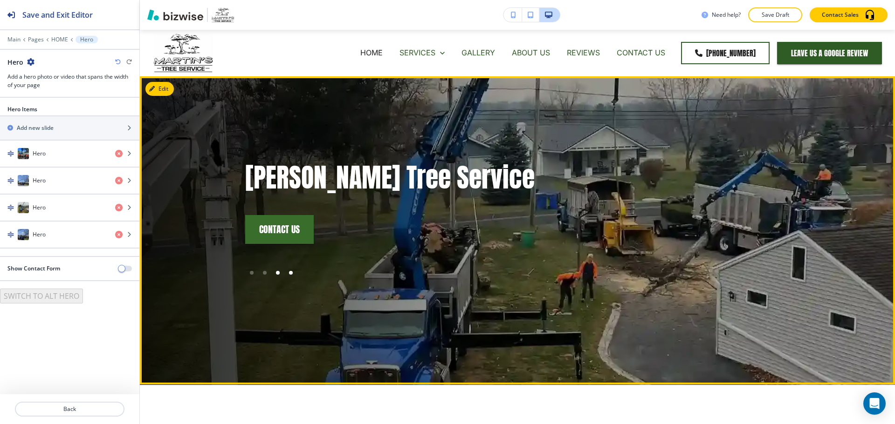
click at [289, 273] on div at bounding box center [291, 273] width 4 height 4
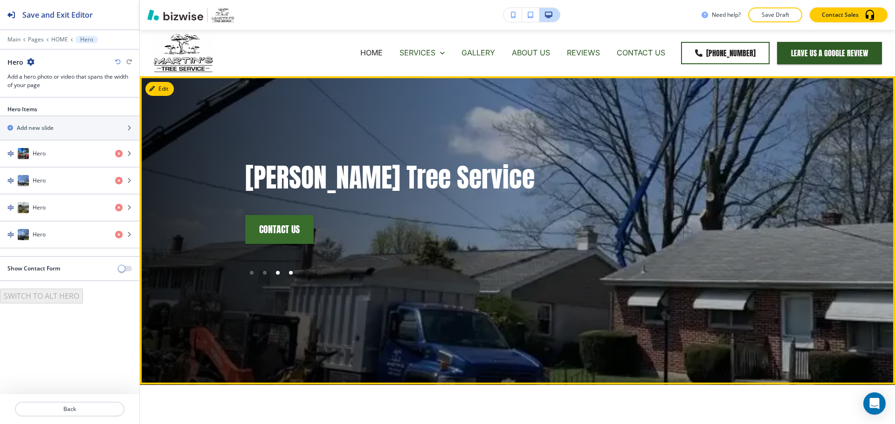
click at [272, 273] on div at bounding box center [277, 272] width 13 height 13
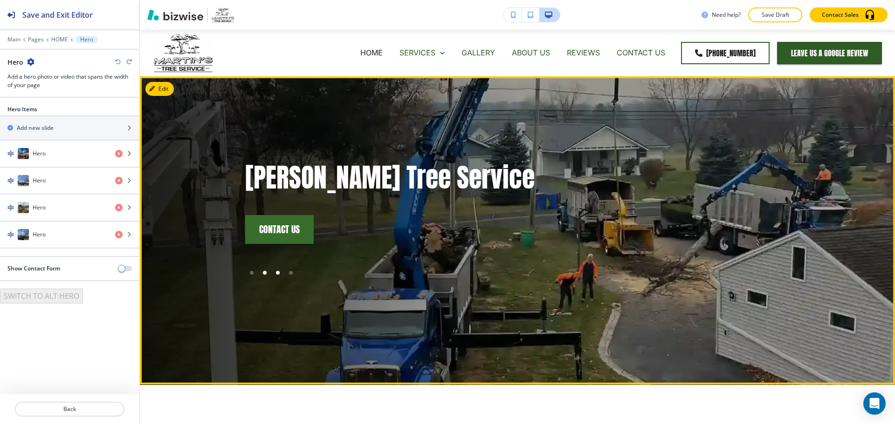
click at [264, 274] on div at bounding box center [264, 272] width 13 height 13
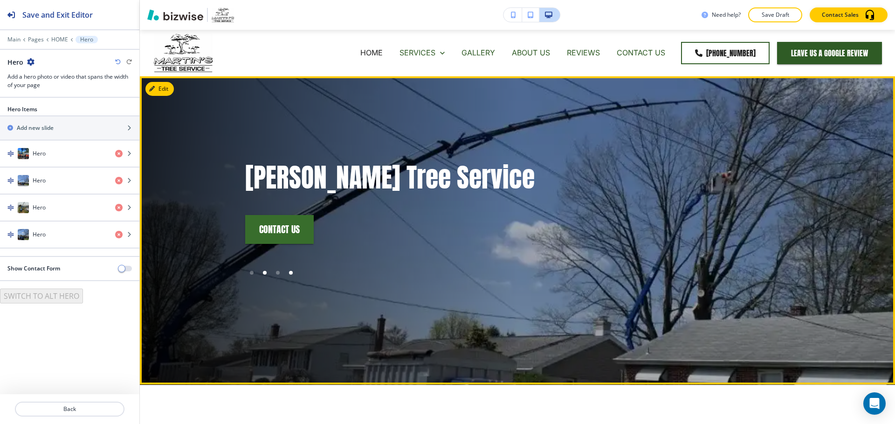
click at [290, 273] on div at bounding box center [290, 272] width 13 height 13
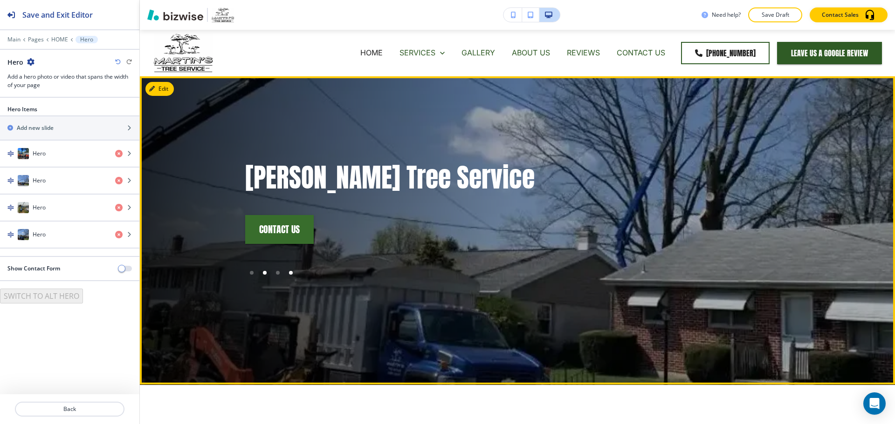
click at [263, 274] on div at bounding box center [265, 273] width 4 height 4
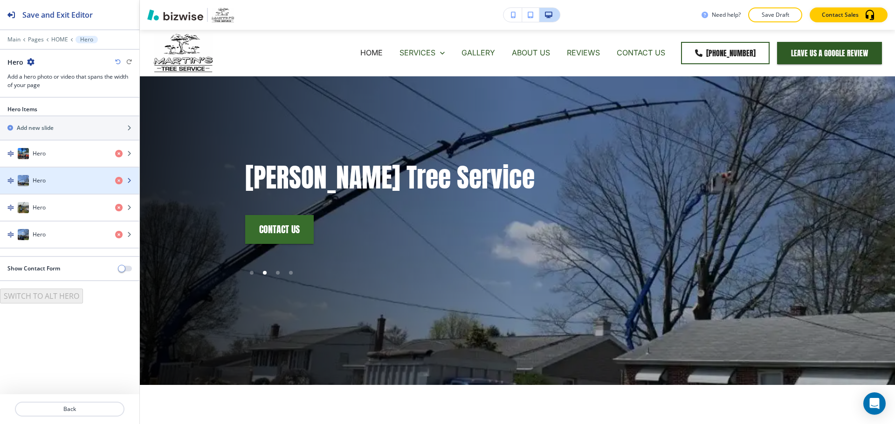
click at [61, 188] on div "button" at bounding box center [69, 189] width 139 height 7
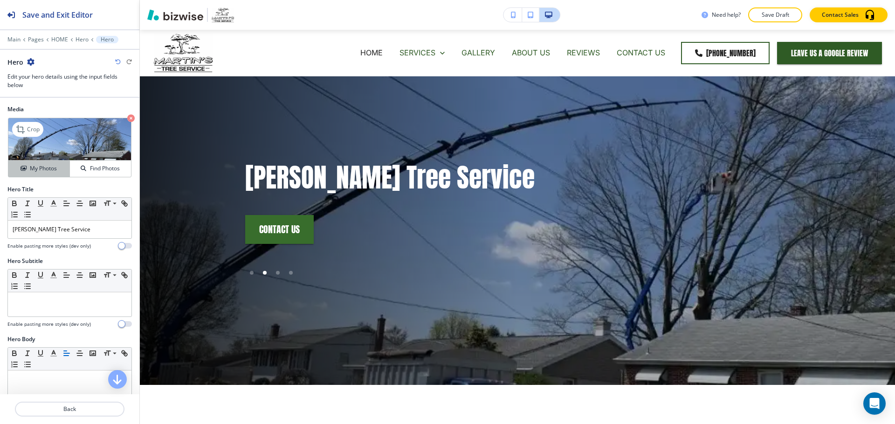
click at [53, 166] on h4 "My Photos" at bounding box center [43, 168] width 27 height 8
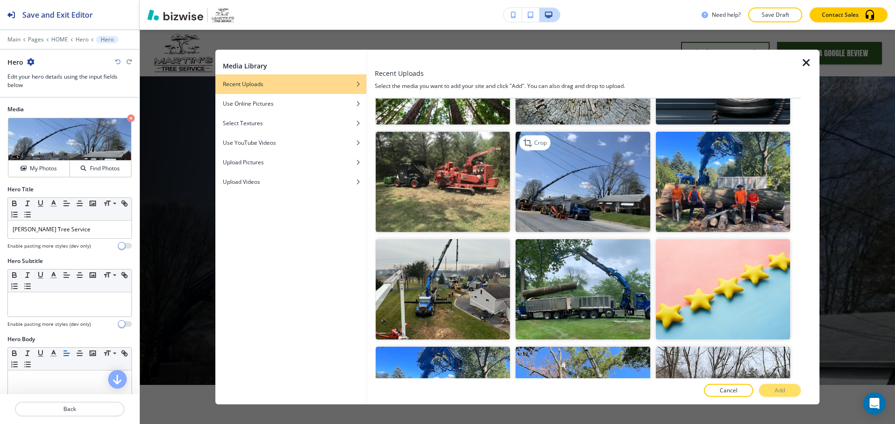
scroll to position [512, 0]
click at [582, 300] on img "button" at bounding box center [582, 289] width 134 height 101
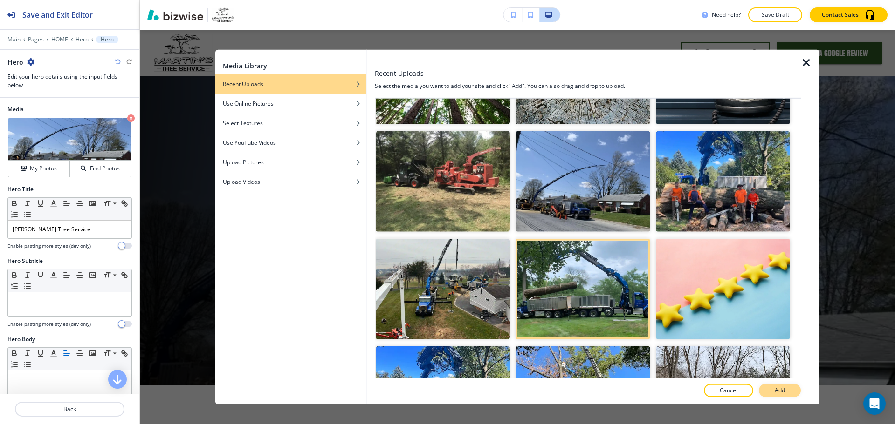
click at [784, 391] on p "Add" at bounding box center [779, 391] width 10 height 8
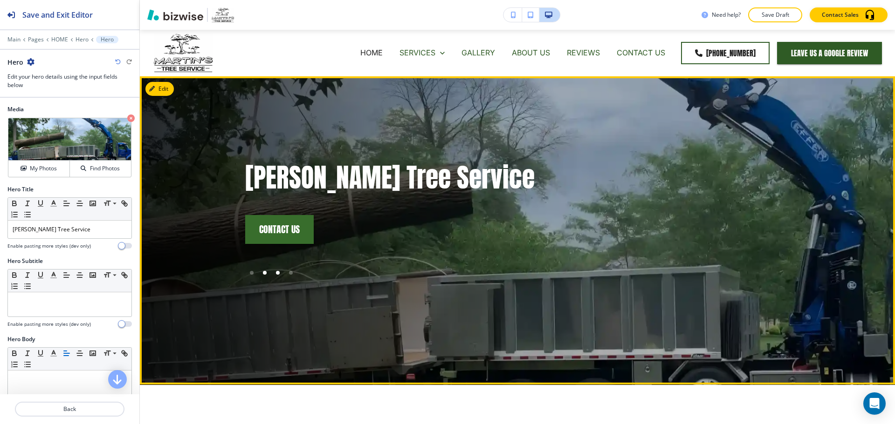
click at [277, 271] on div at bounding box center [277, 272] width 13 height 13
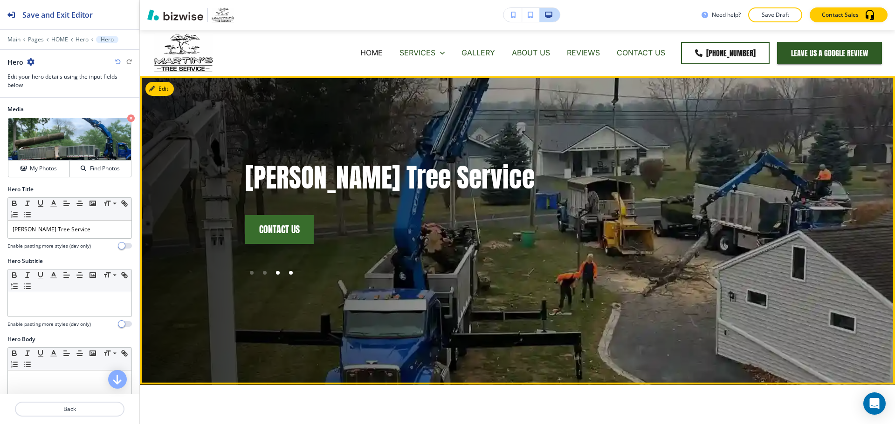
click at [289, 272] on div at bounding box center [291, 273] width 4 height 4
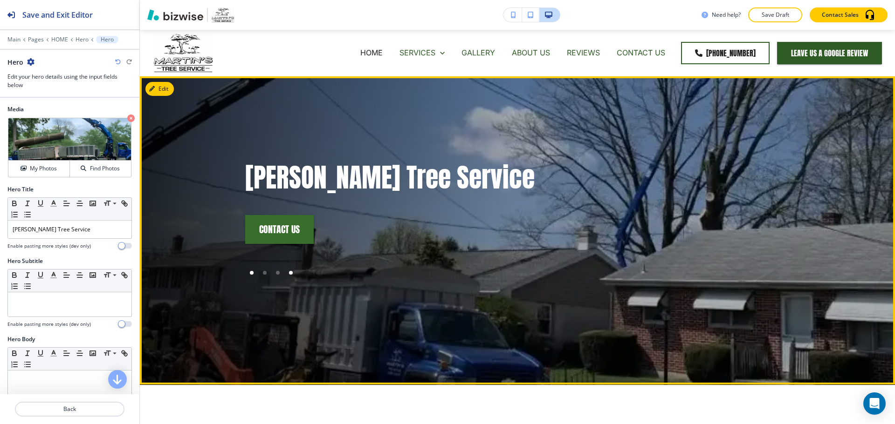
click at [253, 274] on div at bounding box center [251, 272] width 13 height 13
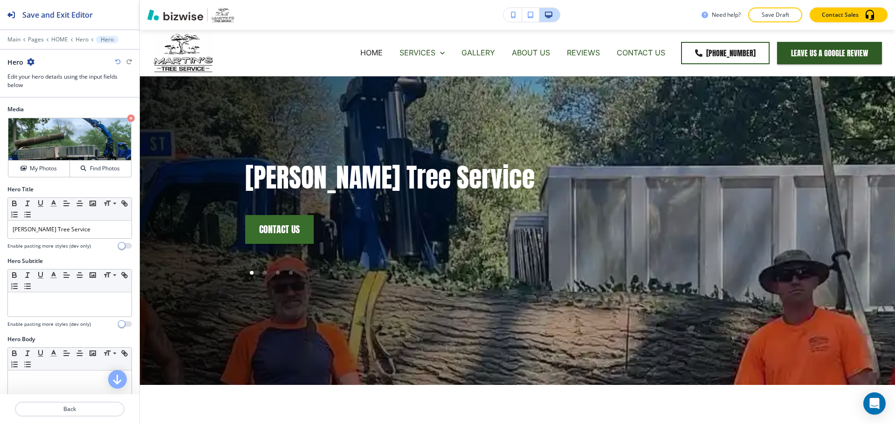
click at [512, 20] on button "button" at bounding box center [512, 15] width 19 height 14
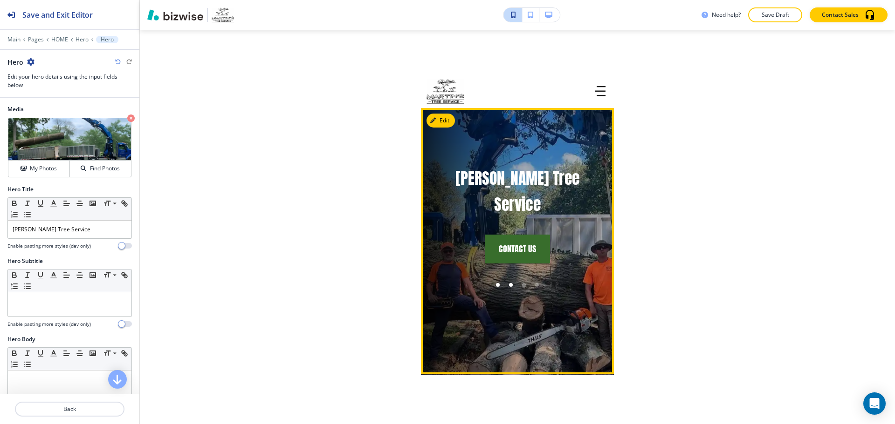
click at [509, 283] on div at bounding box center [511, 285] width 4 height 4
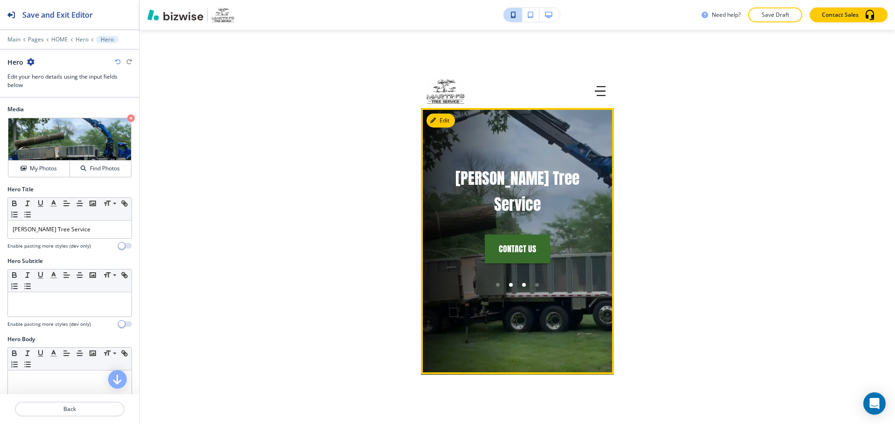
click at [522, 283] on div at bounding box center [524, 285] width 4 height 4
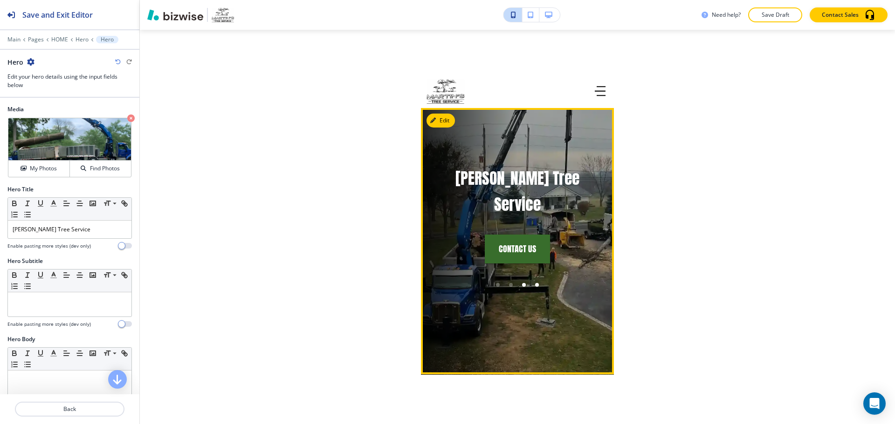
click at [535, 283] on div at bounding box center [537, 285] width 4 height 4
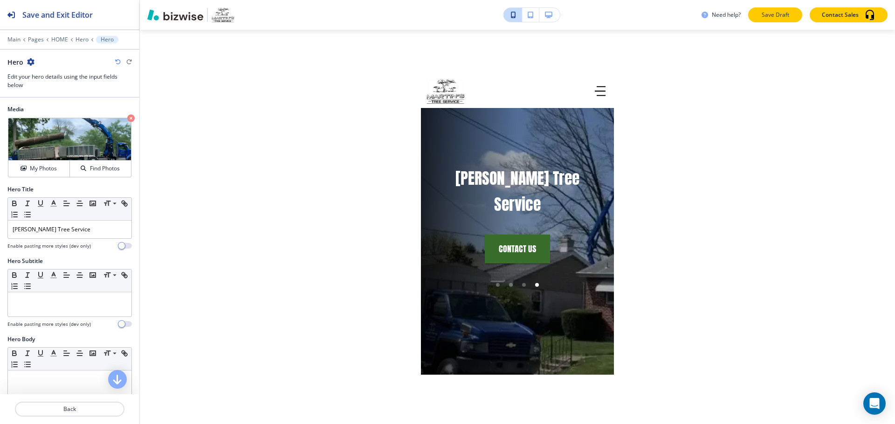
click at [776, 18] on p "Save Draft" at bounding box center [775, 15] width 30 height 8
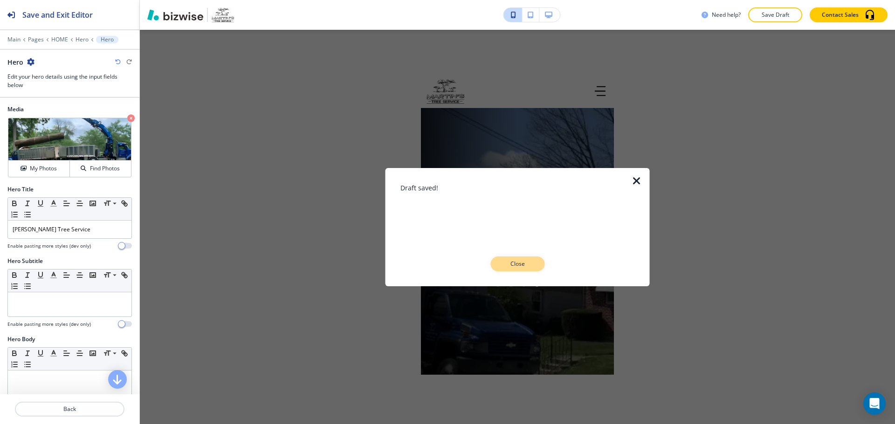
click at [529, 260] on p "Close" at bounding box center [517, 264] width 30 height 8
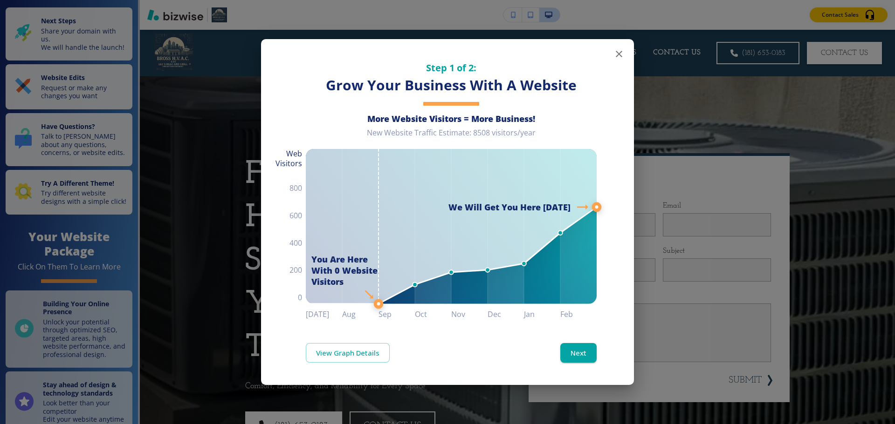
click at [621, 54] on icon "button" at bounding box center [618, 53] width 11 height 11
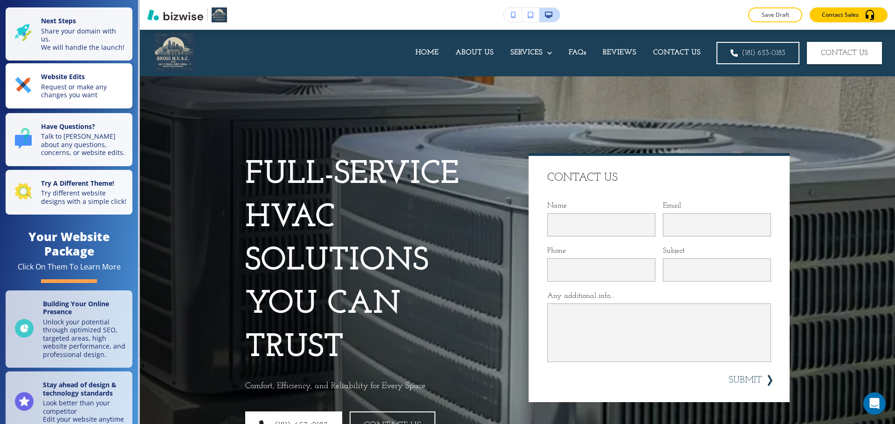
click at [62, 97] on p "Request or make any changes you want" at bounding box center [84, 91] width 86 height 16
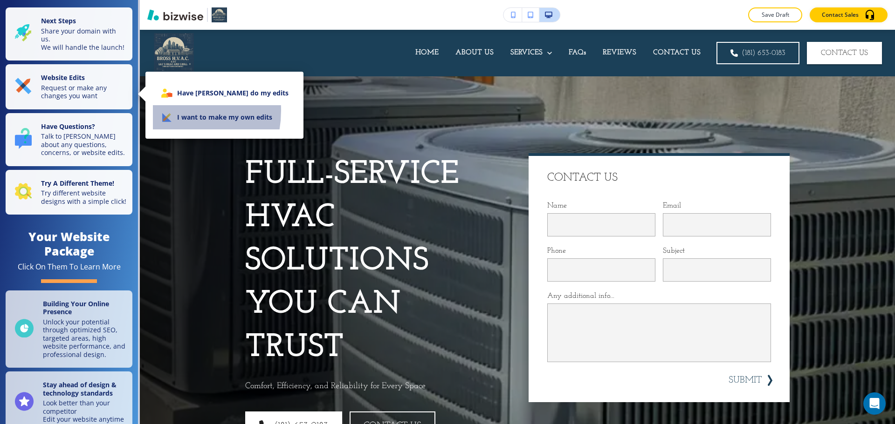
click at [165, 110] on li "I want to make my own edits" at bounding box center [224, 117] width 143 height 24
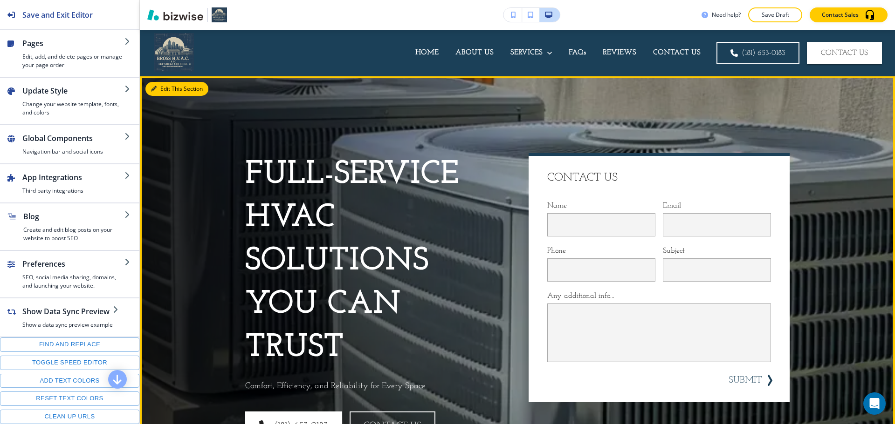
click at [166, 89] on button "Edit This Section" at bounding box center [176, 89] width 63 height 14
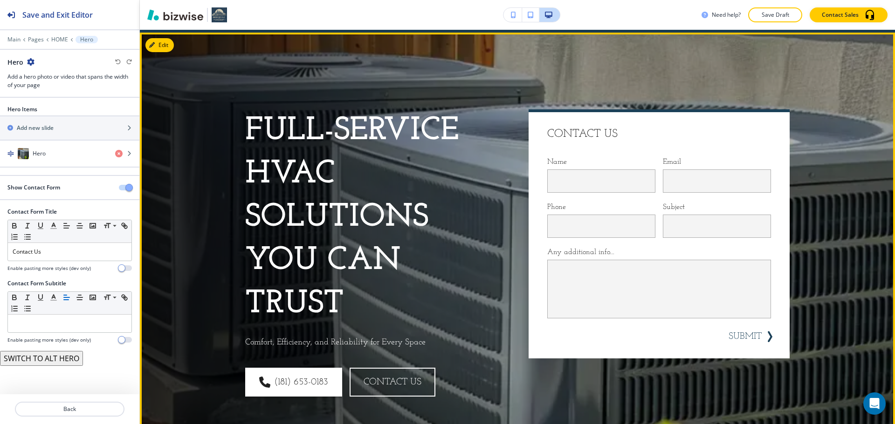
scroll to position [47, 0]
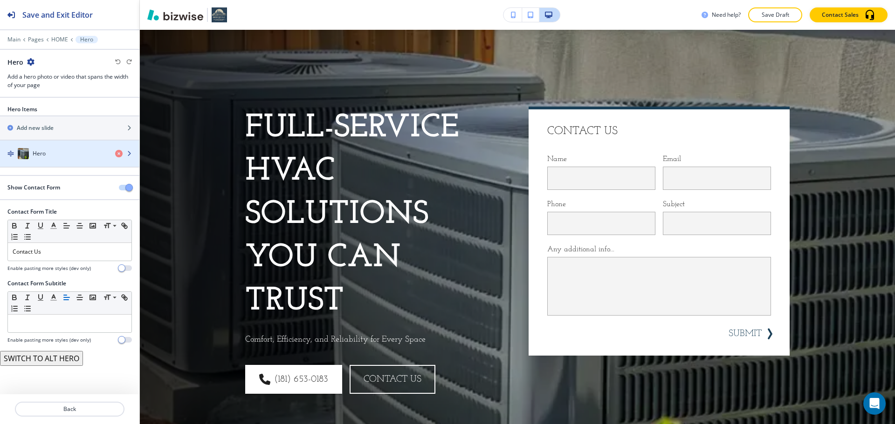
click at [50, 145] on div "button" at bounding box center [69, 144] width 139 height 7
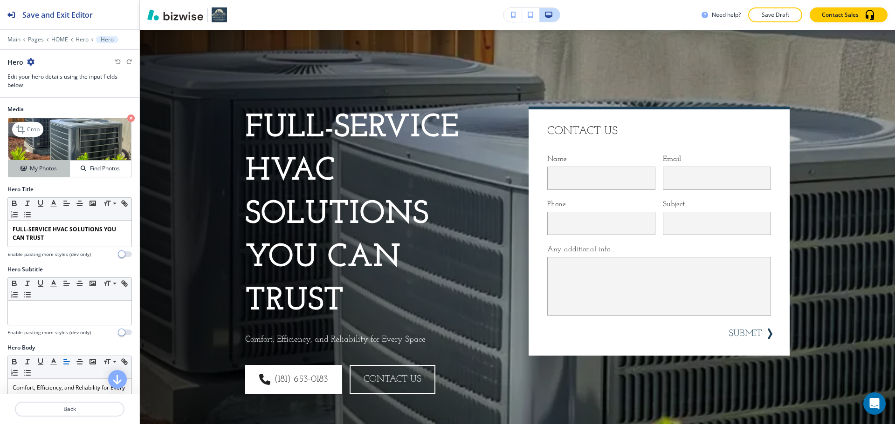
click at [53, 166] on h4 "My Photos" at bounding box center [43, 168] width 27 height 8
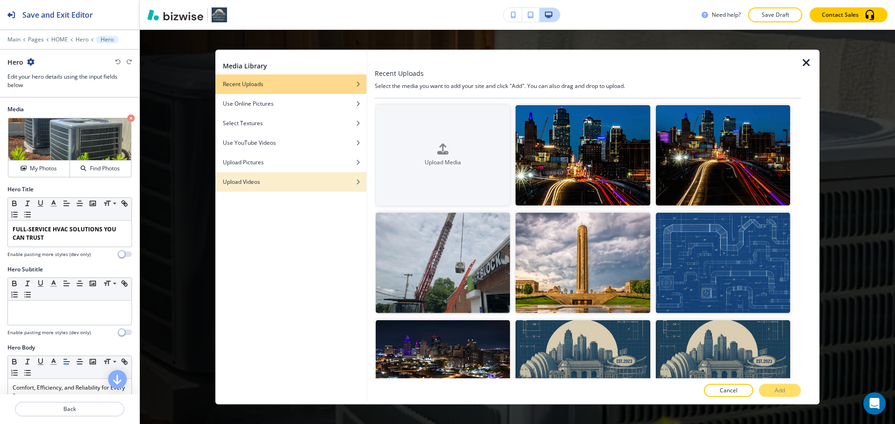
click at [267, 179] on div "Upload Videos" at bounding box center [290, 182] width 151 height 8
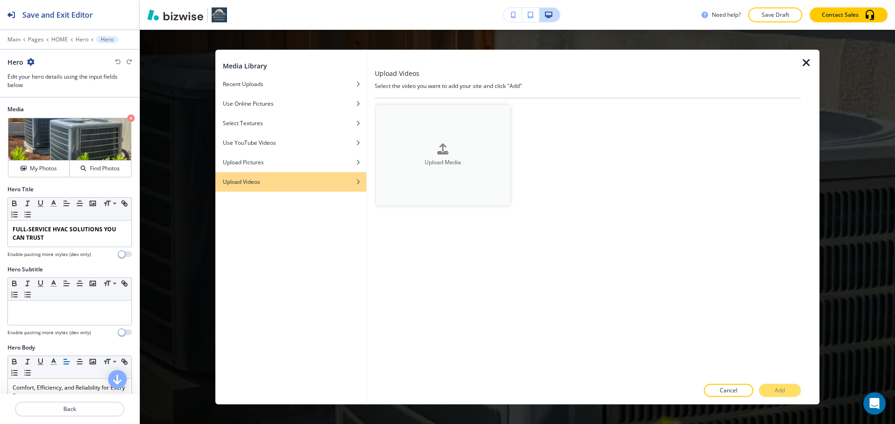
click at [423, 157] on div "button" at bounding box center [443, 157] width 134 height 4
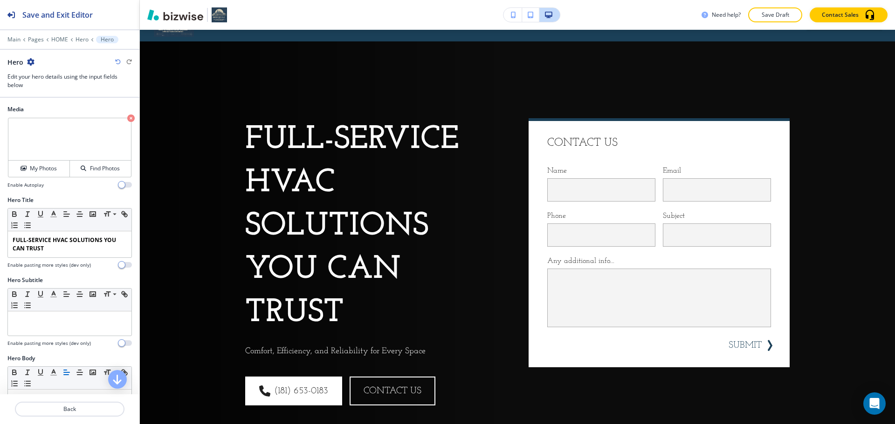
scroll to position [0, 0]
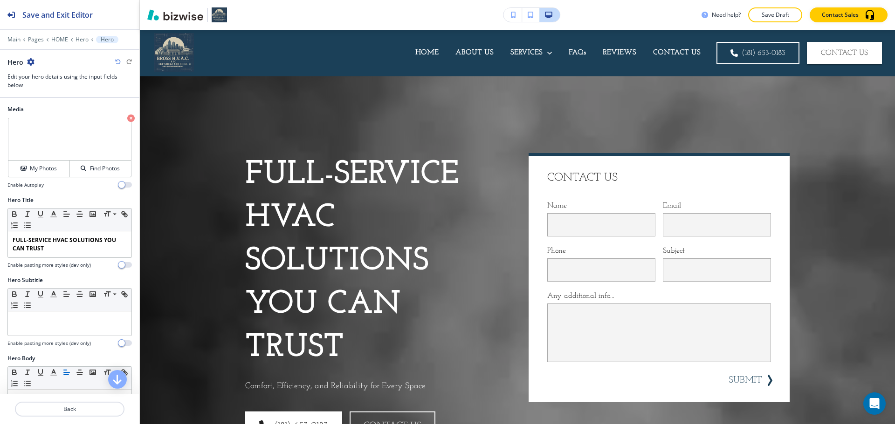
click at [515, 15] on icon "button" at bounding box center [513, 15] width 5 height 7
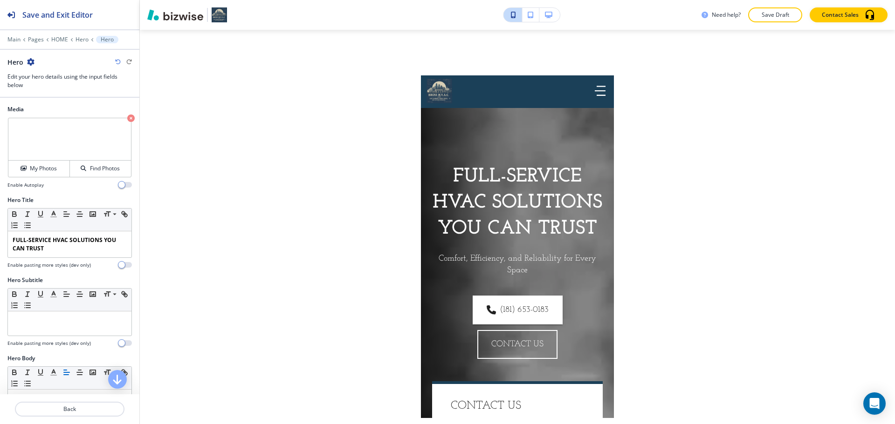
click at [547, 12] on icon "button" at bounding box center [548, 15] width 7 height 7
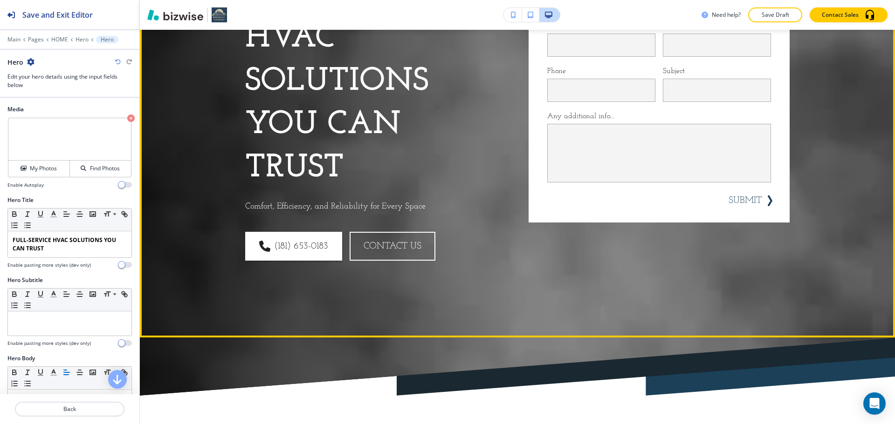
scroll to position [186, 0]
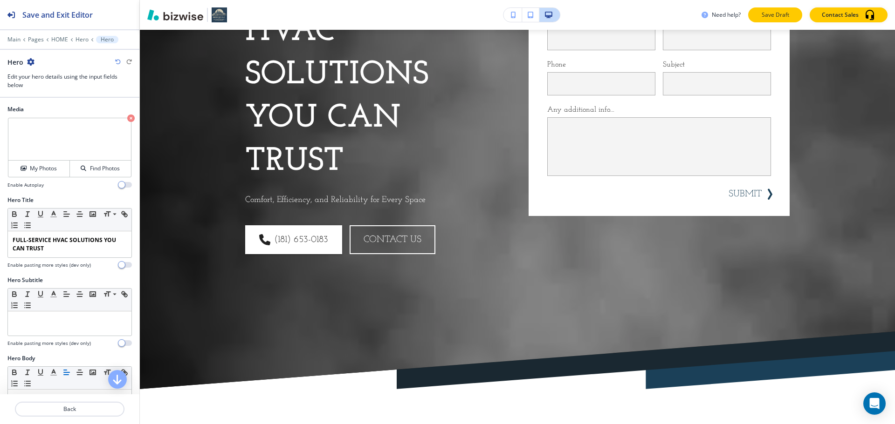
click at [764, 18] on p "Save Draft" at bounding box center [775, 15] width 30 height 8
